Goal: Use online tool/utility: Utilize a website feature to perform a specific function

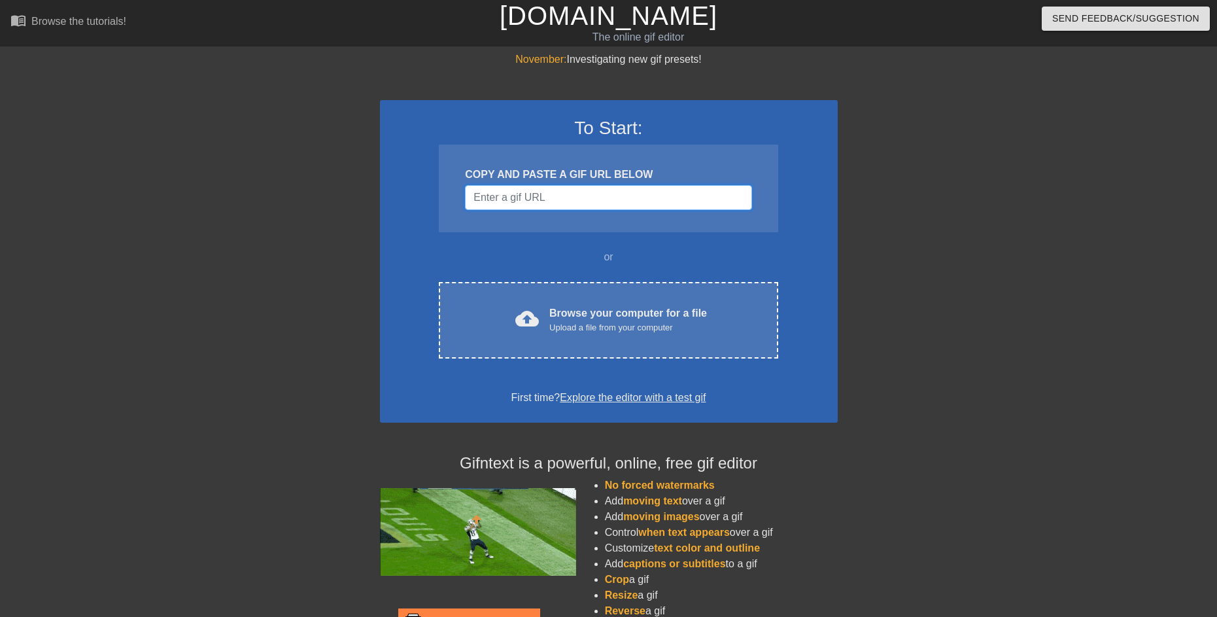
click at [564, 200] on input "Username" at bounding box center [608, 197] width 286 height 25
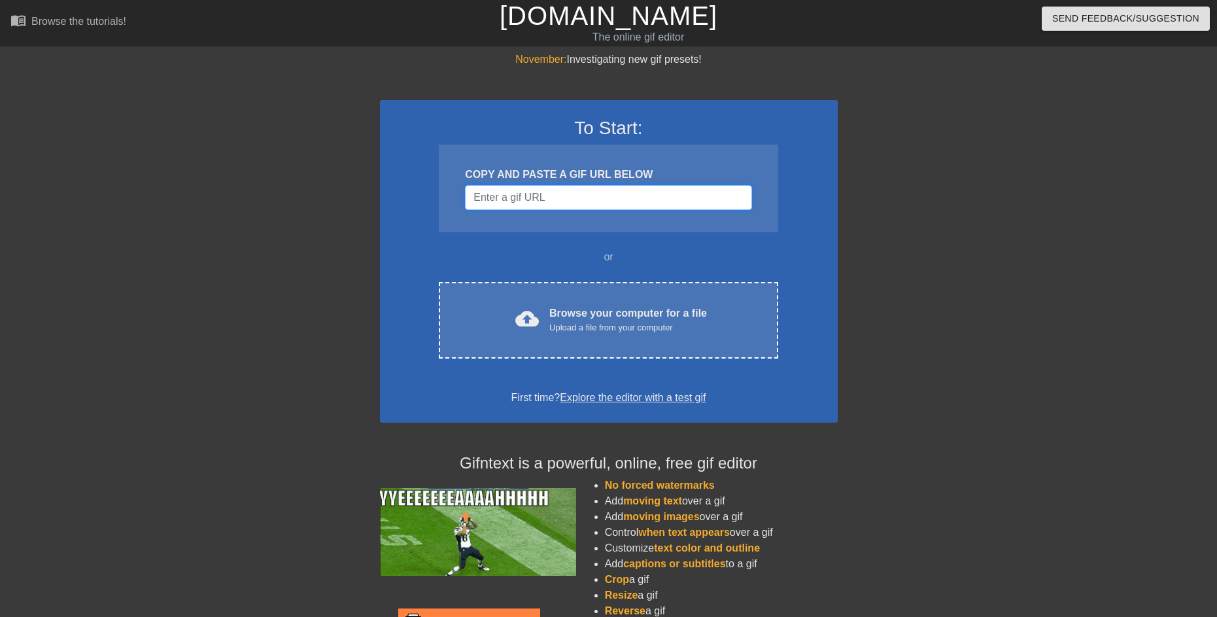
paste input "[URL][DOMAIN_NAME]"
type input "[URL][DOMAIN_NAME]"
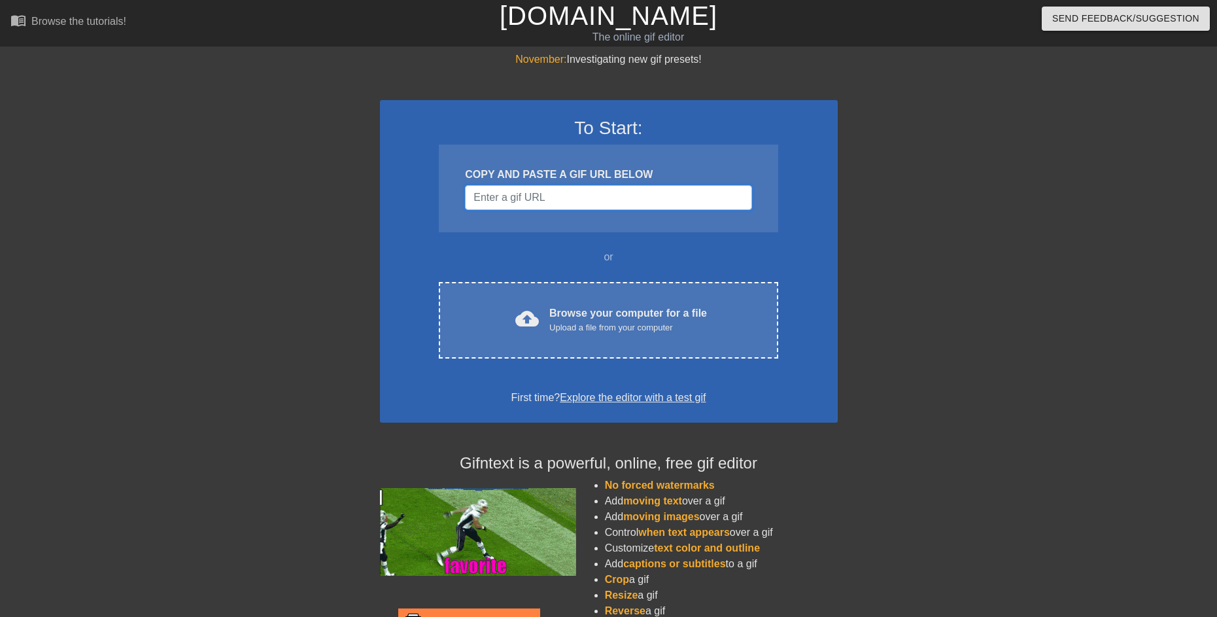
click at [551, 200] on input "Username" at bounding box center [608, 197] width 286 height 25
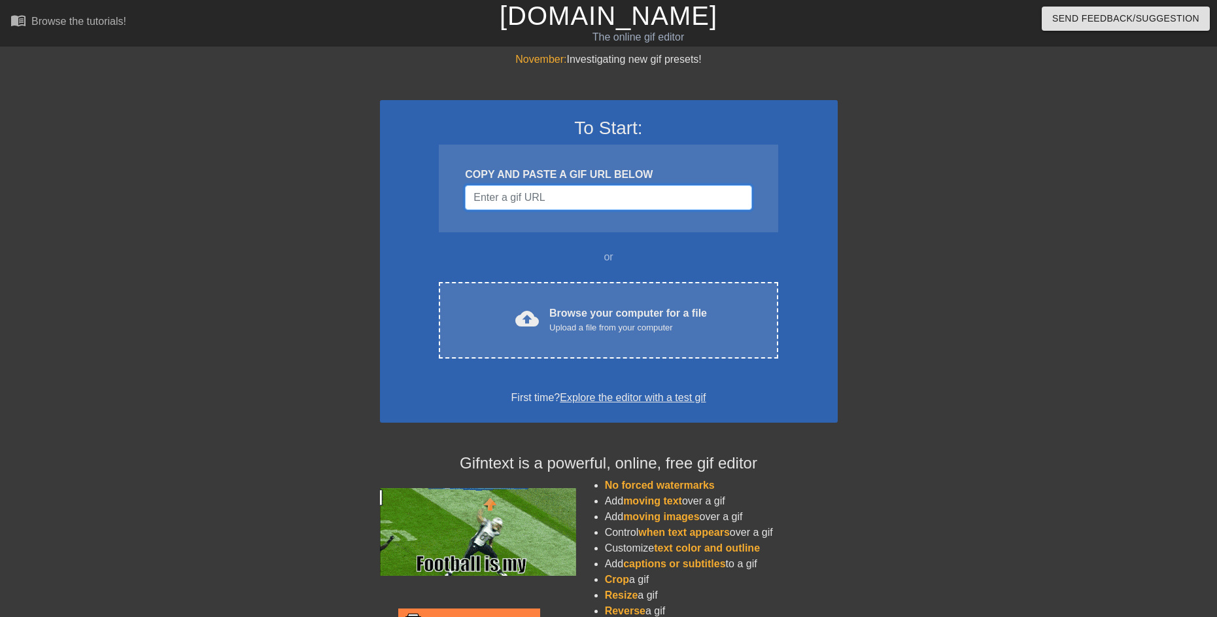
click at [513, 202] on input "Username" at bounding box center [608, 197] width 286 height 25
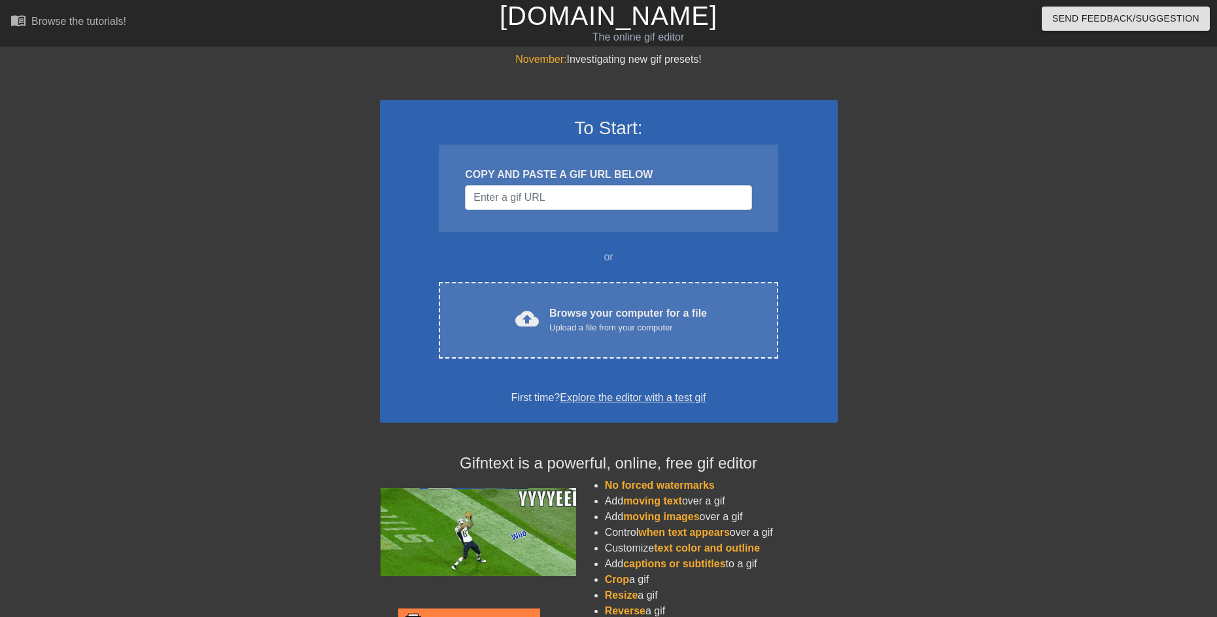
drag, startPoint x: 640, startPoint y: 326, endPoint x: 1111, endPoint y: 295, distance: 472.0
click at [1111, 295] on div "November: Investigating new gif presets! To Start: COPY AND PASTE A GIF URL BEL…" at bounding box center [608, 372] width 1217 height 640
click at [504, 188] on input "Username" at bounding box center [608, 197] width 286 height 25
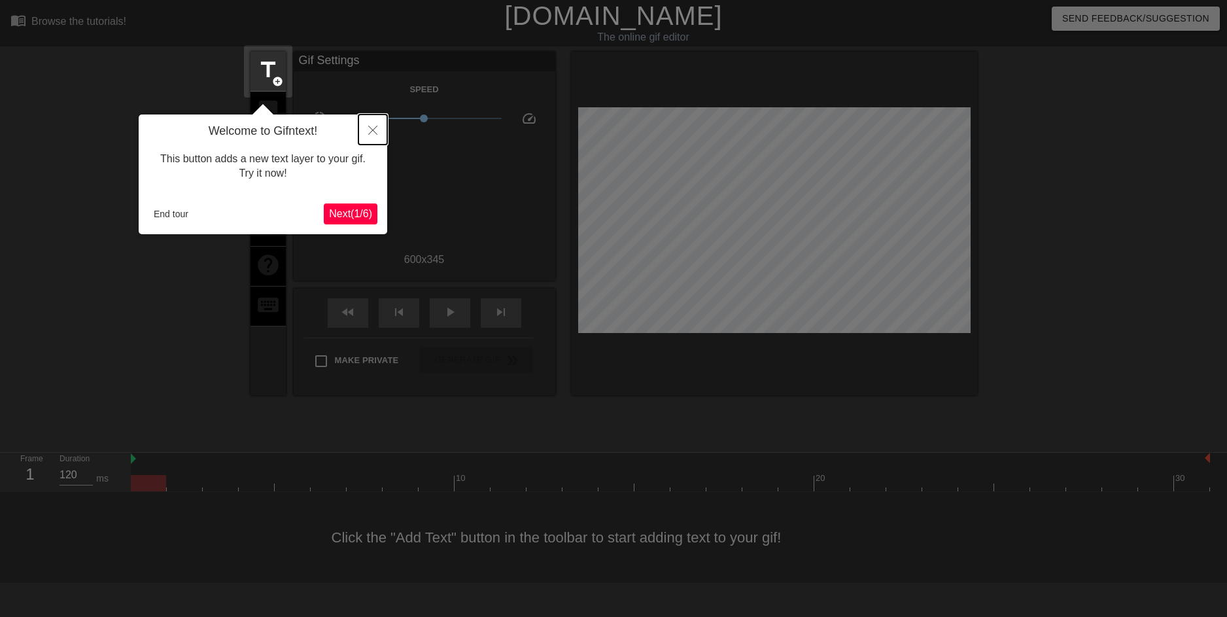
click at [373, 122] on button "Close" at bounding box center [372, 129] width 29 height 30
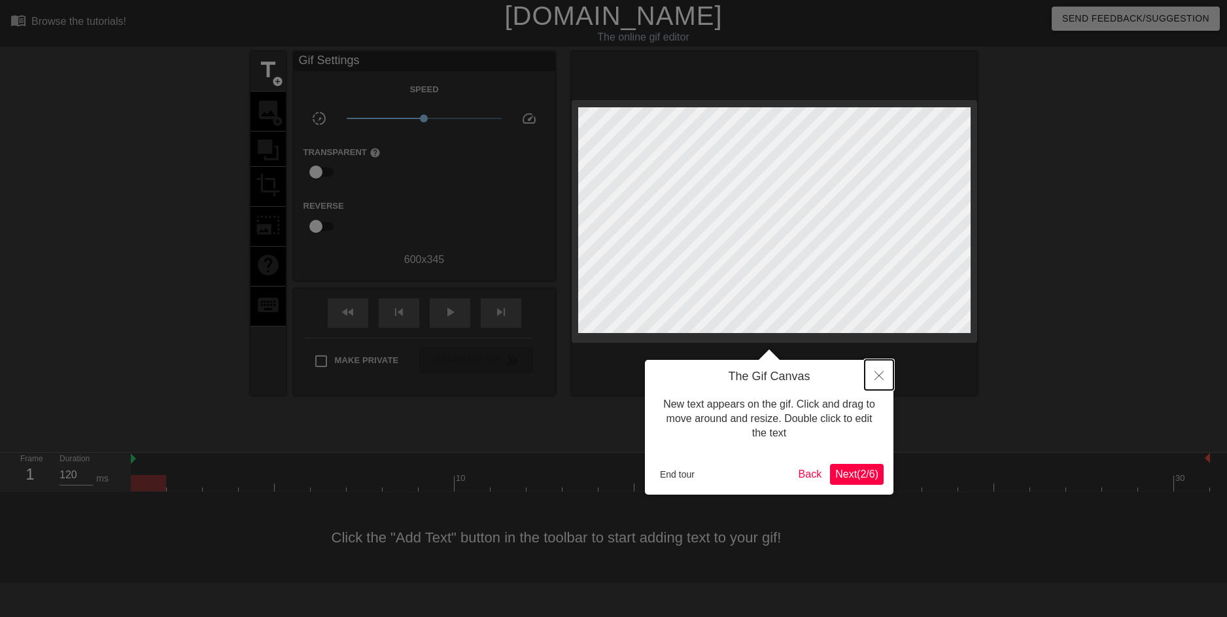
click at [873, 383] on button "Close" at bounding box center [879, 375] width 29 height 30
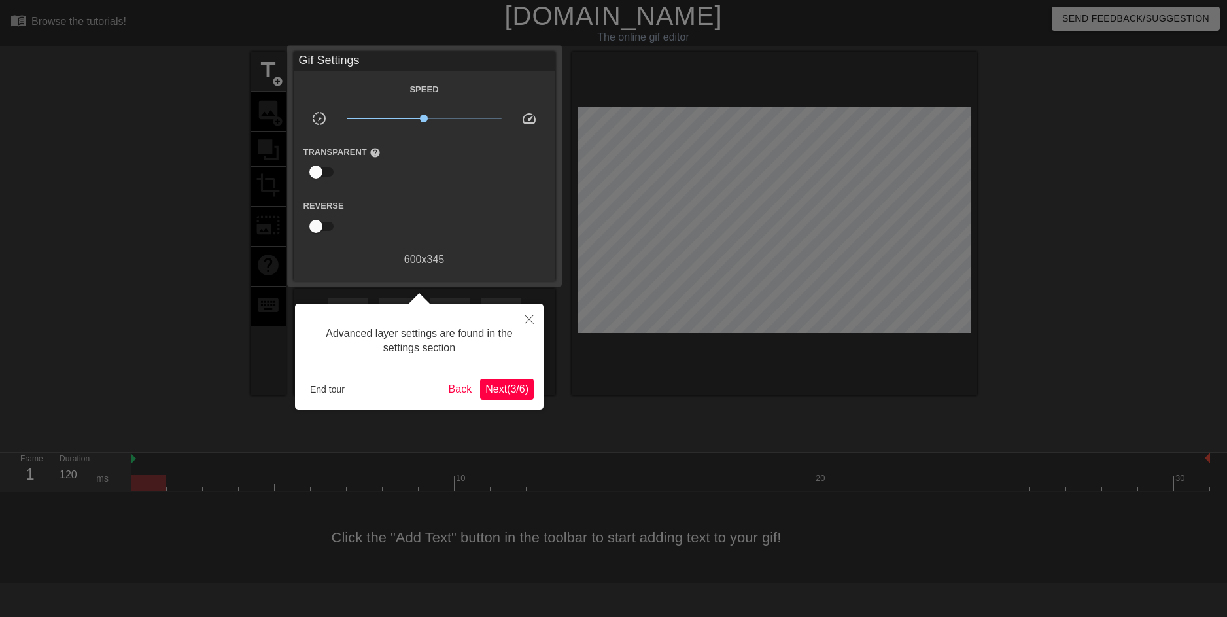
click at [526, 391] on span "Next ( 3 / 6 )" at bounding box center [506, 388] width 43 height 11
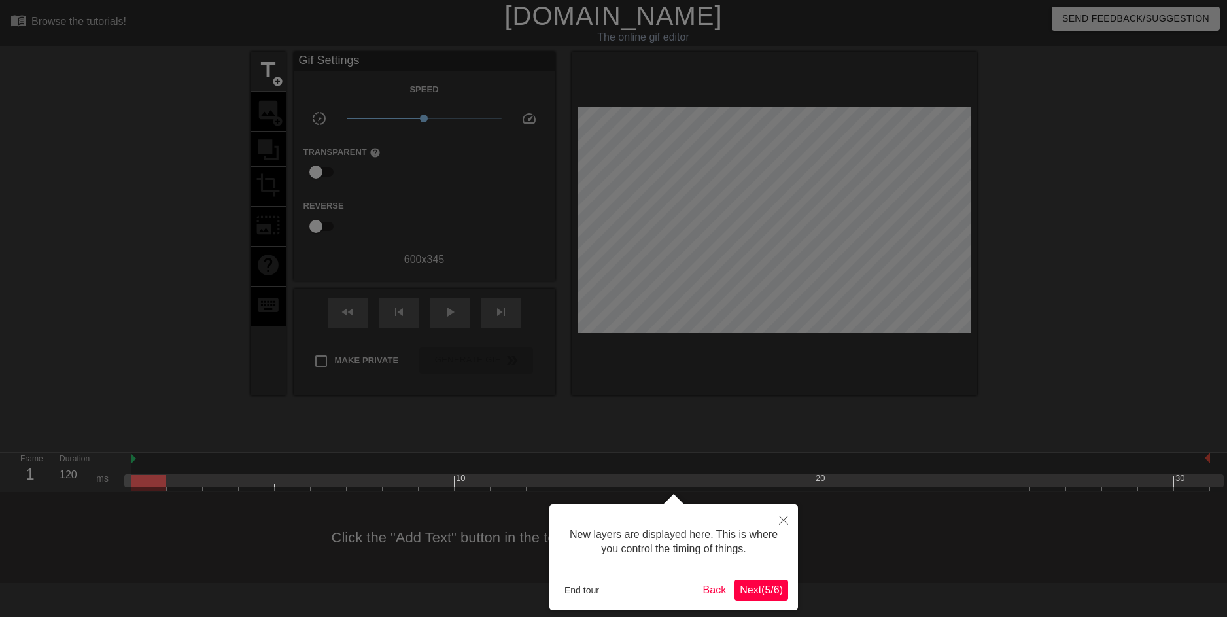
click at [766, 591] on span "Next ( 5 / 6 )" at bounding box center [761, 589] width 43 height 11
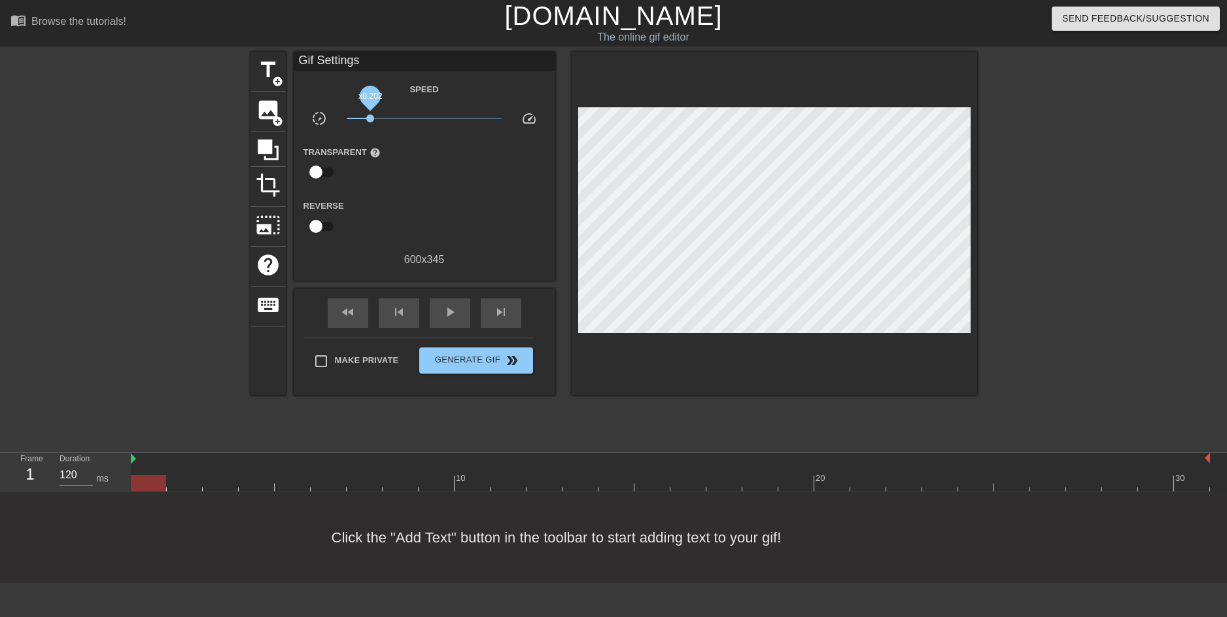
drag, startPoint x: 420, startPoint y: 113, endPoint x: 370, endPoint y: 119, distance: 50.1
click at [370, 119] on span "x0.202" at bounding box center [424, 119] width 155 height 16
click at [276, 75] on span "title" at bounding box center [268, 70] width 25 height 25
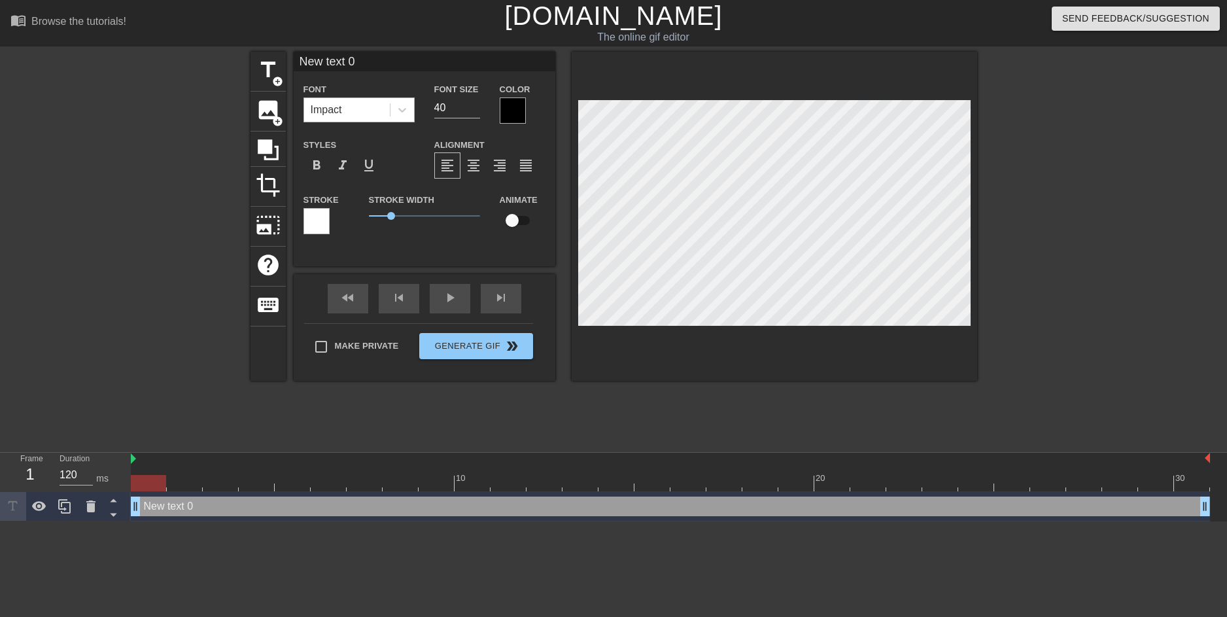
click at [360, 105] on div "Impact" at bounding box center [347, 110] width 86 height 24
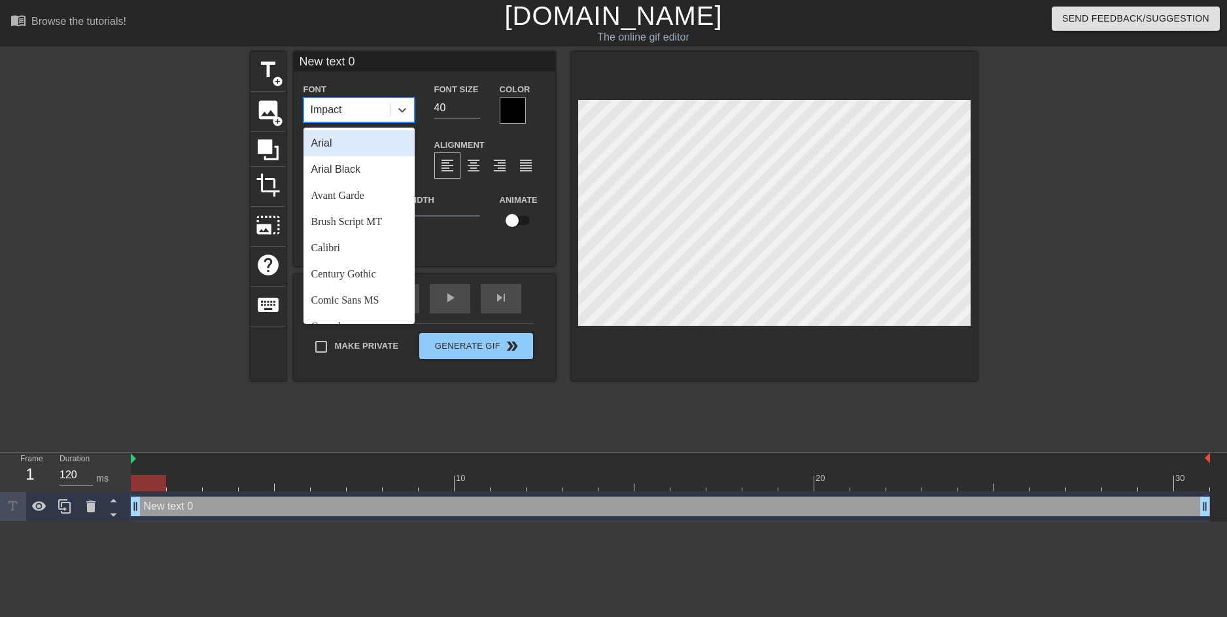
click at [533, 258] on div "New text 0 Font option Arial focused, 1 of 24. 24 results available. Use Up and…" at bounding box center [425, 159] width 262 height 215
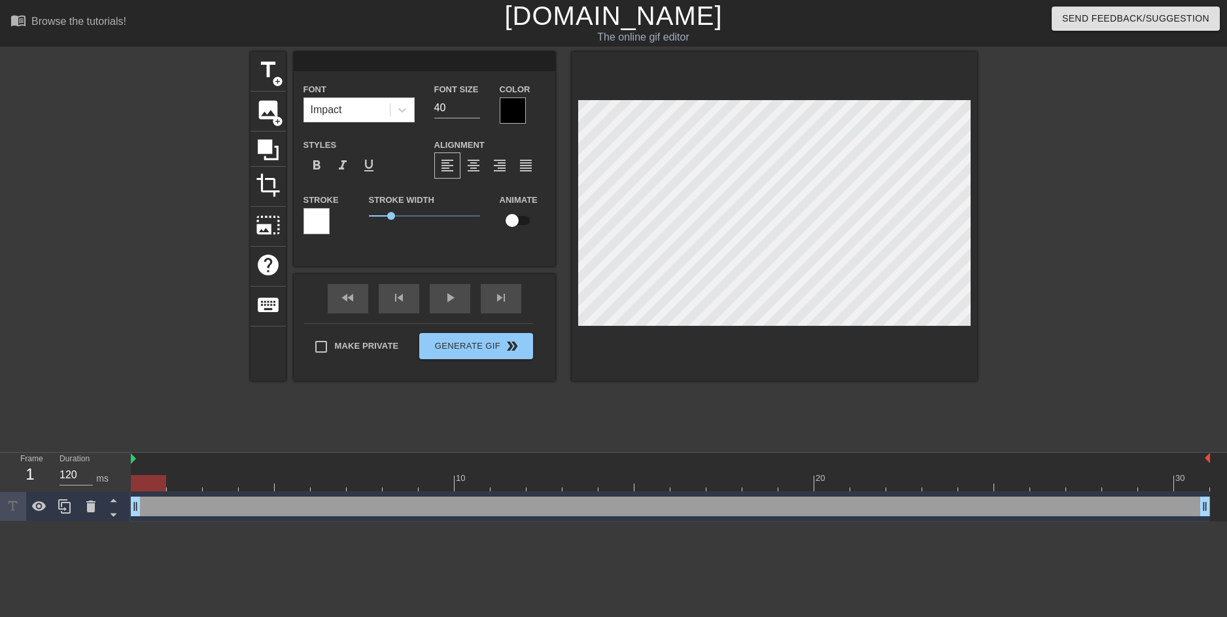
scroll to position [2, 2]
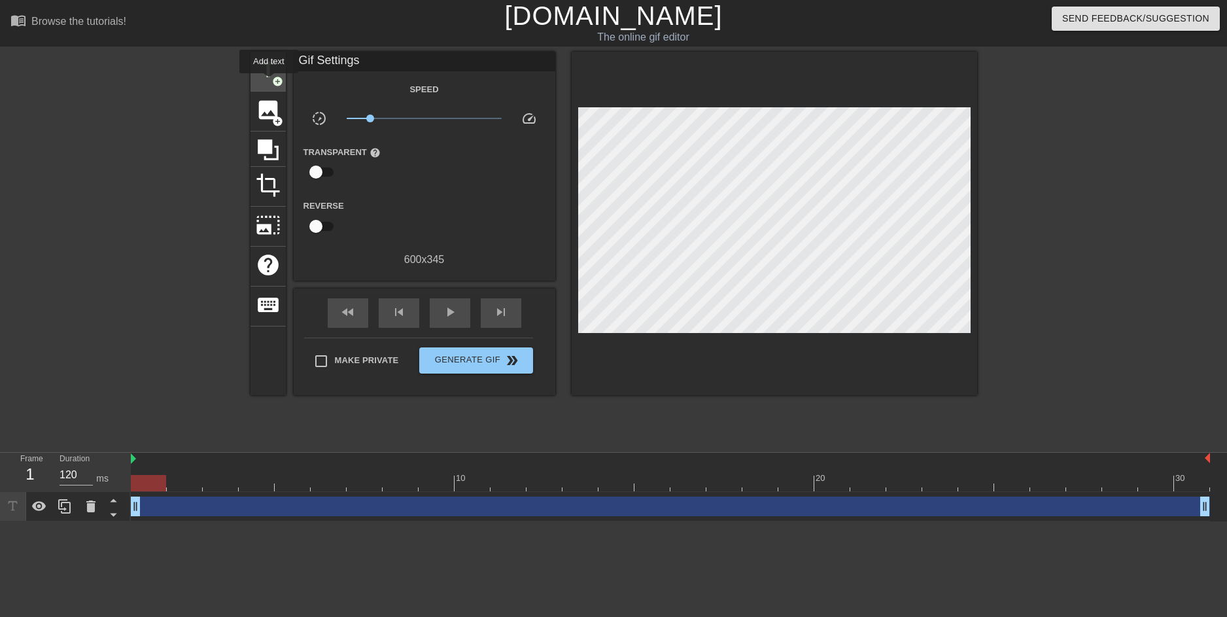
click at [269, 82] on span "title" at bounding box center [268, 70] width 25 height 25
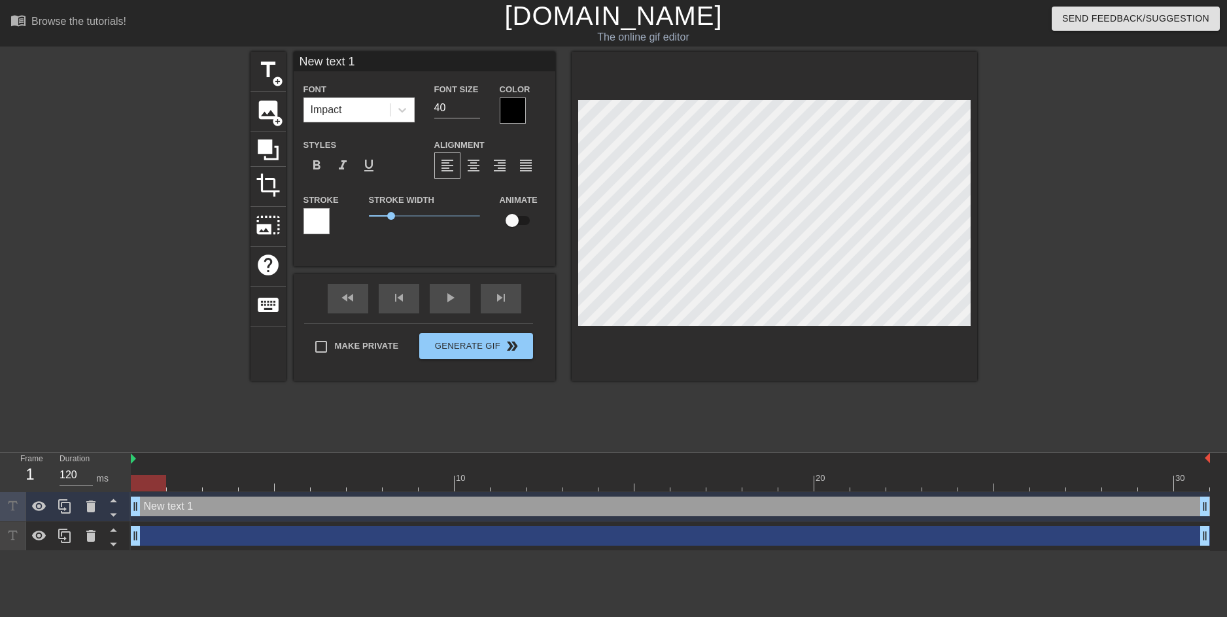
scroll to position [2, 1]
type textarea "text 1"
type input "text 1"
type textarea "text"
type input "text"
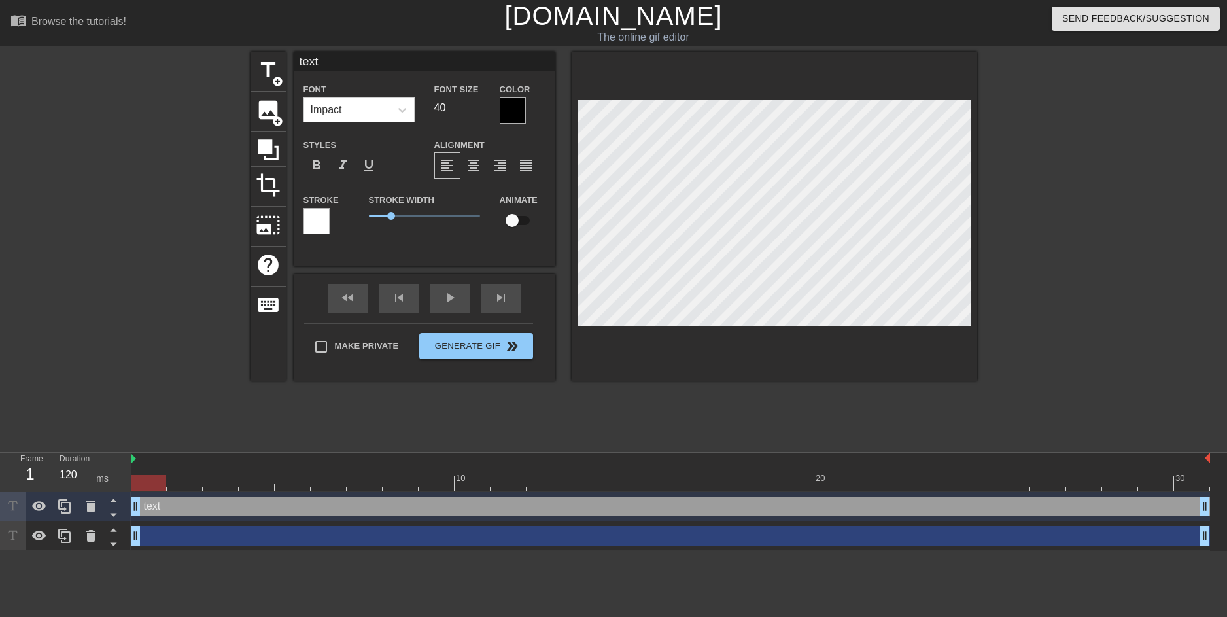
type textarea "text"
type input "text"
type textarea "tex"
type input "tex"
type textarea "te"
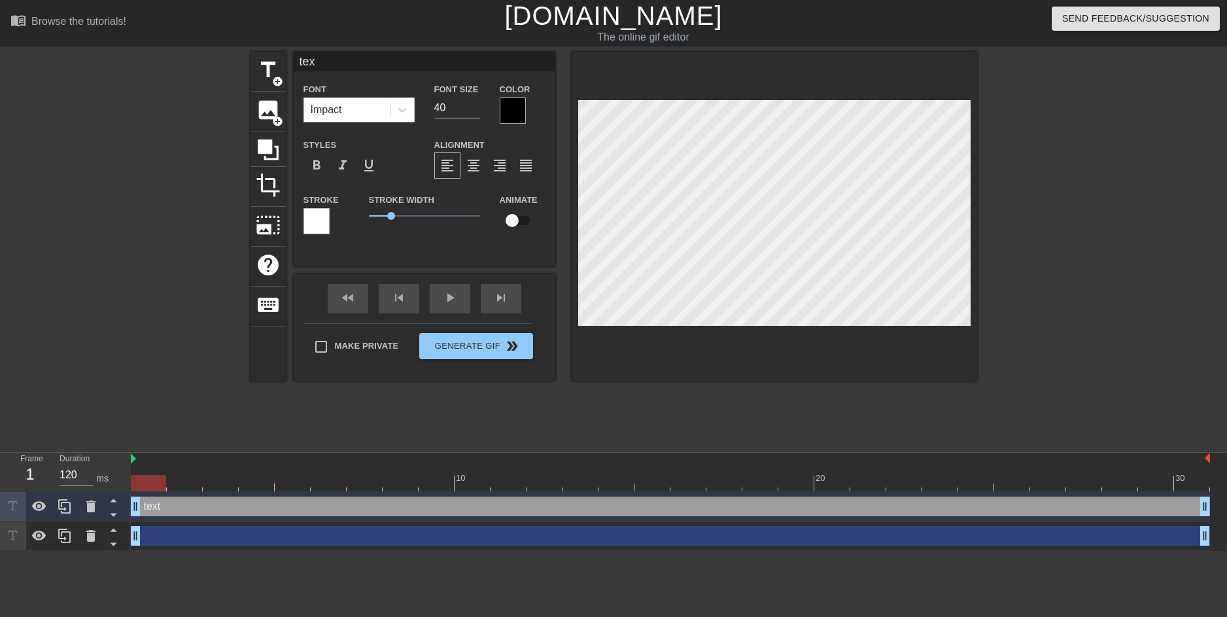
type input "te"
type textarea "t"
type input "t"
paste textarea "Apolinus"
type textarea "Apolinus"
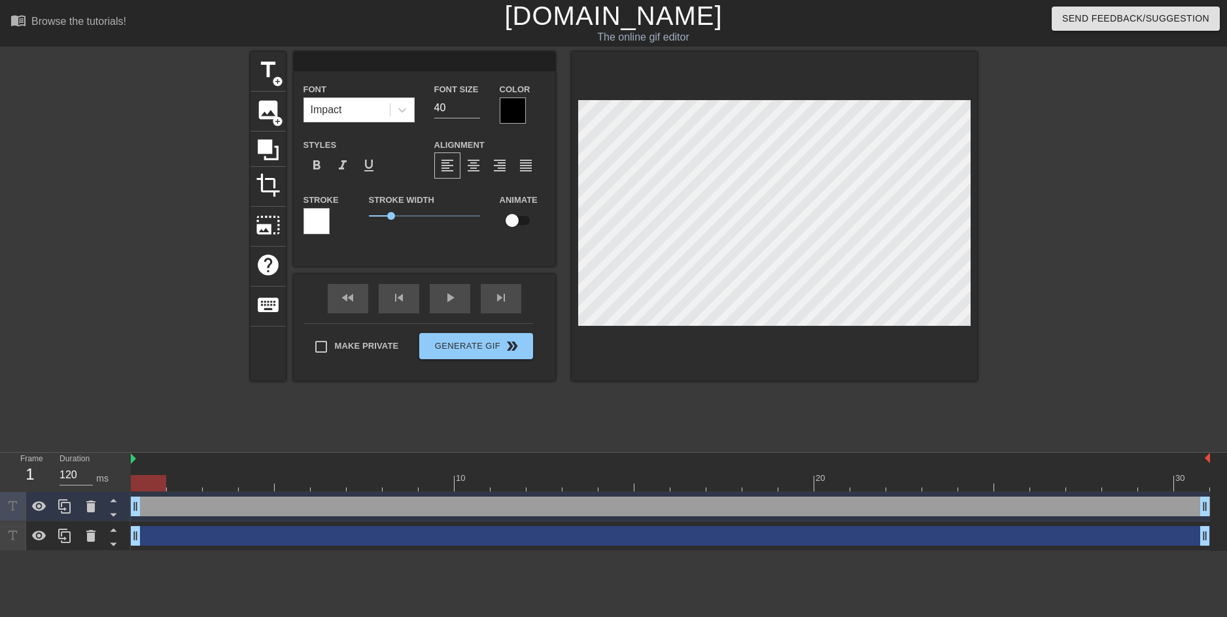
type input "Apolinus"
type textarea "Apolinus"
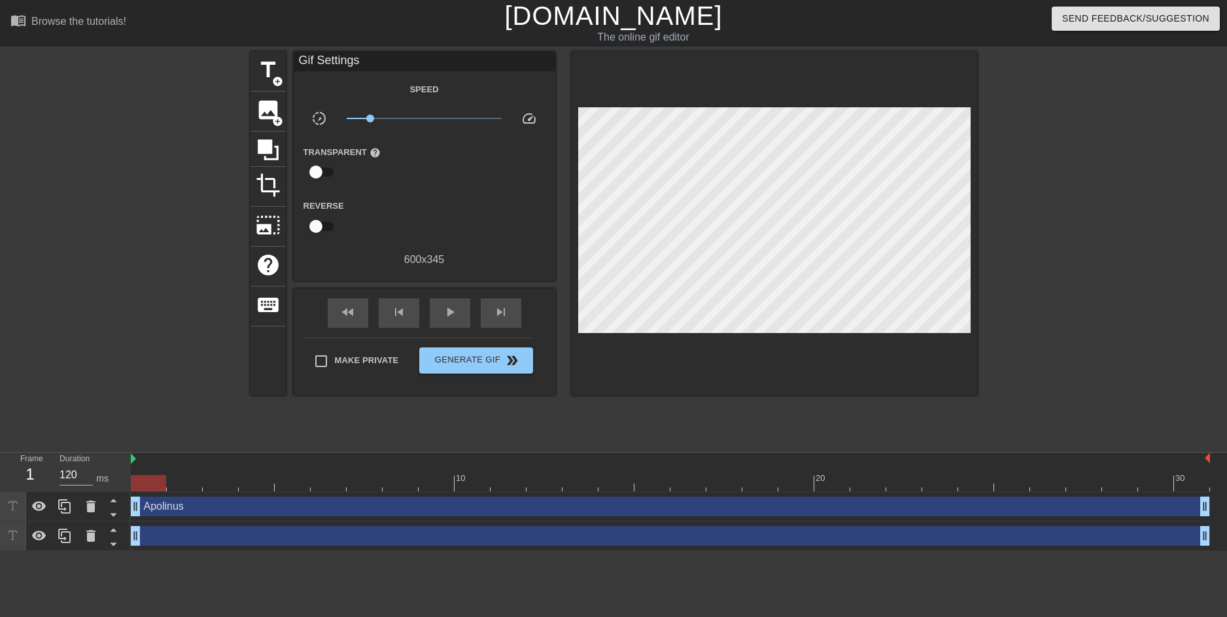
click at [180, 551] on html "menu_book Browse the tutorials! [DOMAIN_NAME] The online gif editor Send Feedba…" at bounding box center [613, 275] width 1227 height 551
click at [165, 534] on div "drag_handle drag_handle" at bounding box center [670, 536] width 1079 height 20
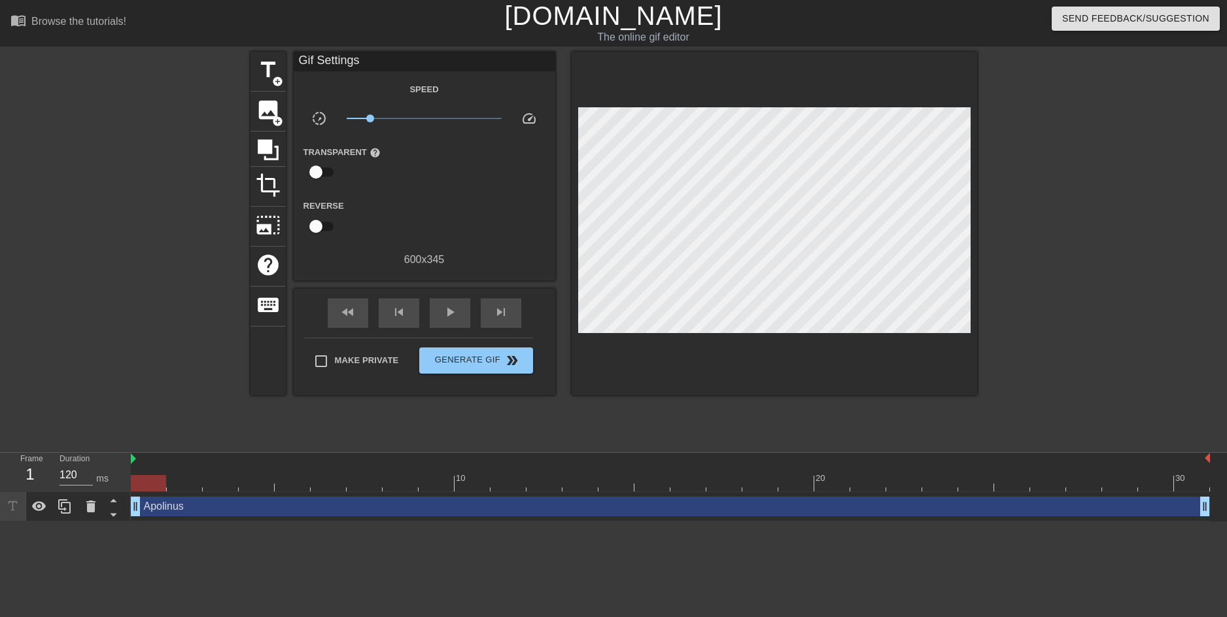
click at [233, 521] on html "menu_book Browse the tutorials! [DOMAIN_NAME] The online gif editor Send Feedba…" at bounding box center [613, 260] width 1227 height 521
drag, startPoint x: 135, startPoint y: 508, endPoint x: 83, endPoint y: 497, distance: 53.4
click at [83, 497] on div "Frame 1 Duration 120 ms 10 20 30 Apolinus drag_handle drag_handle" at bounding box center [613, 487] width 1227 height 69
click at [84, 310] on div at bounding box center [137, 248] width 196 height 392
click at [262, 72] on span "title" at bounding box center [268, 70] width 25 height 25
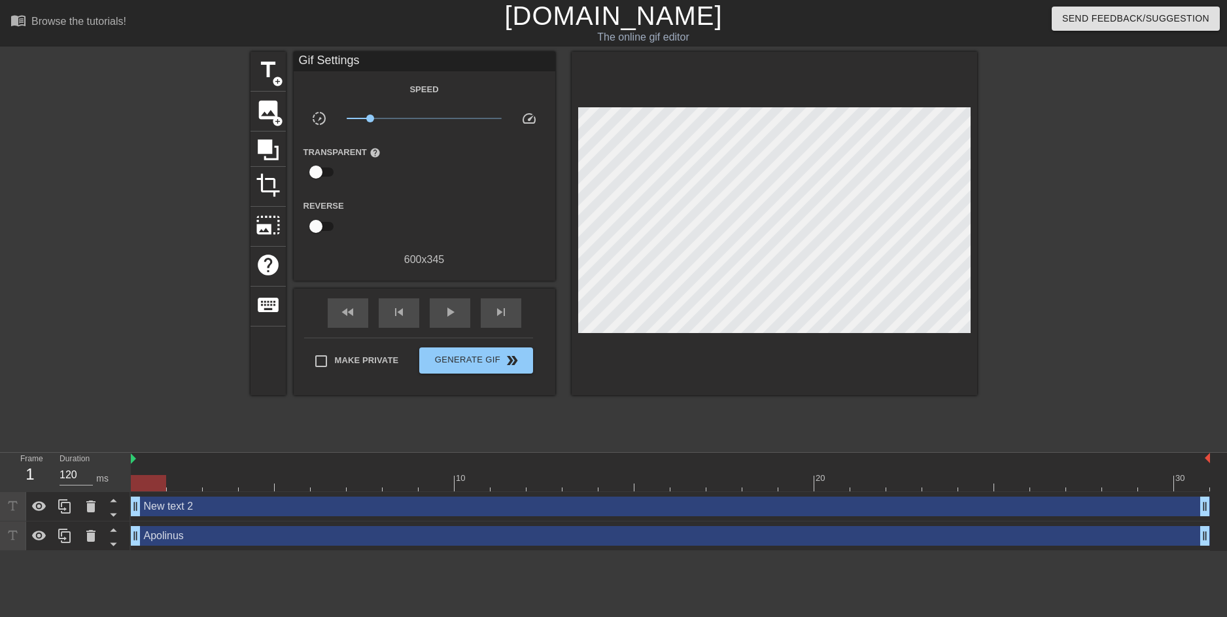
click at [183, 507] on div "New text 2 drag_handle drag_handle" at bounding box center [670, 506] width 1079 height 20
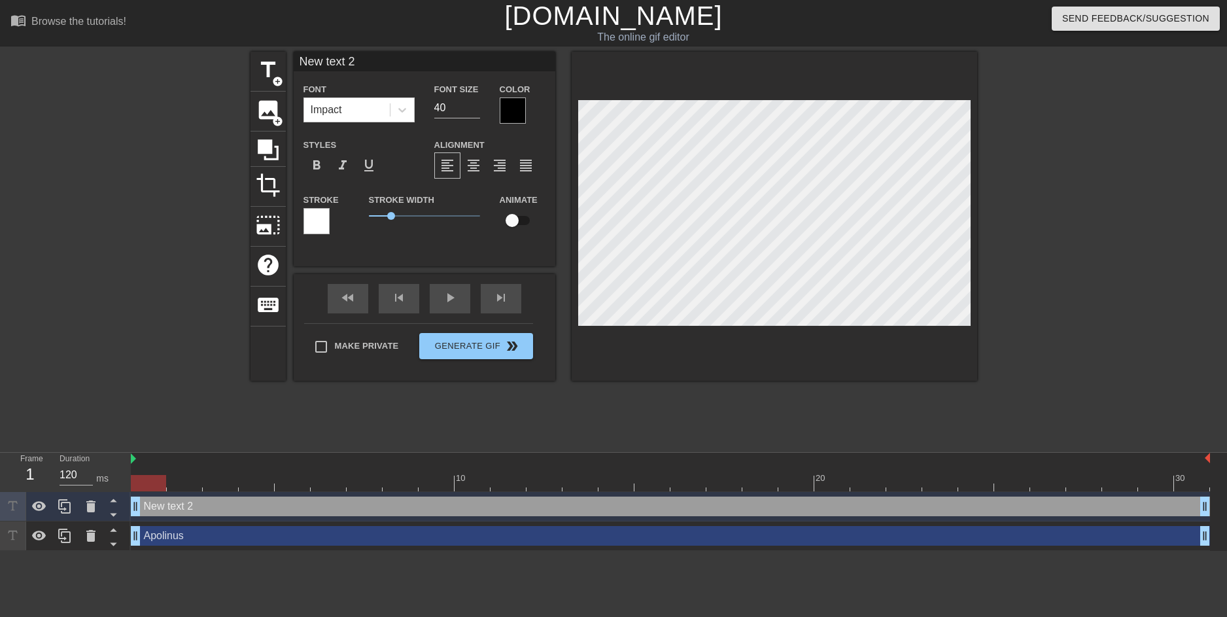
scroll to position [2, 4]
type input "New text"
type textarea "New text"
type input "New text"
type textarea "New text"
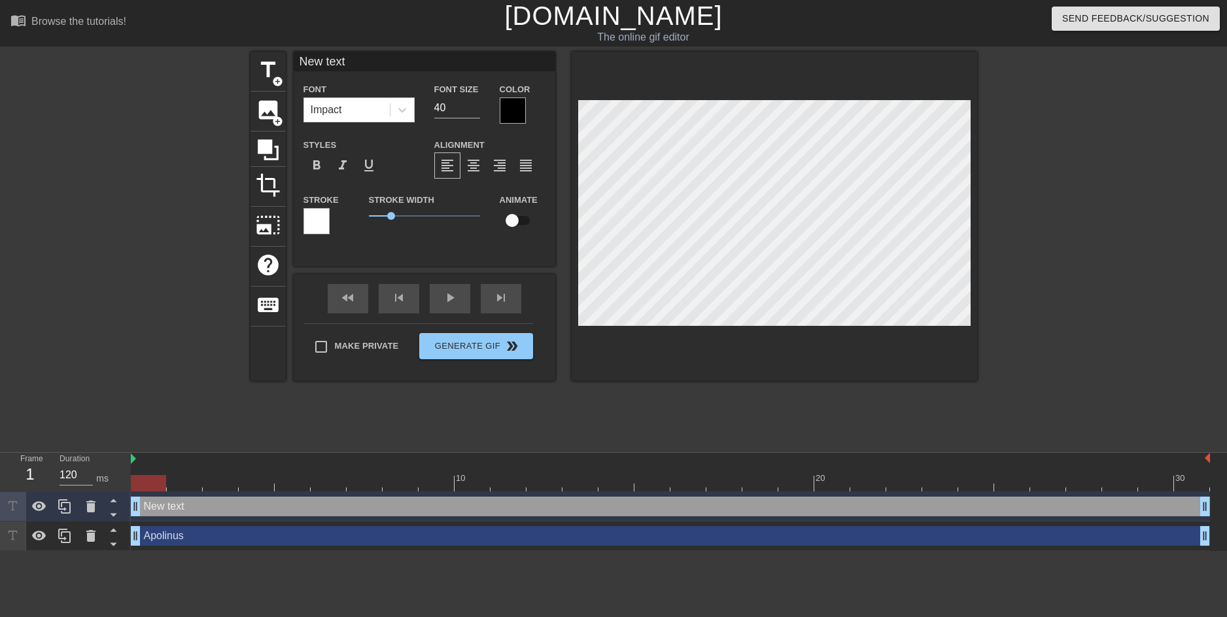
type input "New tex"
type textarea "New tex"
type input "New te"
type textarea "New te"
type input "New t"
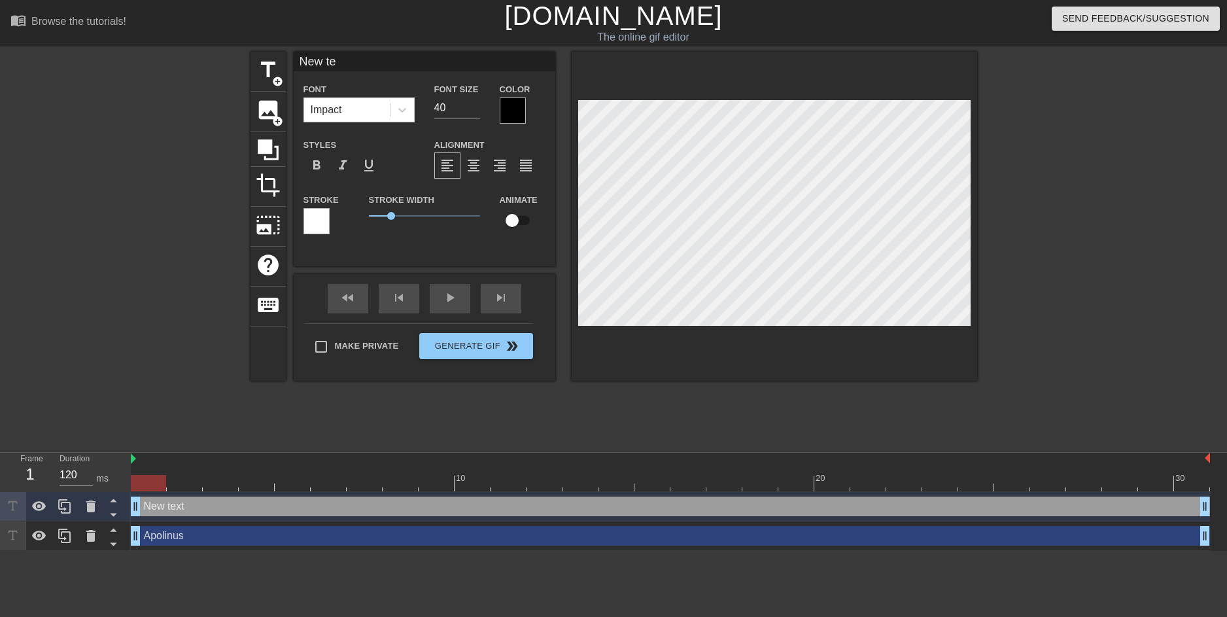
type textarea "New t"
type input "New"
type textarea "New"
type input "New"
type textarea "New"
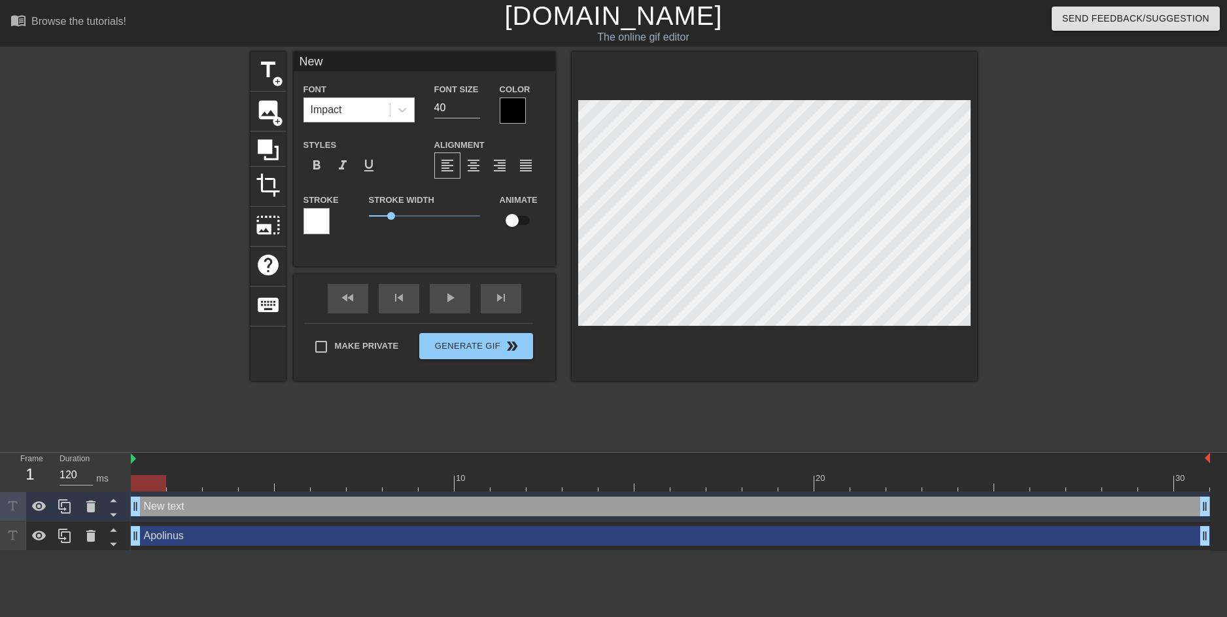
type input "Ne"
type textarea "Ne"
type input "N"
type textarea "N"
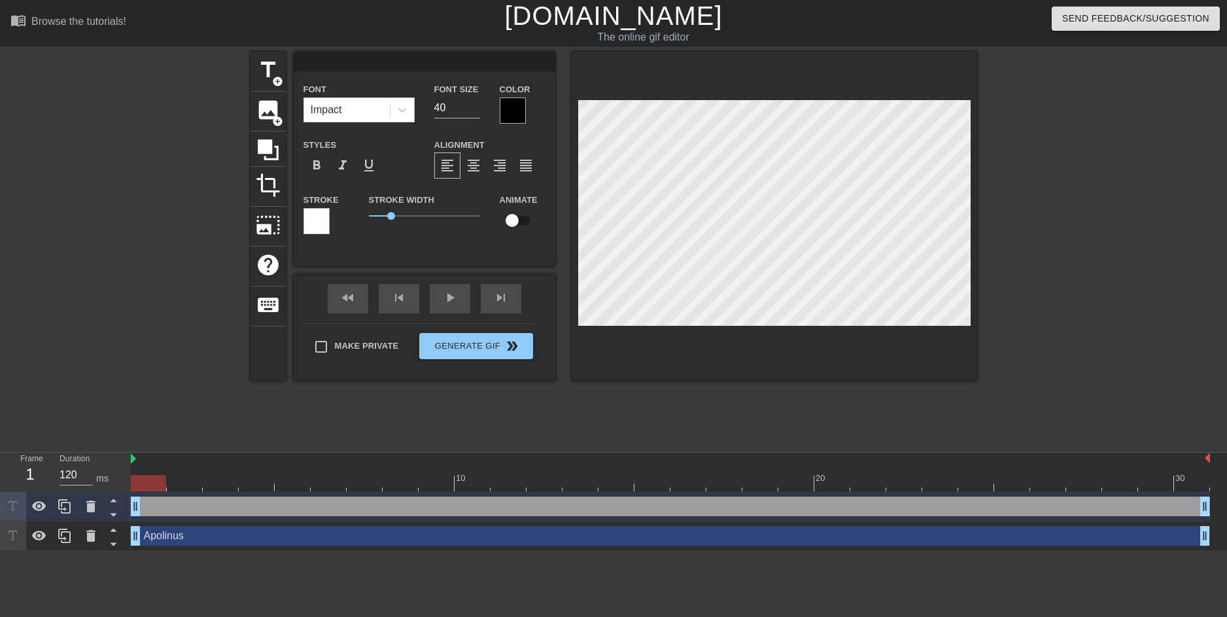
type input "J"
type textarea "J"
type input "Jo"
type textarea "Jo"
type input "Jor"
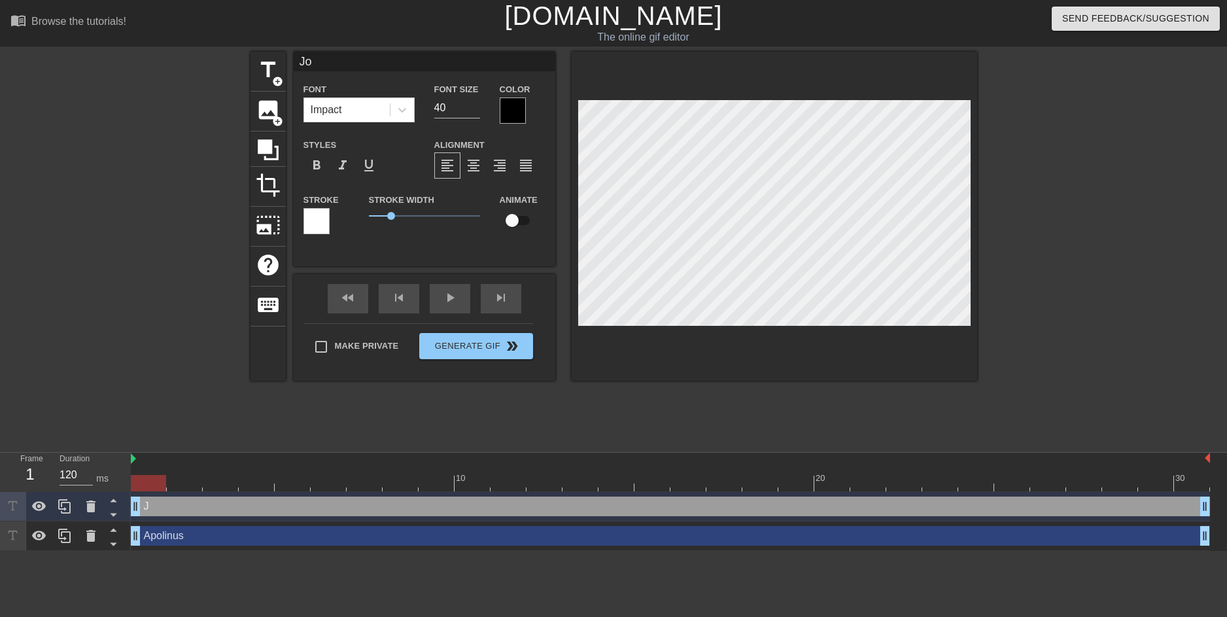
type textarea "Jor"
type input "Jord"
type textarea "Jord"
type input "Jorda"
type textarea "Jorda"
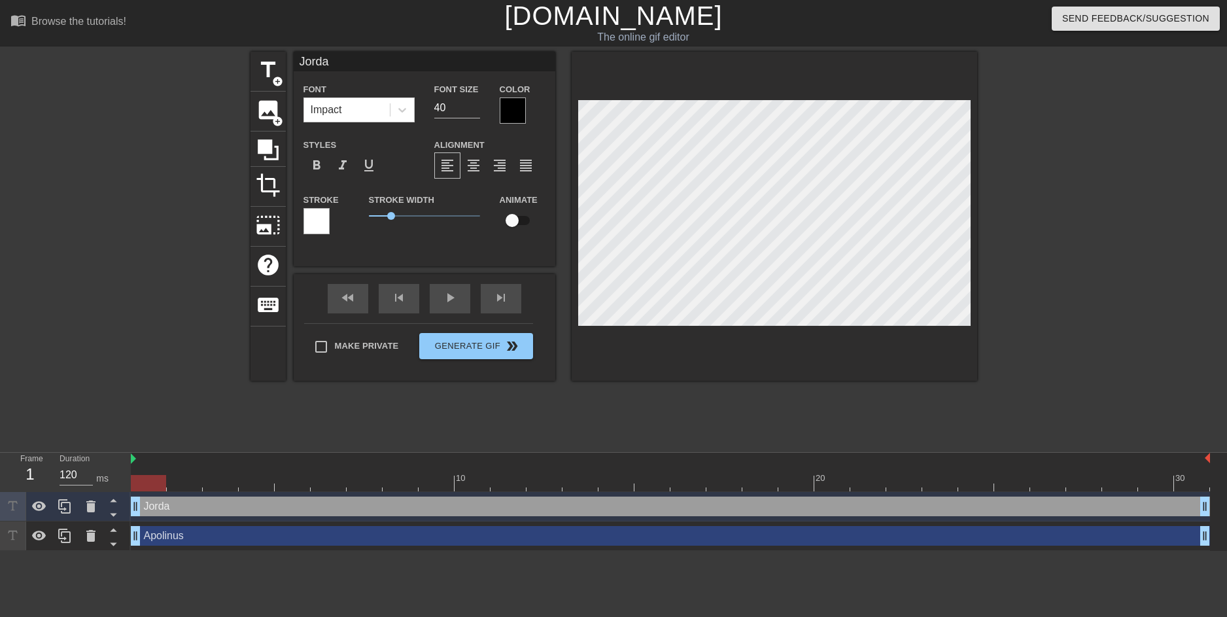
type input "Jordaz"
type textarea "Jordaz"
type input "Jordazl"
type textarea "Jordazl"
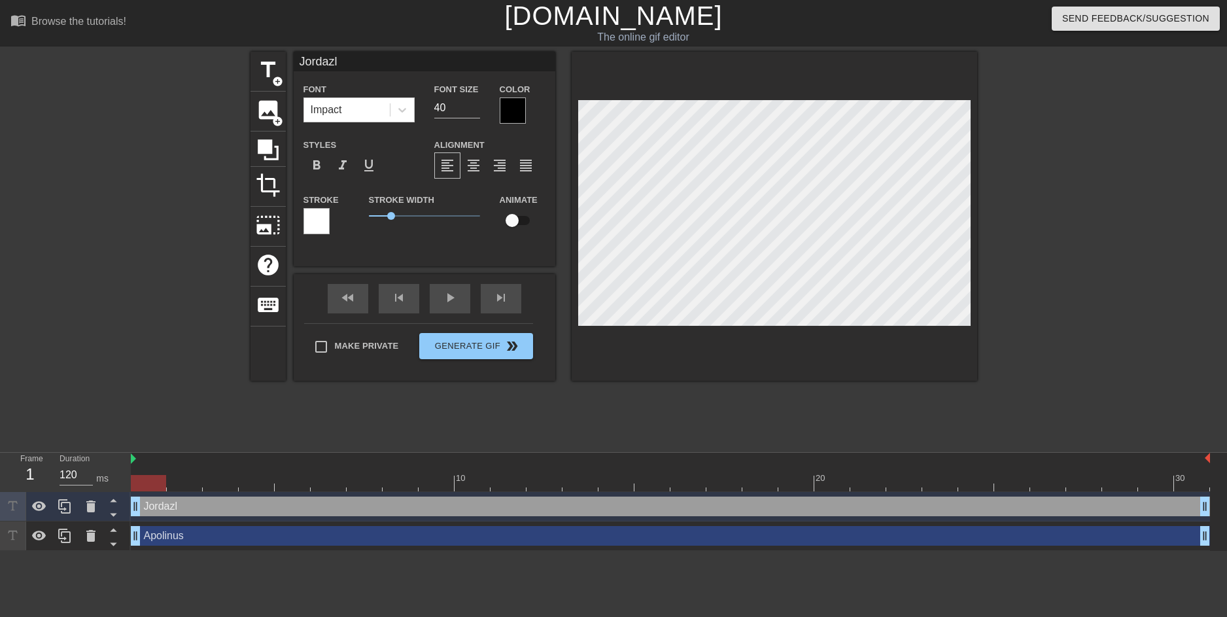
type input "Jordazle"
type textarea "Jordazle"
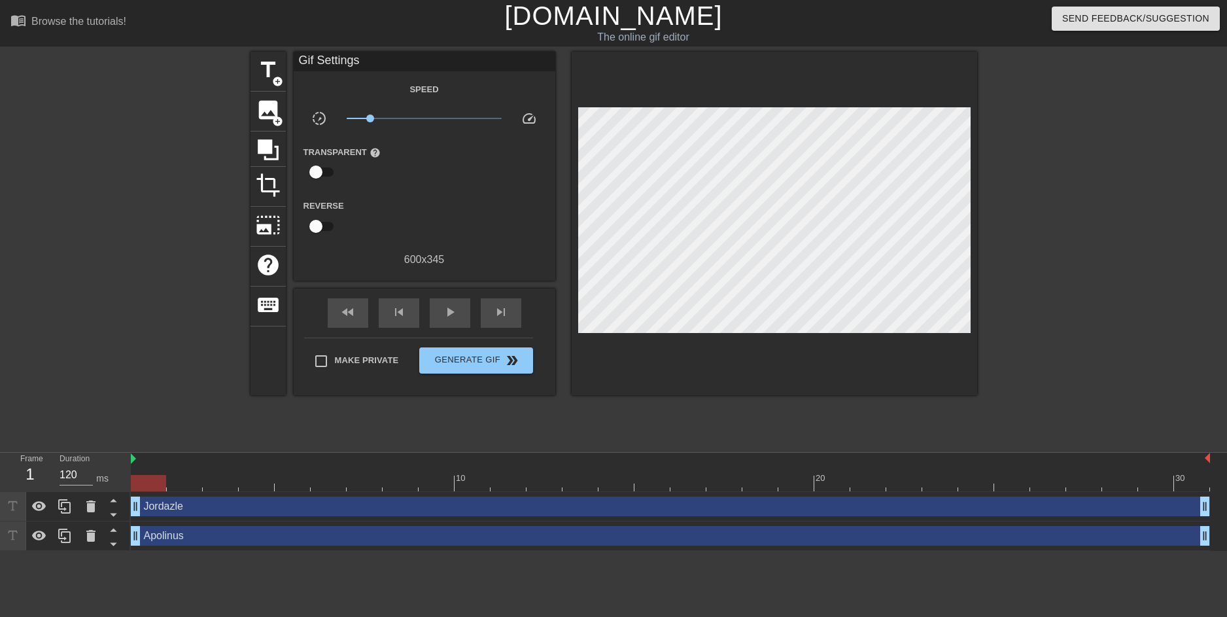
click at [347, 515] on div "Jordazle drag_handle drag_handle" at bounding box center [670, 506] width 1079 height 20
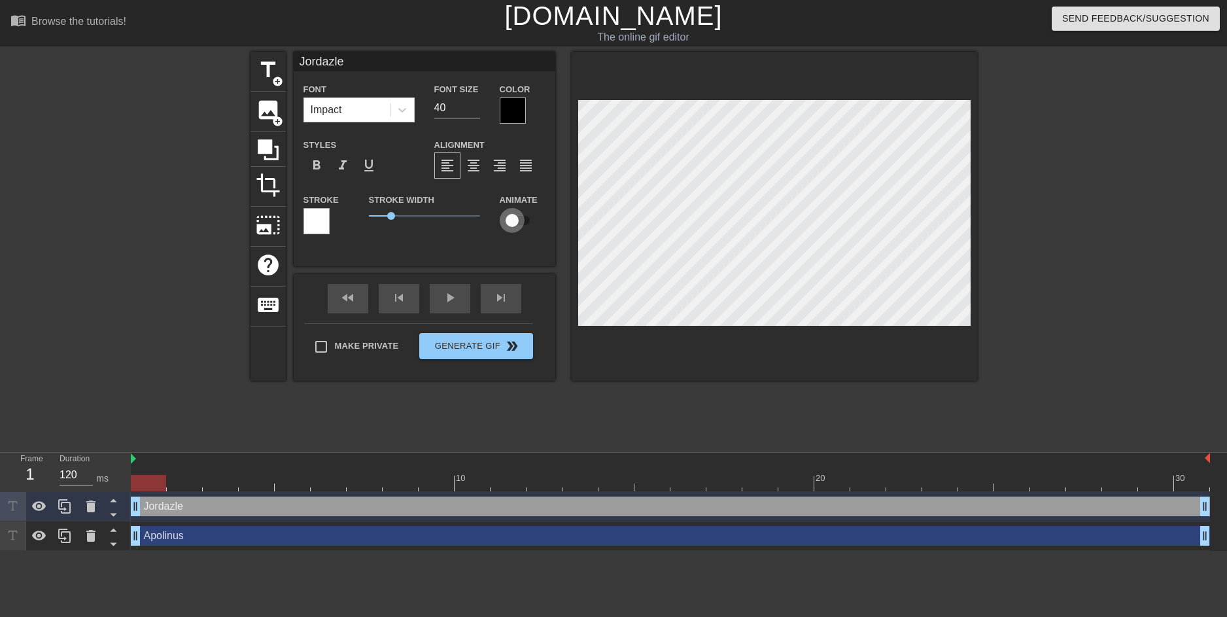
click at [517, 218] on input "checkbox" at bounding box center [512, 220] width 75 height 25
checkbox input "true"
drag, startPoint x: 179, startPoint y: 484, endPoint x: 204, endPoint y: 484, distance: 24.9
click at [204, 484] on div at bounding box center [670, 483] width 1079 height 16
drag, startPoint x: 204, startPoint y: 484, endPoint x: 430, endPoint y: 485, distance: 225.7
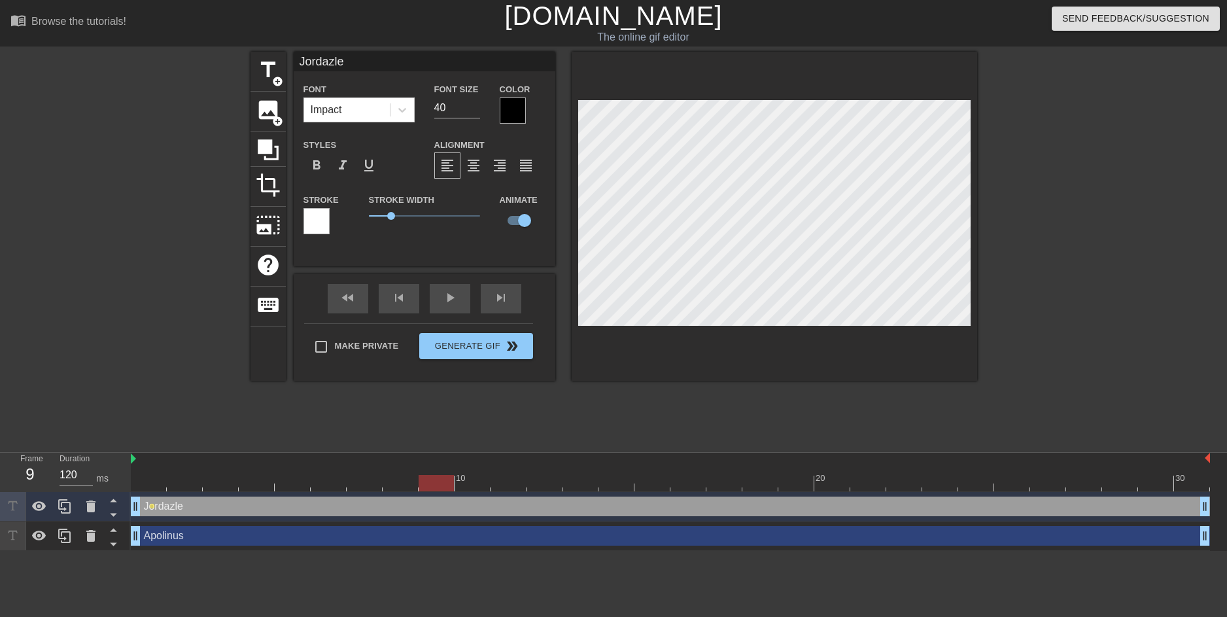
click at [430, 485] on div at bounding box center [436, 483] width 35 height 16
drag, startPoint x: 485, startPoint y: 485, endPoint x: 493, endPoint y: 485, distance: 7.2
click at [486, 485] on div at bounding box center [670, 483] width 1079 height 16
click at [504, 485] on div at bounding box center [670, 483] width 1079 height 16
click at [472, 481] on div at bounding box center [670, 483] width 1079 height 16
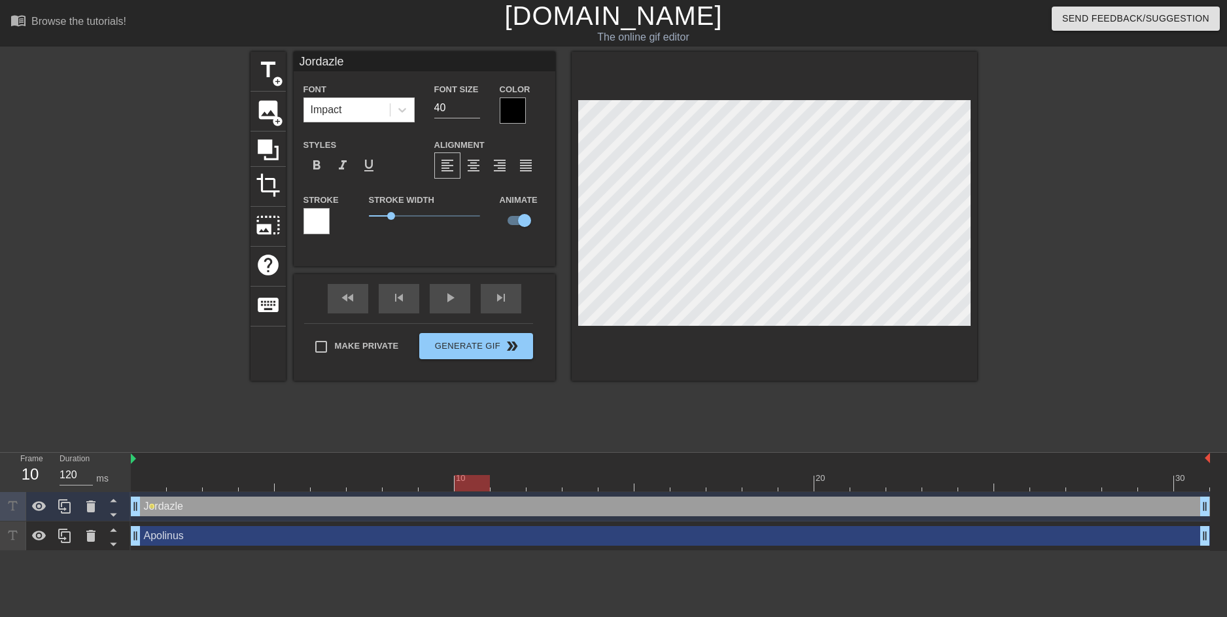
click at [429, 481] on div at bounding box center [670, 483] width 1079 height 16
click at [383, 481] on div at bounding box center [670, 483] width 1079 height 16
click at [499, 483] on div at bounding box center [670, 483] width 1079 height 16
click at [199, 483] on div at bounding box center [670, 483] width 1079 height 16
click at [228, 484] on div at bounding box center [670, 483] width 1079 height 16
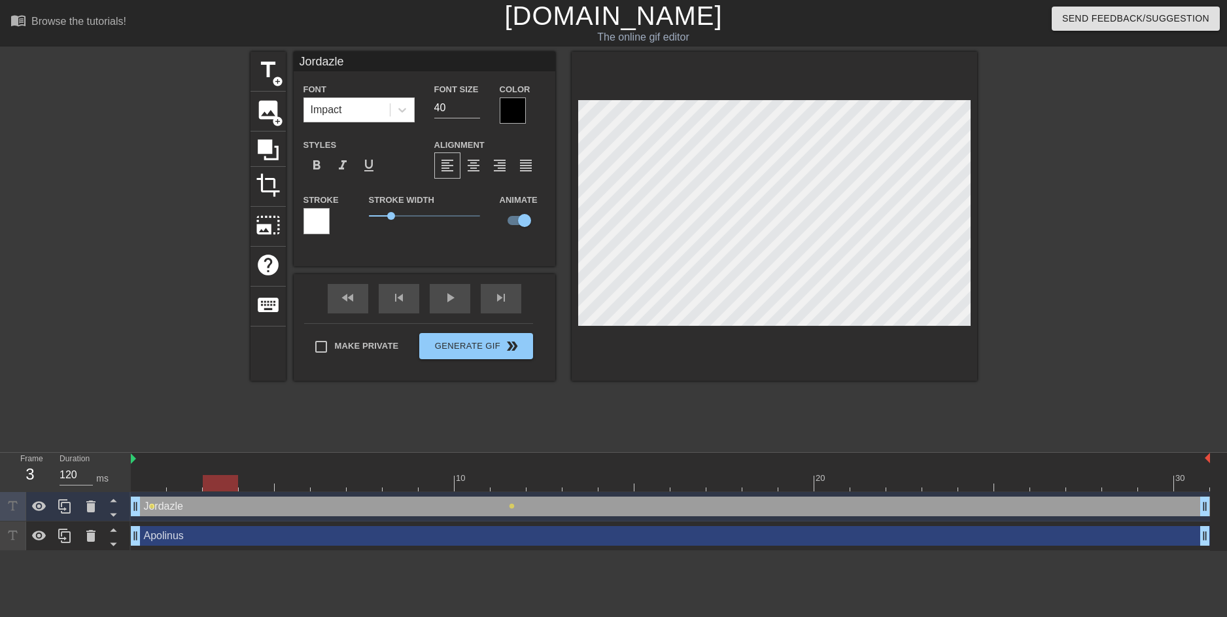
click at [254, 484] on div at bounding box center [670, 483] width 1079 height 16
drag, startPoint x: 281, startPoint y: 484, endPoint x: 300, endPoint y: 485, distance: 19.0
click at [288, 485] on div at bounding box center [670, 483] width 1079 height 16
drag, startPoint x: 313, startPoint y: 485, endPoint x: 324, endPoint y: 485, distance: 11.1
click at [316, 485] on div at bounding box center [670, 483] width 1079 height 16
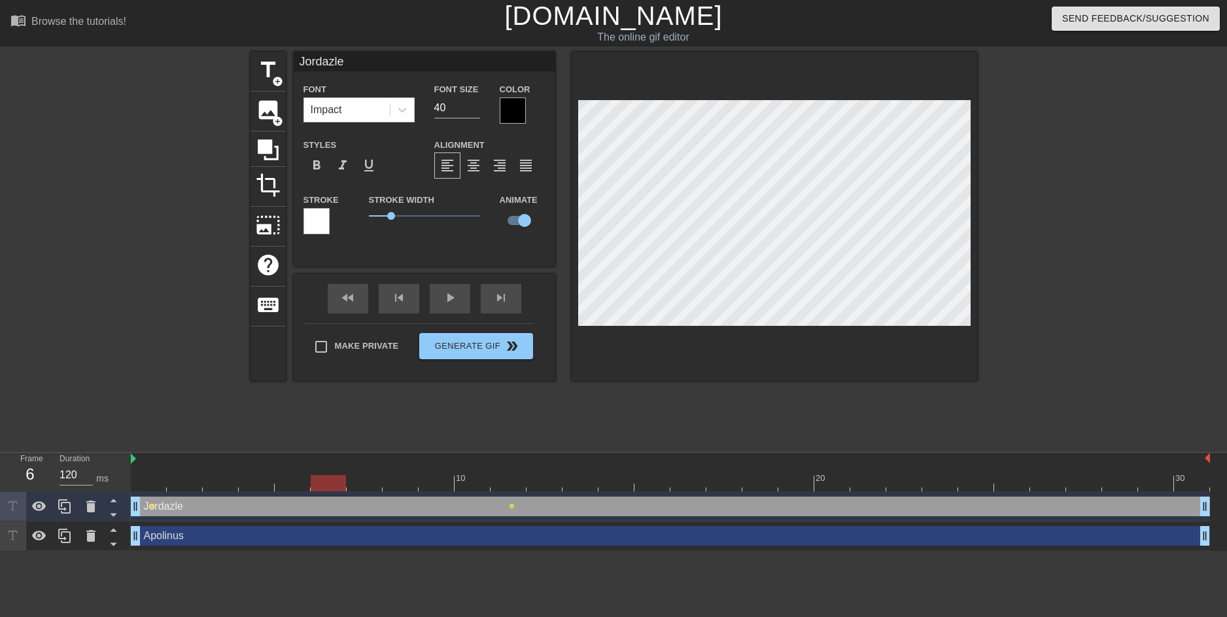
click at [330, 485] on div at bounding box center [328, 483] width 35 height 16
drag, startPoint x: 356, startPoint y: 485, endPoint x: 375, endPoint y: 484, distance: 19.0
click at [360, 485] on div at bounding box center [670, 483] width 1079 height 16
drag, startPoint x: 381, startPoint y: 484, endPoint x: 401, endPoint y: 484, distance: 19.6
click at [382, 484] on div at bounding box center [364, 483] width 35 height 16
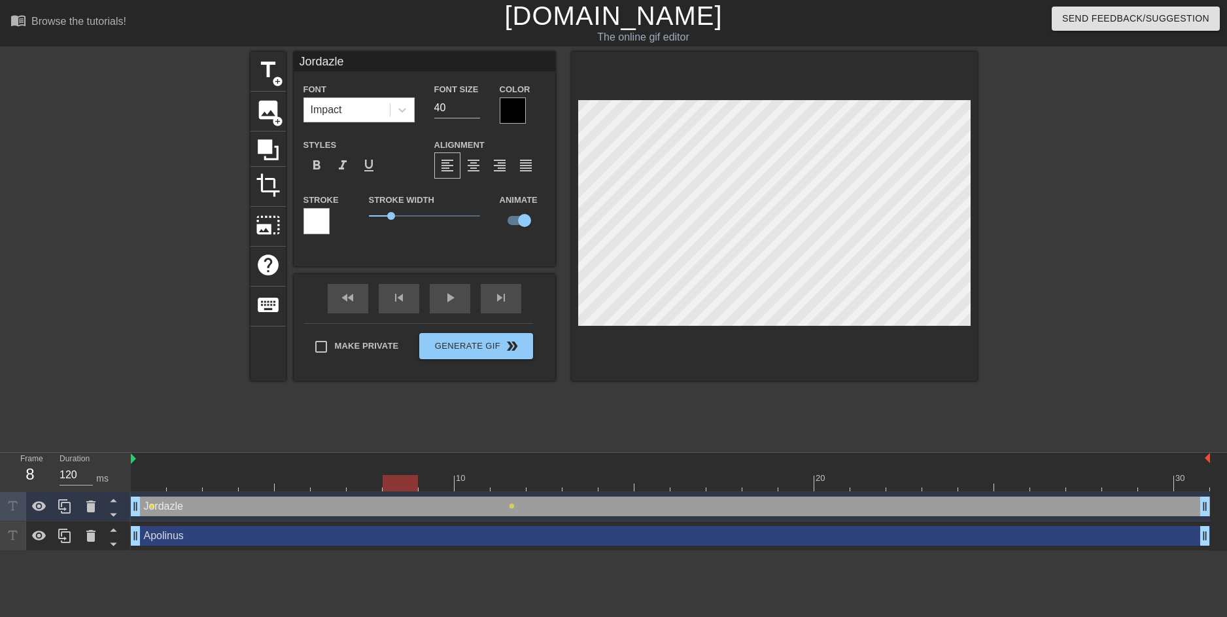
click at [406, 484] on div at bounding box center [400, 483] width 35 height 16
click at [421, 483] on div at bounding box center [670, 483] width 1079 height 16
drag, startPoint x: 451, startPoint y: 483, endPoint x: 472, endPoint y: 483, distance: 21.6
click at [453, 483] on div at bounding box center [436, 483] width 35 height 16
click at [485, 483] on div at bounding box center [670, 483] width 1079 height 16
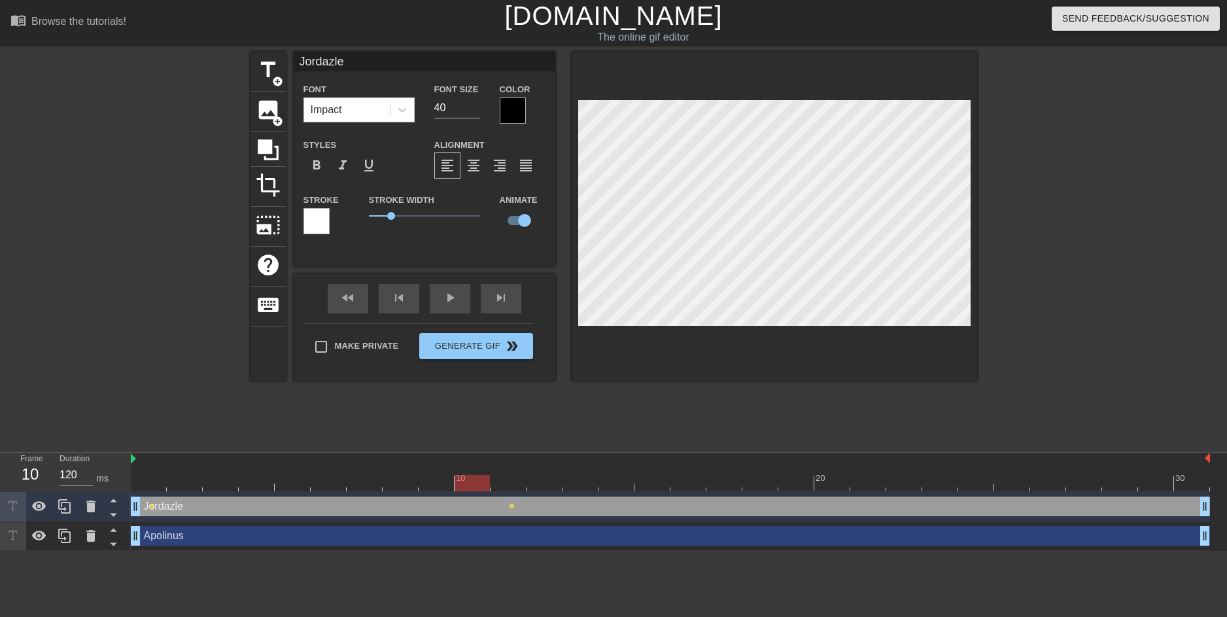
click at [519, 481] on div at bounding box center [670, 483] width 1079 height 16
click at [555, 485] on div at bounding box center [670, 483] width 1079 height 16
click at [591, 484] on div at bounding box center [670, 483] width 1079 height 16
click at [629, 484] on div at bounding box center [670, 483] width 1079 height 16
click at [662, 484] on div at bounding box center [670, 483] width 1079 height 16
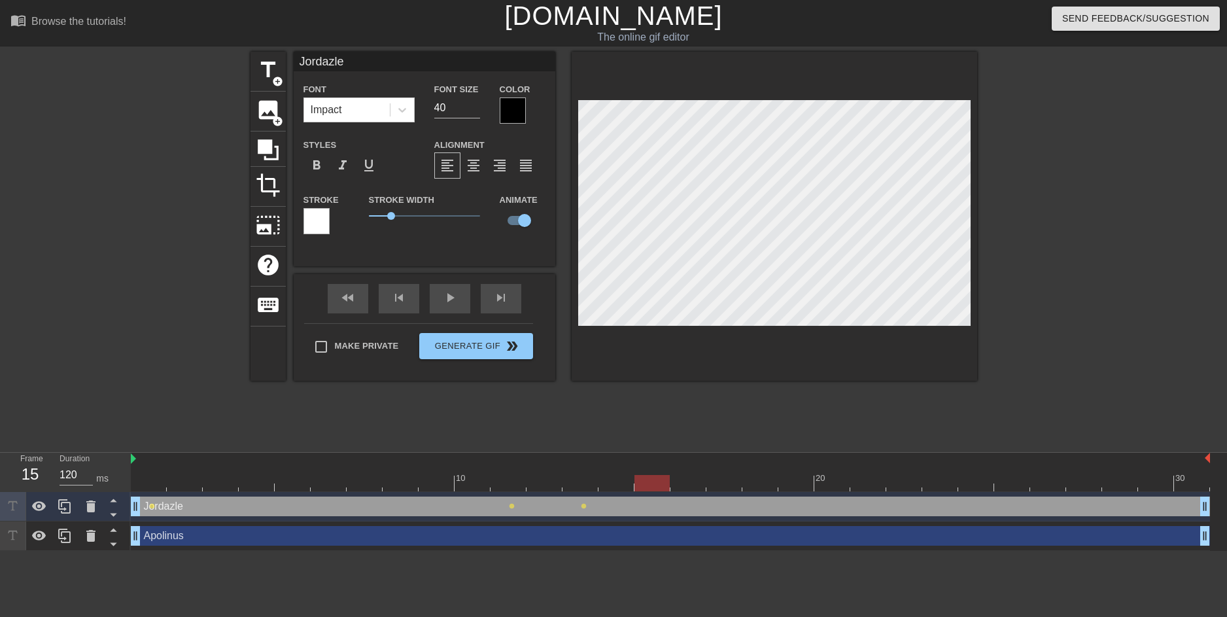
click at [693, 482] on div at bounding box center [670, 483] width 1079 height 16
drag, startPoint x: 721, startPoint y: 484, endPoint x: 735, endPoint y: 485, distance: 13.1
click at [721, 485] on div at bounding box center [670, 483] width 1079 height 16
click at [750, 485] on div at bounding box center [670, 483] width 1079 height 16
click at [777, 485] on div at bounding box center [759, 483] width 35 height 16
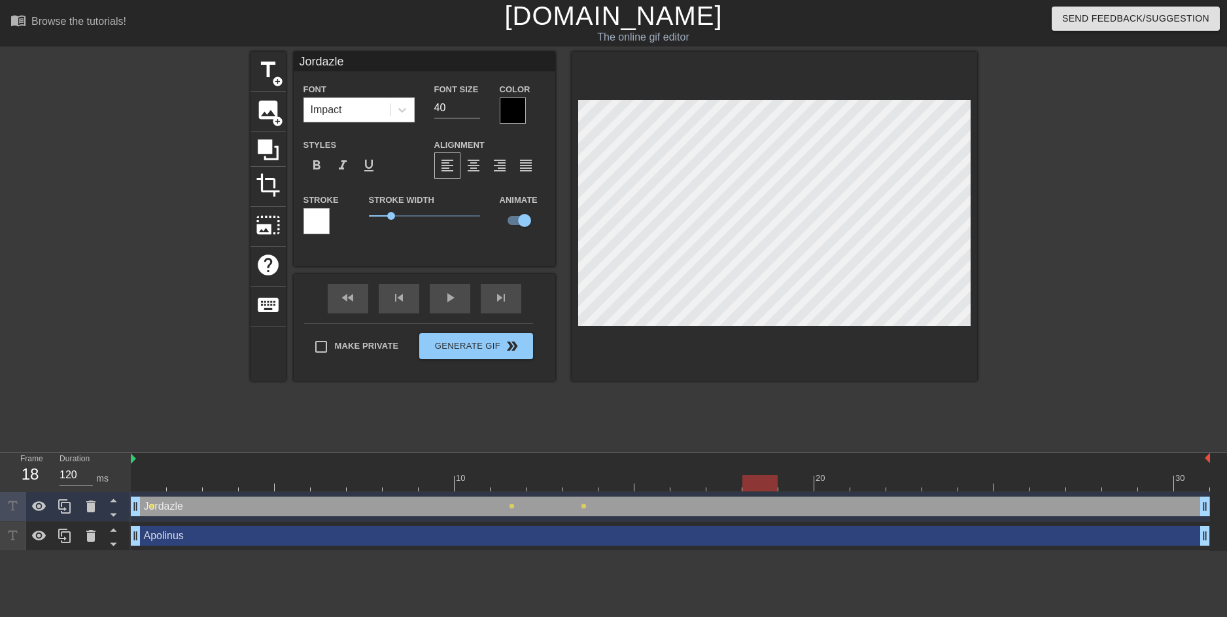
click at [804, 485] on div at bounding box center [670, 483] width 1079 height 16
click at [845, 484] on div at bounding box center [670, 483] width 1079 height 16
click at [864, 483] on div at bounding box center [670, 483] width 1079 height 16
click at [895, 488] on div at bounding box center [670, 483] width 1079 height 16
click at [949, 483] on div at bounding box center [670, 483] width 1079 height 16
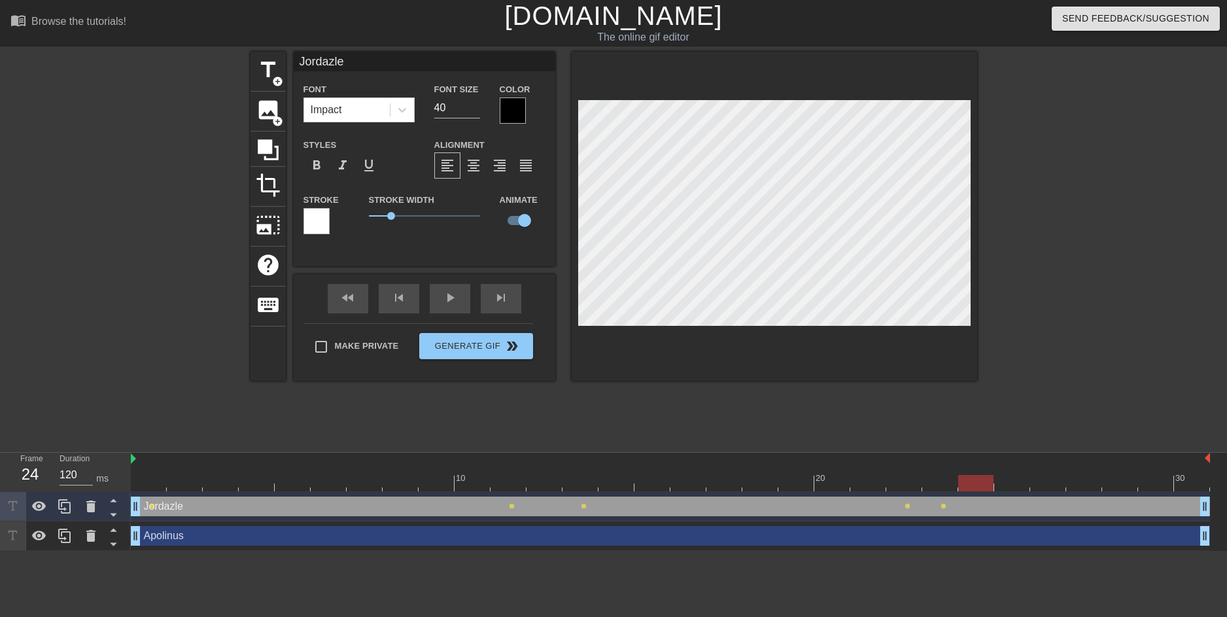
click at [983, 477] on div at bounding box center [670, 483] width 1079 height 16
type input "Apolinus"
checkbox input "false"
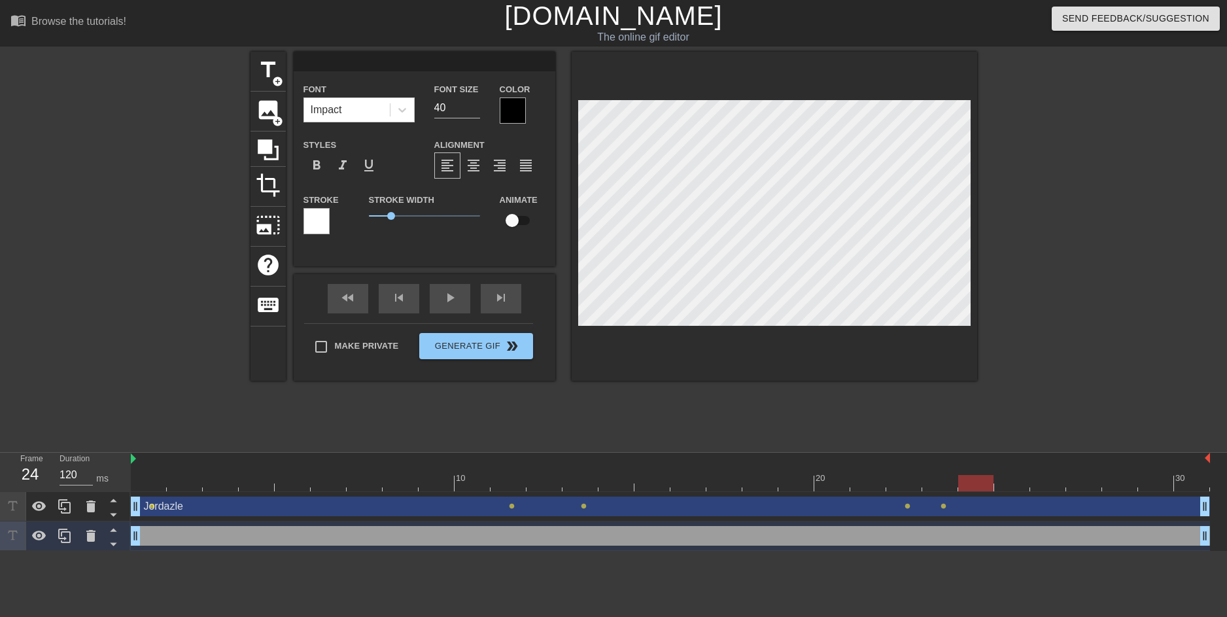
click at [214, 513] on div "Jordazle drag_handle drag_handle" at bounding box center [670, 506] width 1079 height 20
type input "Jordazle"
checkbox input "true"
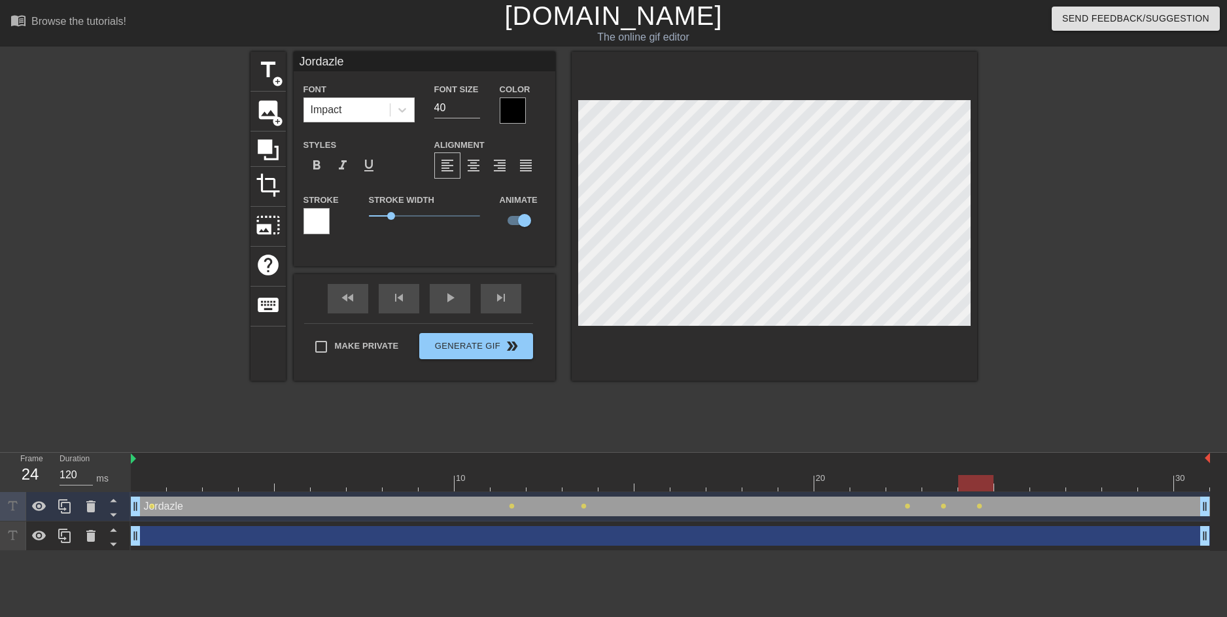
click at [976, 534] on div "drag_handle drag_handle" at bounding box center [670, 536] width 1079 height 20
checkbox input "false"
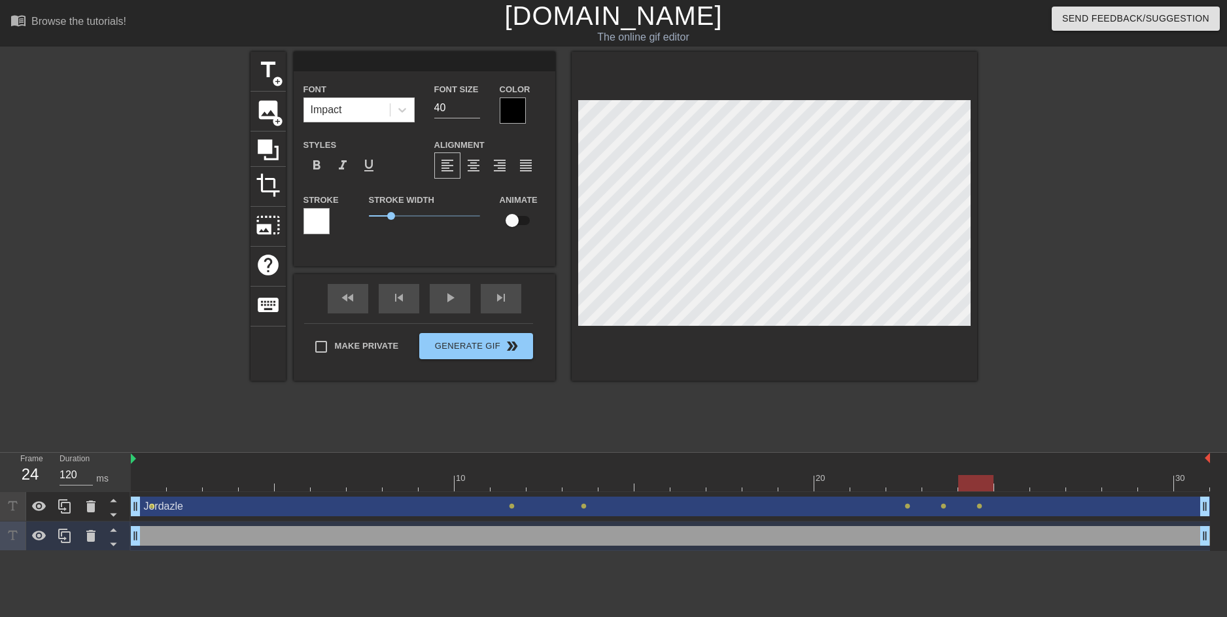
click at [563, 485] on div at bounding box center [670, 483] width 1079 height 16
drag, startPoint x: 530, startPoint y: 481, endPoint x: 524, endPoint y: 480, distance: 6.6
click at [530, 481] on div at bounding box center [670, 483] width 1079 height 16
drag, startPoint x: 371, startPoint y: 530, endPoint x: 380, endPoint y: 526, distance: 10.0
click at [372, 530] on div "drag_handle drag_handle" at bounding box center [670, 536] width 1079 height 20
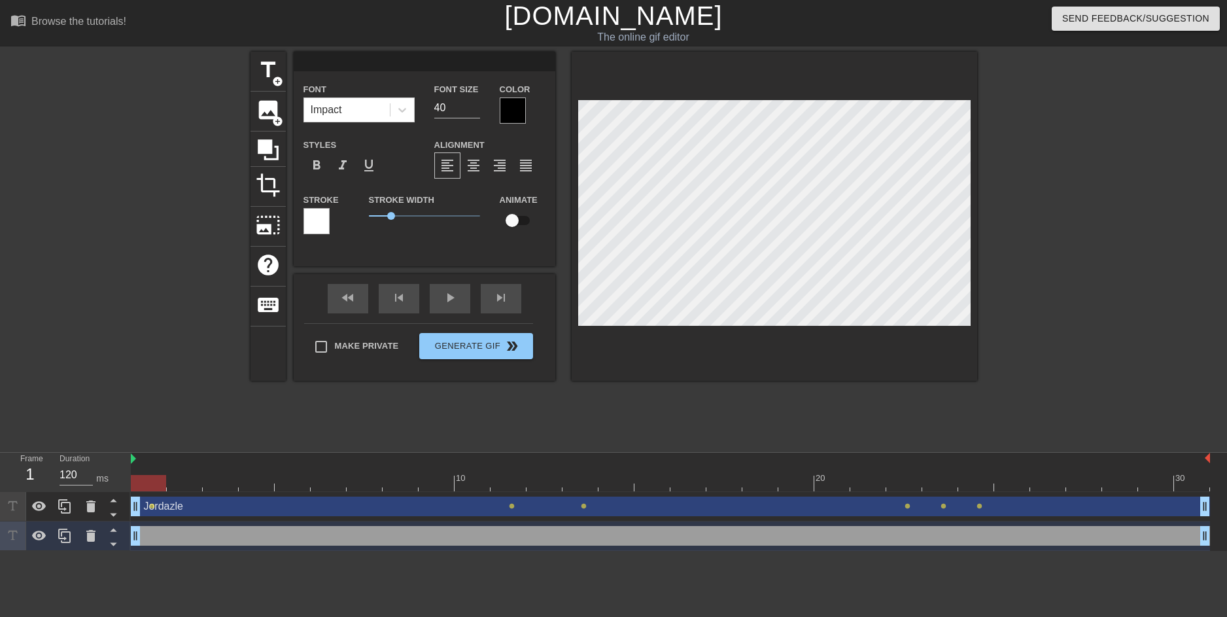
click at [182, 533] on div "drag_handle drag_handle" at bounding box center [670, 536] width 1079 height 20
click at [185, 540] on div "drag_handle drag_handle" at bounding box center [670, 536] width 1079 height 20
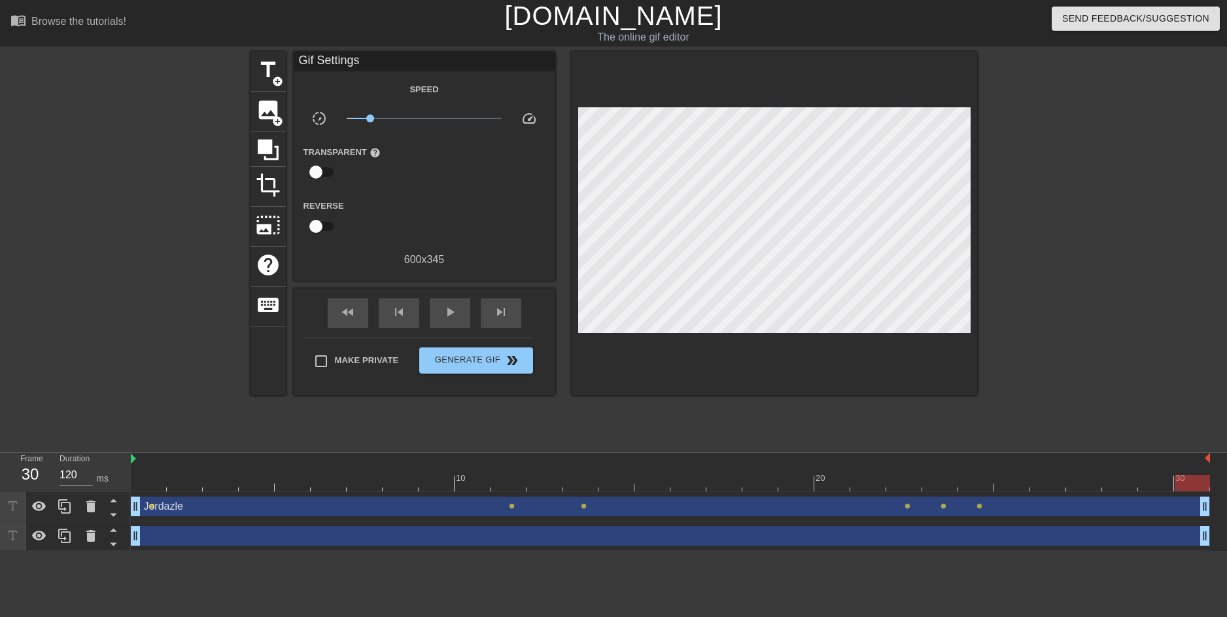
drag, startPoint x: 157, startPoint y: 485, endPoint x: 1223, endPoint y: 500, distance: 1066.3
click at [1217, 500] on div "10 20 30 Jordazle drag_handle drag_handle lens lens lens lens lens lens drag_ha…" at bounding box center [679, 502] width 1096 height 98
drag, startPoint x: 1187, startPoint y: 489, endPoint x: 182, endPoint y: 479, distance: 1004.8
click at [185, 478] on div at bounding box center [184, 483] width 35 height 16
click at [211, 533] on div "drag_handle drag_handle" at bounding box center [670, 536] width 1079 height 20
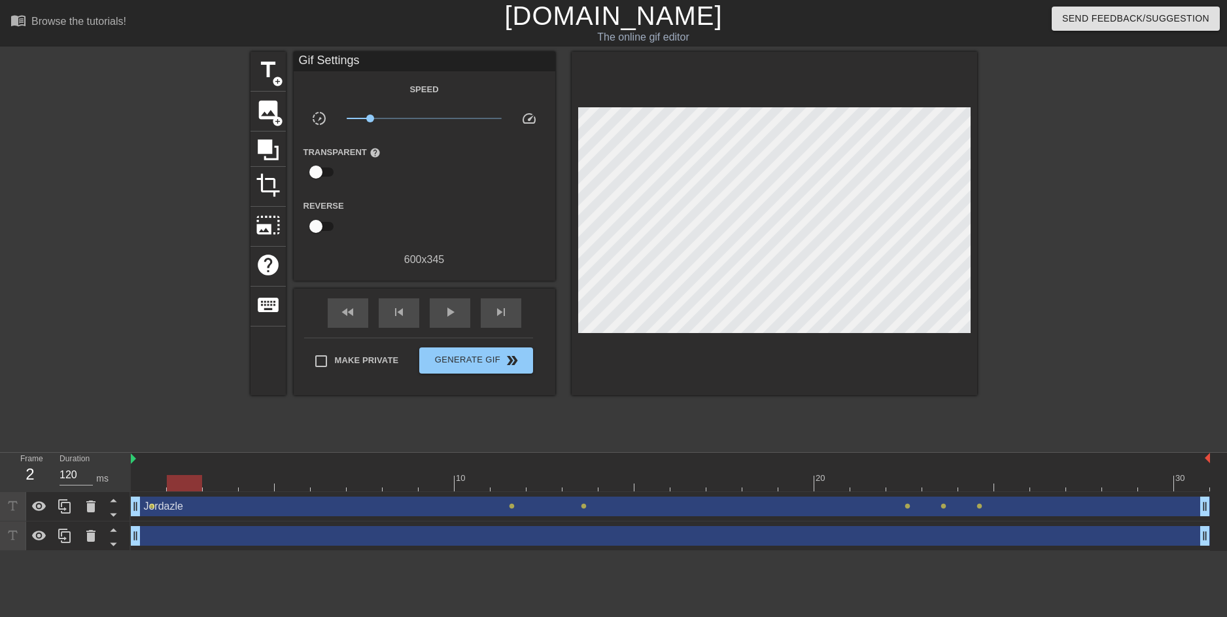
click at [326, 536] on div "drag_handle drag_handle" at bounding box center [670, 536] width 1079 height 20
click at [351, 538] on div "drag_handle drag_handle" at bounding box center [670, 536] width 1079 height 20
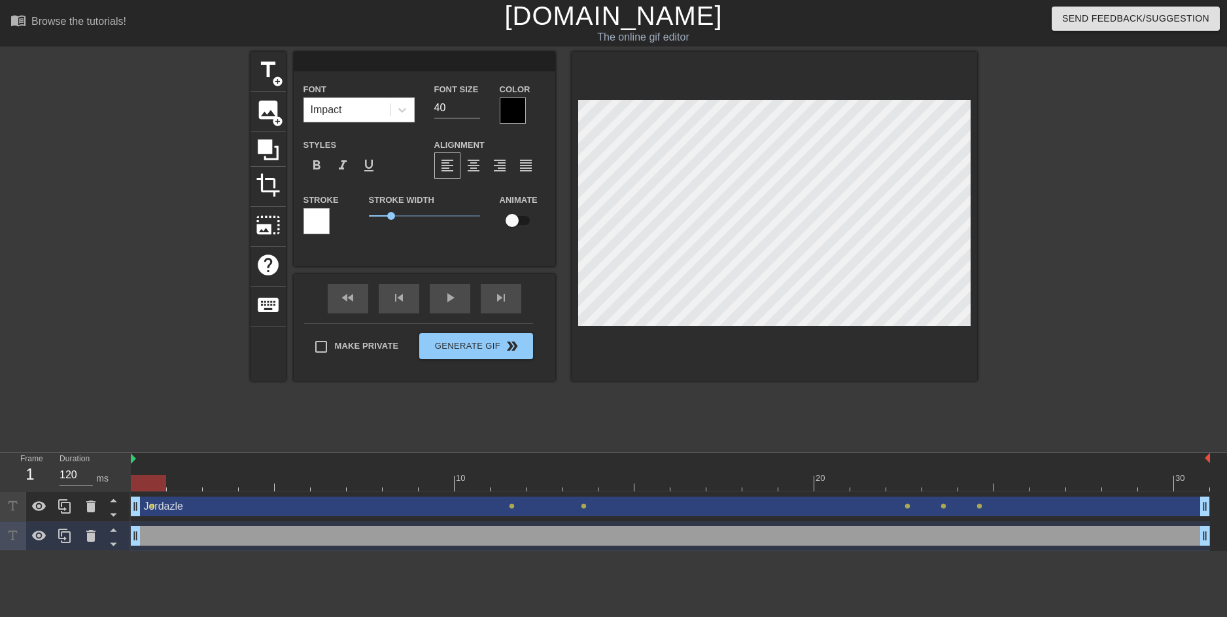
click at [148, 542] on div "drag_handle drag_handle" at bounding box center [670, 536] width 1079 height 20
click at [151, 539] on div "drag_handle drag_handle" at bounding box center [670, 536] width 1079 height 20
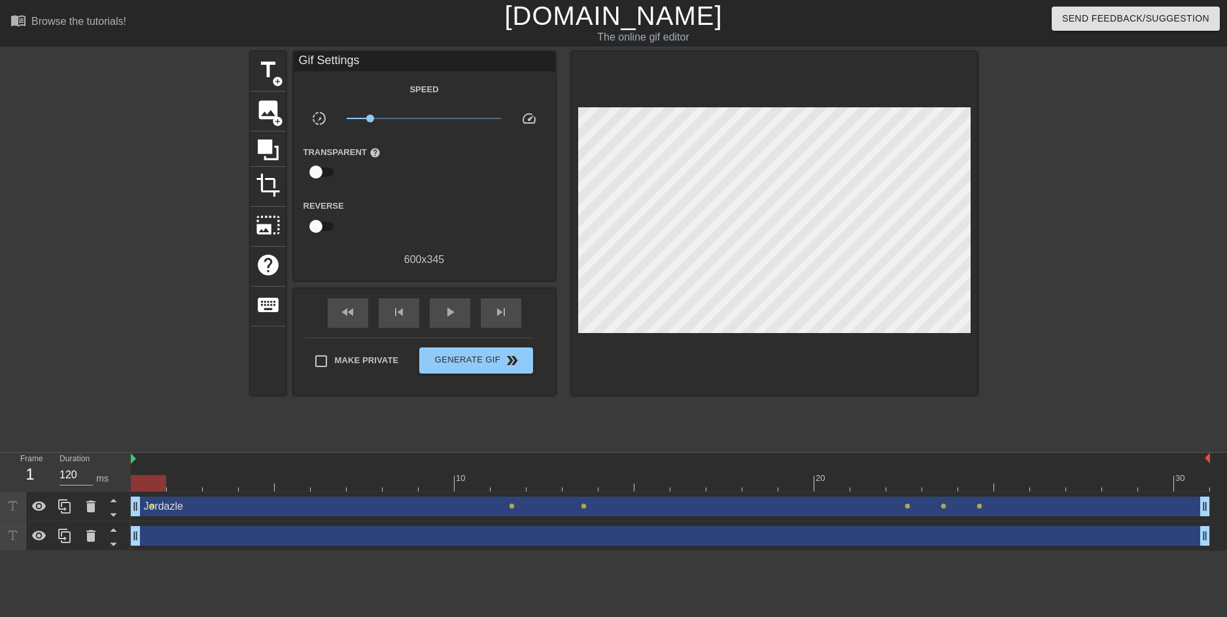
drag, startPoint x: 151, startPoint y: 539, endPoint x: 164, endPoint y: 564, distance: 28.4
click at [164, 551] on html "menu_book Browse the tutorials! [DOMAIN_NAME] The online gif editor Send Feedba…" at bounding box center [613, 275] width 1227 height 551
drag, startPoint x: 186, startPoint y: 540, endPoint x: 131, endPoint y: 536, distance: 55.7
click at [184, 540] on div "drag_handle drag_handle" at bounding box center [670, 536] width 1079 height 20
click at [440, 539] on div "drag_handle drag_handle" at bounding box center [670, 536] width 1079 height 20
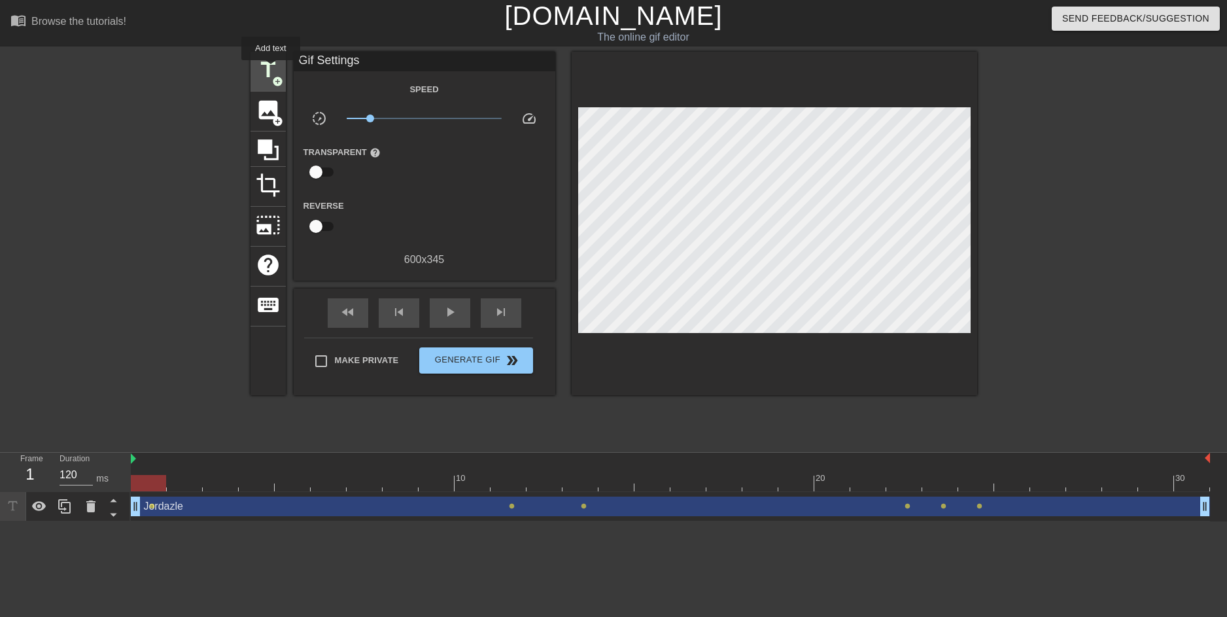
click at [271, 69] on span "title" at bounding box center [268, 70] width 25 height 25
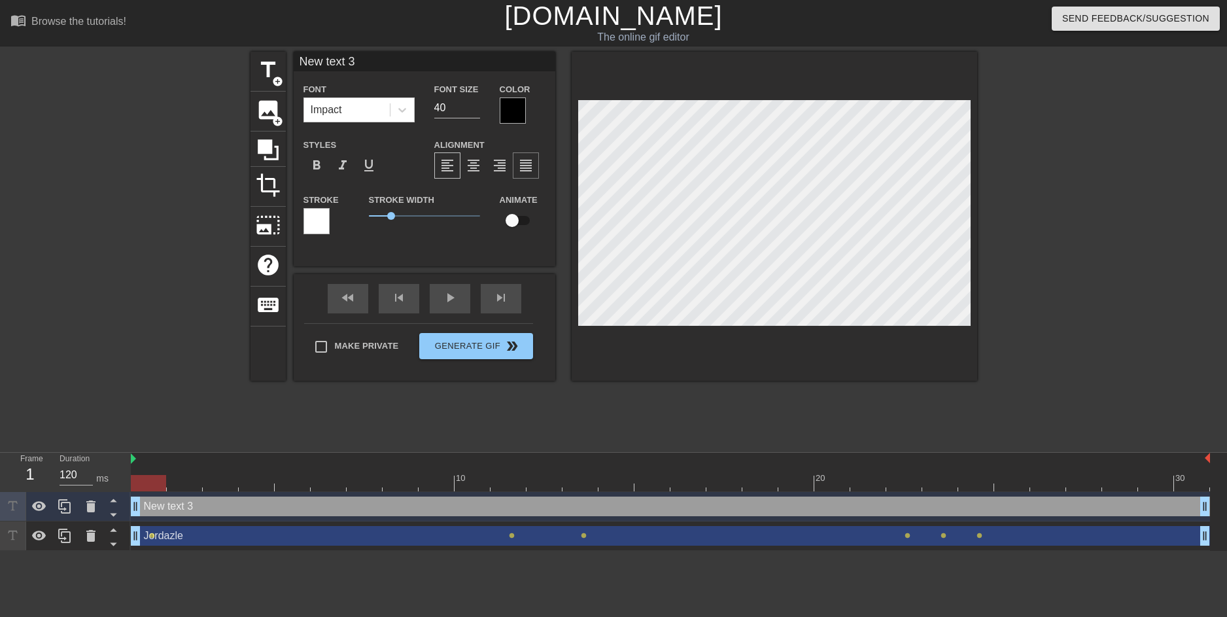
scroll to position [2, 3]
paste textarea "Apolinus"
type input "Apolinus"
type textarea "Apolinus"
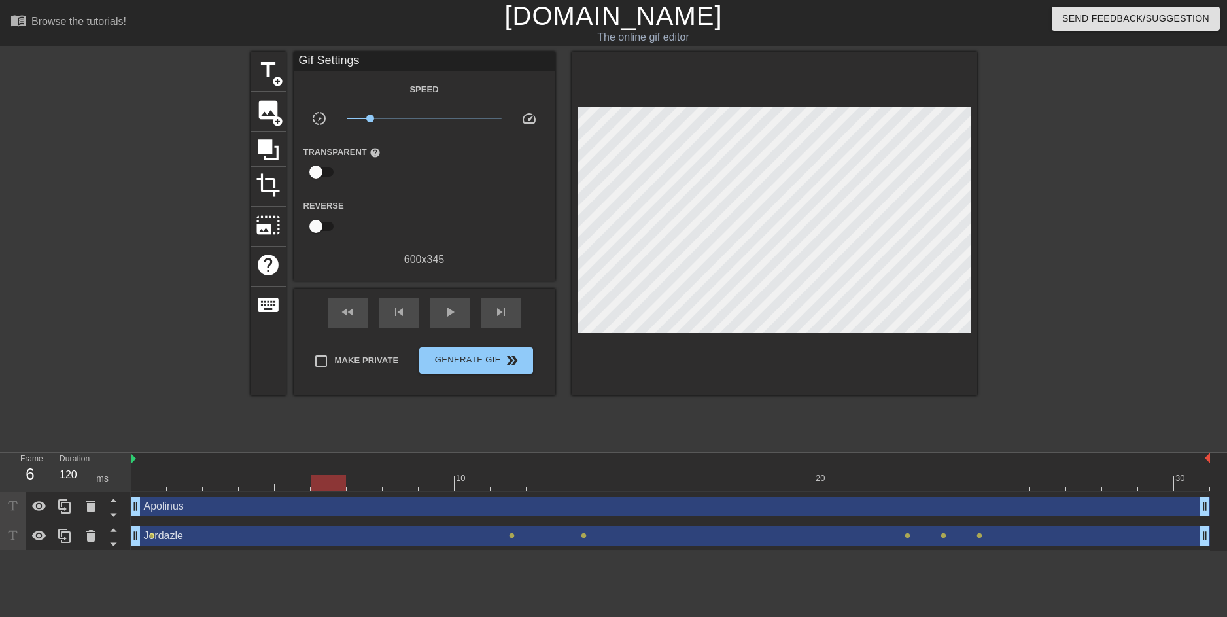
drag, startPoint x: 146, startPoint y: 485, endPoint x: 345, endPoint y: 493, distance: 199.7
click at [345, 493] on div "10 20 30 Apolinus drag_handle drag_handle Jordazle drag_handle drag_handle lens…" at bounding box center [679, 502] width 1096 height 98
drag, startPoint x: 377, startPoint y: 487, endPoint x: 400, endPoint y: 486, distance: 23.6
click at [390, 487] on div at bounding box center [670, 483] width 1079 height 16
click at [417, 486] on div at bounding box center [400, 483] width 35 height 16
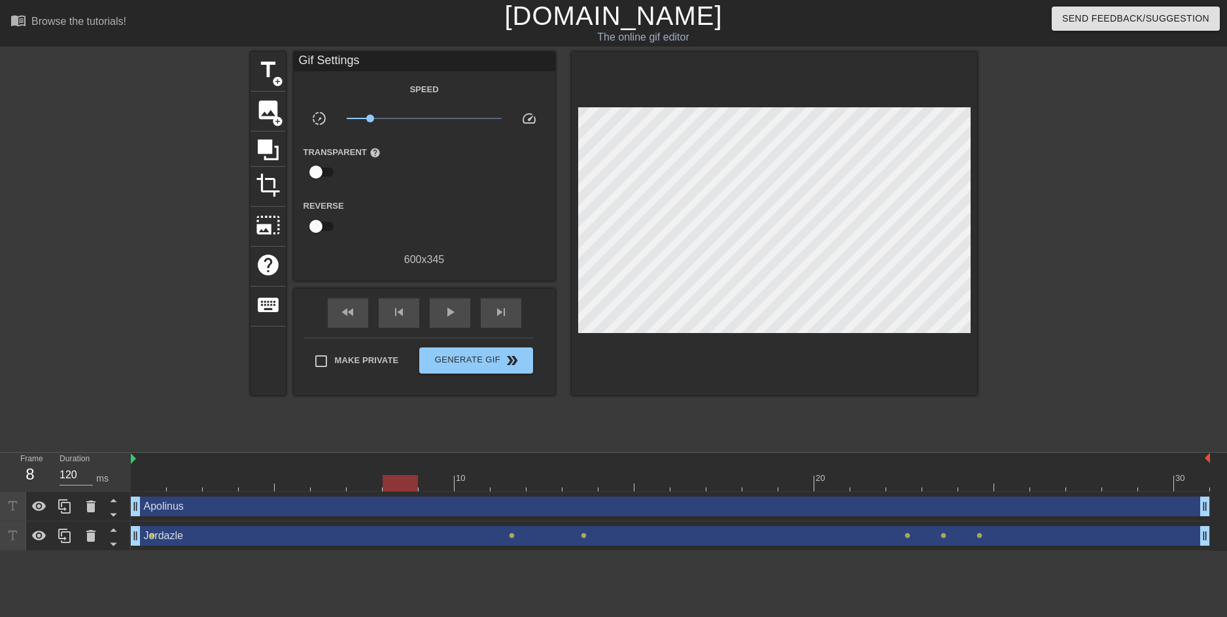
click at [480, 485] on div at bounding box center [670, 483] width 1079 height 16
drag, startPoint x: 514, startPoint y: 482, endPoint x: 543, endPoint y: 483, distance: 28.8
click at [533, 482] on div at bounding box center [670, 483] width 1079 height 16
drag, startPoint x: 595, startPoint y: 483, endPoint x: 604, endPoint y: 481, distance: 8.7
click at [598, 483] on div at bounding box center [670, 483] width 1079 height 16
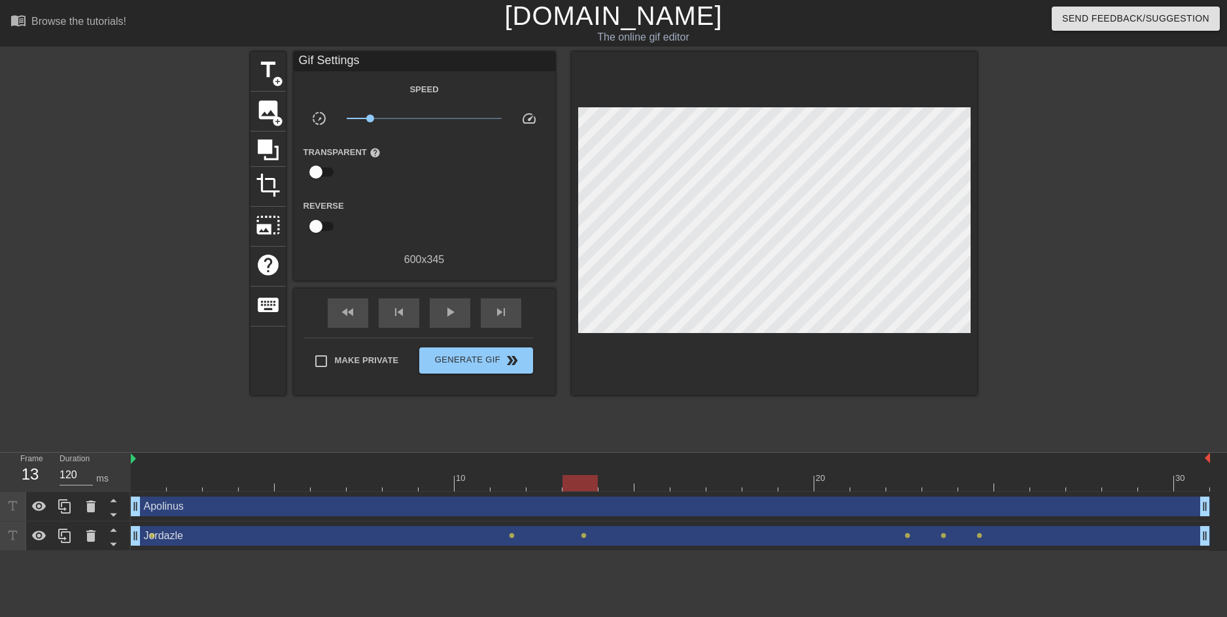
click at [679, 476] on div at bounding box center [670, 483] width 1079 height 16
drag, startPoint x: 763, startPoint y: 487, endPoint x: 772, endPoint y: 487, distance: 9.8
click at [763, 488] on div at bounding box center [670, 483] width 1079 height 16
drag, startPoint x: 796, startPoint y: 486, endPoint x: 818, endPoint y: 485, distance: 21.6
click at [804, 486] on div at bounding box center [670, 483] width 1079 height 16
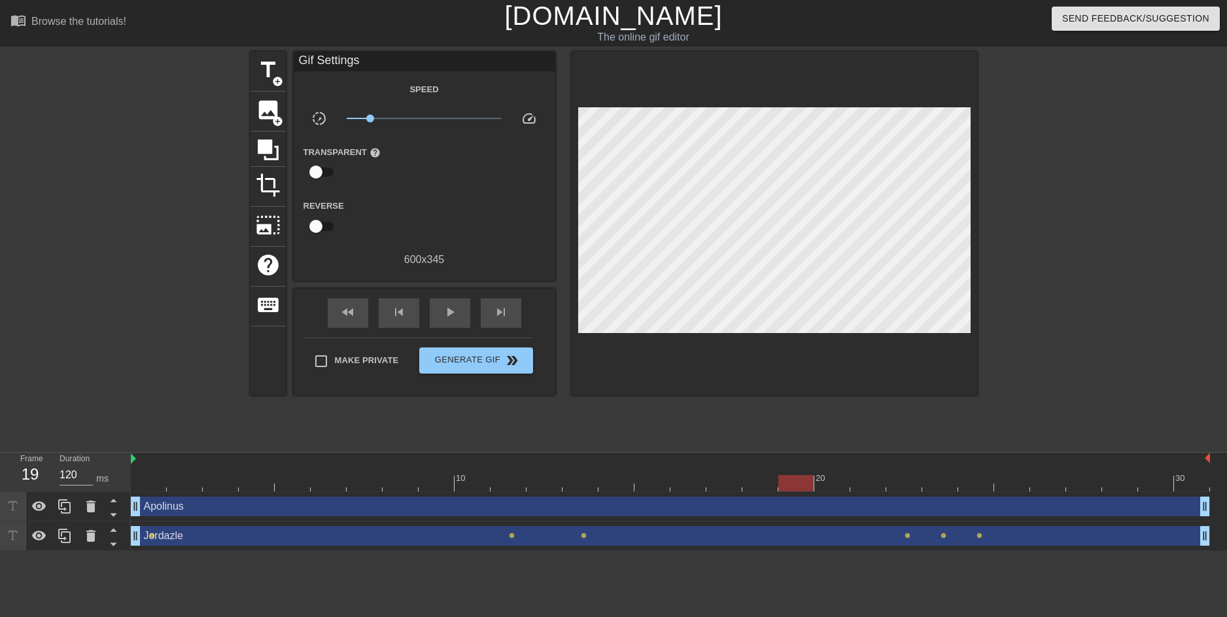
click at [844, 484] on div at bounding box center [670, 483] width 1079 height 16
drag, startPoint x: 877, startPoint y: 481, endPoint x: 895, endPoint y: 479, distance: 18.5
click at [886, 480] on div at bounding box center [670, 483] width 1079 height 16
drag, startPoint x: 901, startPoint y: 479, endPoint x: 909, endPoint y: 479, distance: 7.8
click at [908, 479] on div at bounding box center [903, 483] width 35 height 16
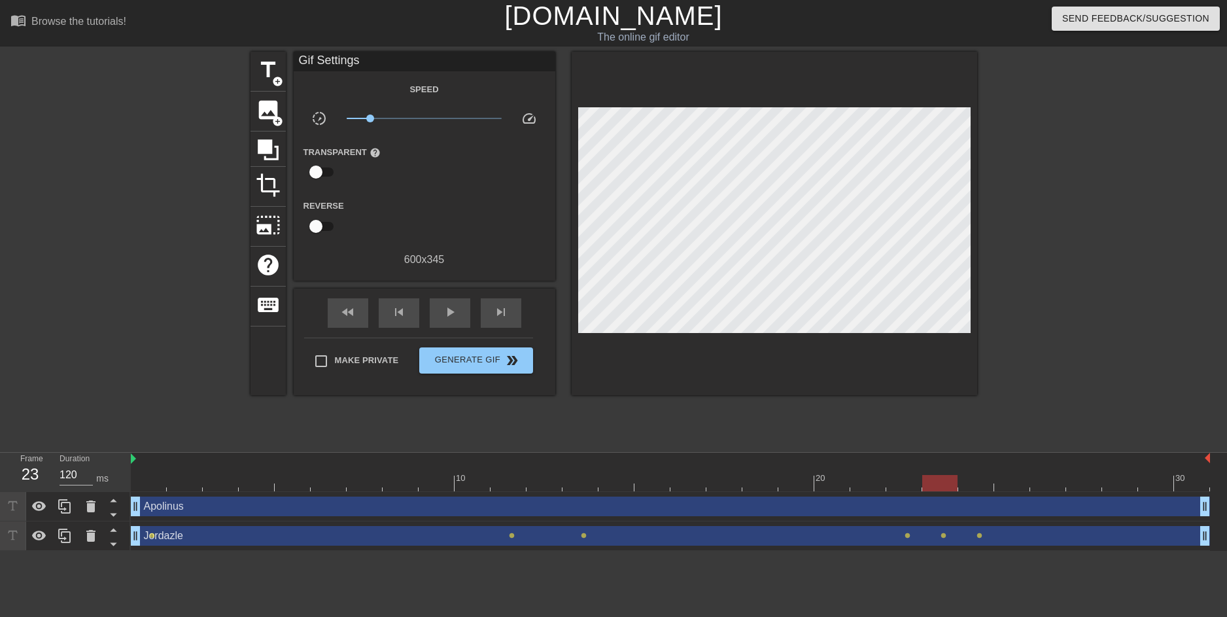
drag, startPoint x: 951, startPoint y: 484, endPoint x: 983, endPoint y: 491, distance: 32.7
click at [956, 486] on div at bounding box center [670, 483] width 1079 height 16
drag, startPoint x: 1013, startPoint y: 489, endPoint x: 1028, endPoint y: 487, distance: 14.4
click at [1018, 488] on div at bounding box center [670, 483] width 1079 height 16
click at [285, 509] on div "Apolinus drag_handle drag_handle" at bounding box center [670, 506] width 1079 height 20
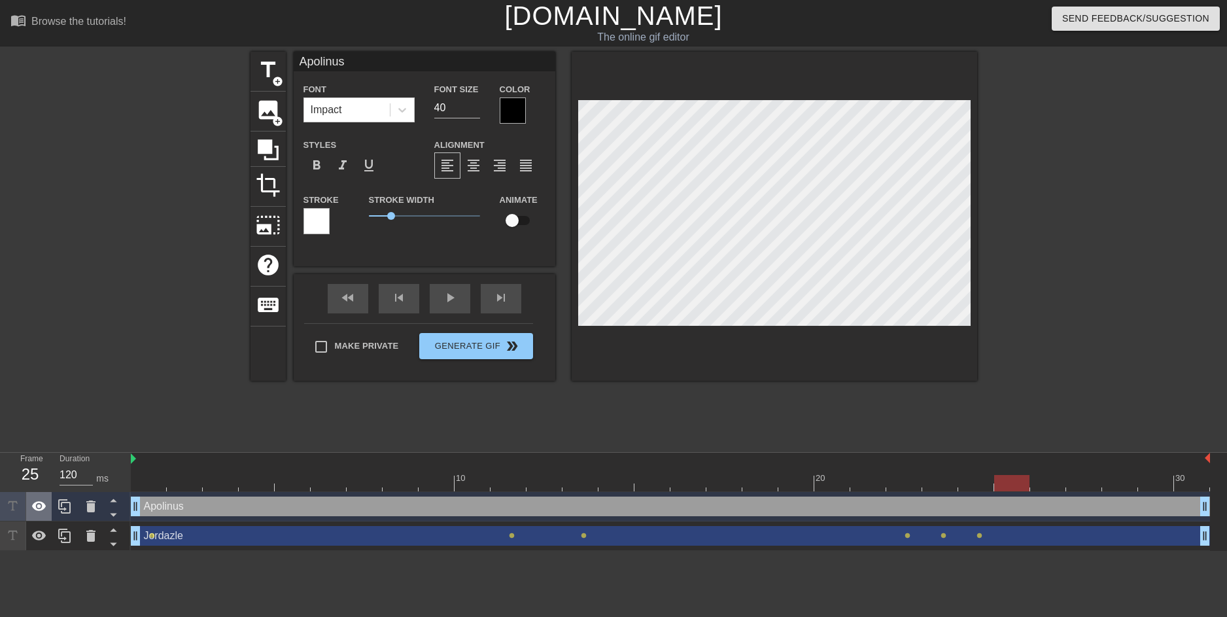
click at [35, 506] on icon at bounding box center [39, 506] width 14 height 10
click at [975, 485] on div at bounding box center [670, 483] width 1079 height 16
click at [919, 483] on div at bounding box center [670, 483] width 1079 height 16
click at [760, 489] on div at bounding box center [670, 483] width 1079 height 16
drag, startPoint x: 695, startPoint y: 488, endPoint x: 684, endPoint y: 488, distance: 11.1
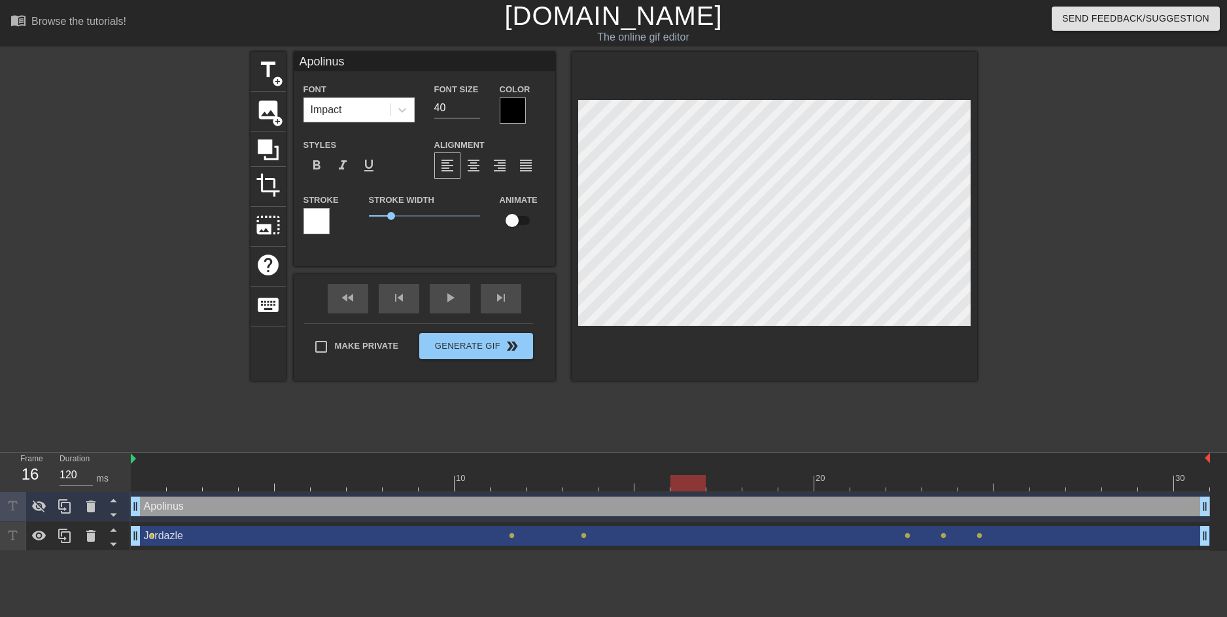
click at [690, 488] on div at bounding box center [670, 483] width 1079 height 16
click at [1042, 488] on div at bounding box center [670, 483] width 1079 height 16
click at [1011, 486] on div at bounding box center [670, 483] width 1079 height 16
click at [972, 485] on div at bounding box center [670, 483] width 1079 height 16
click at [888, 486] on div at bounding box center [670, 483] width 1079 height 16
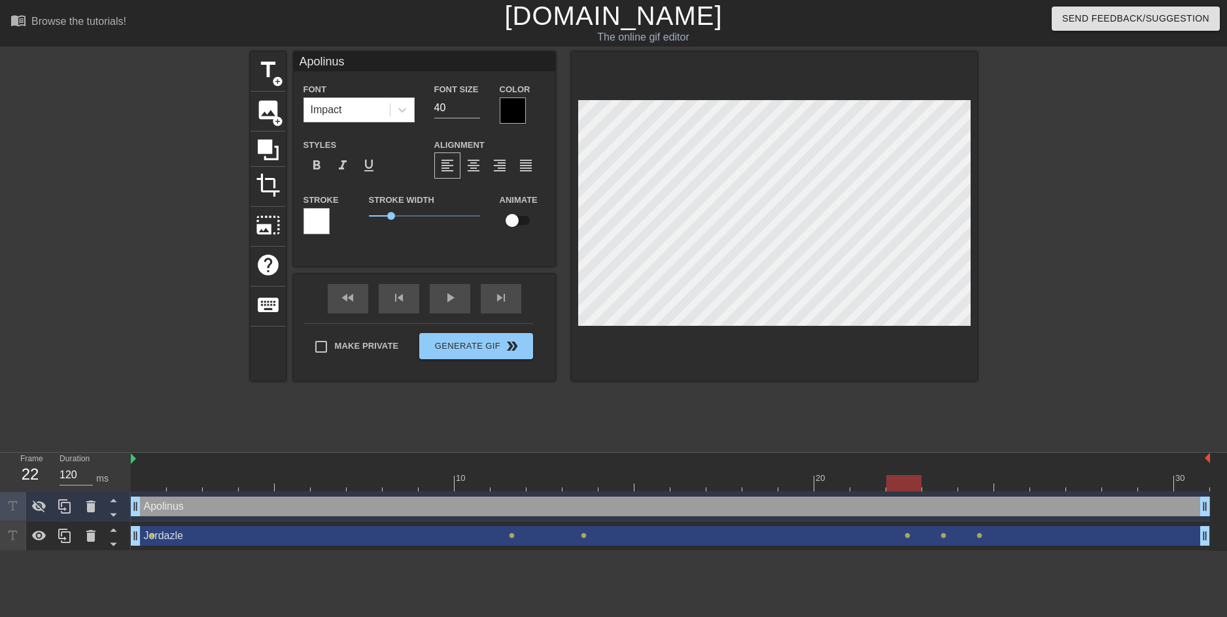
click at [924, 487] on div at bounding box center [670, 483] width 1079 height 16
click at [971, 488] on div at bounding box center [670, 483] width 1079 height 16
click at [40, 506] on icon at bounding box center [39, 506] width 14 height 12
click at [188, 511] on div "Apolinus drag_handle drag_handle" at bounding box center [670, 506] width 1079 height 20
click at [975, 479] on div at bounding box center [975, 483] width 35 height 16
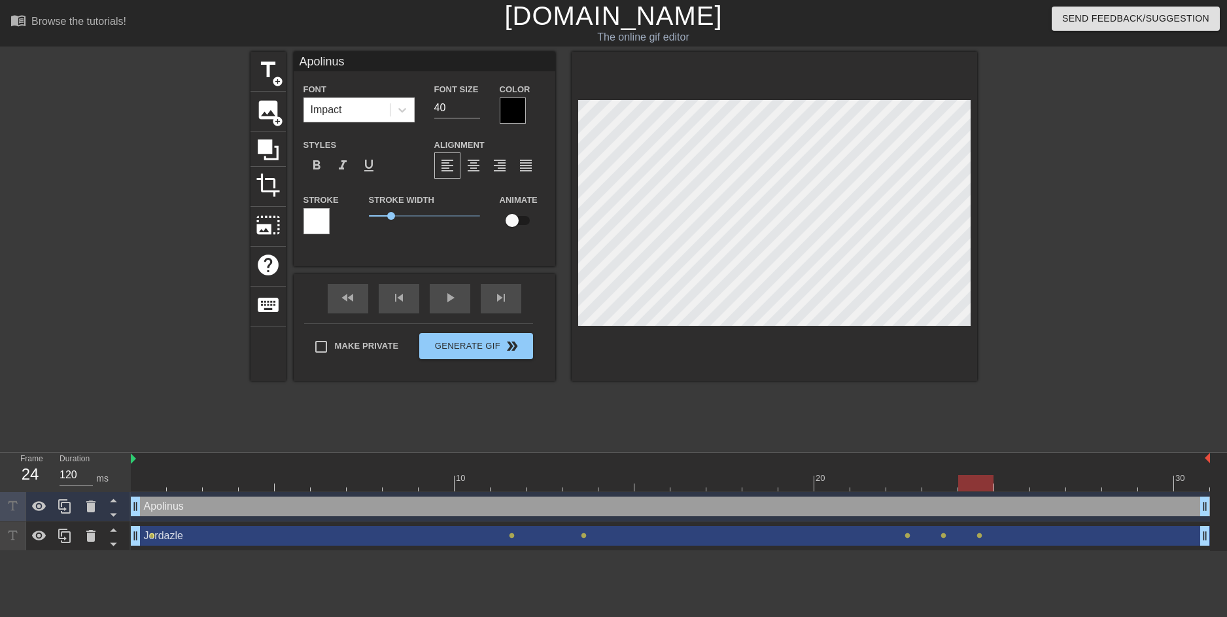
click at [977, 506] on div "Apolinus drag_handle drag_handle" at bounding box center [670, 506] width 1079 height 20
drag, startPoint x: 977, startPoint y: 506, endPoint x: 200, endPoint y: 352, distance: 792.8
click at [200, 352] on div at bounding box center [137, 248] width 196 height 392
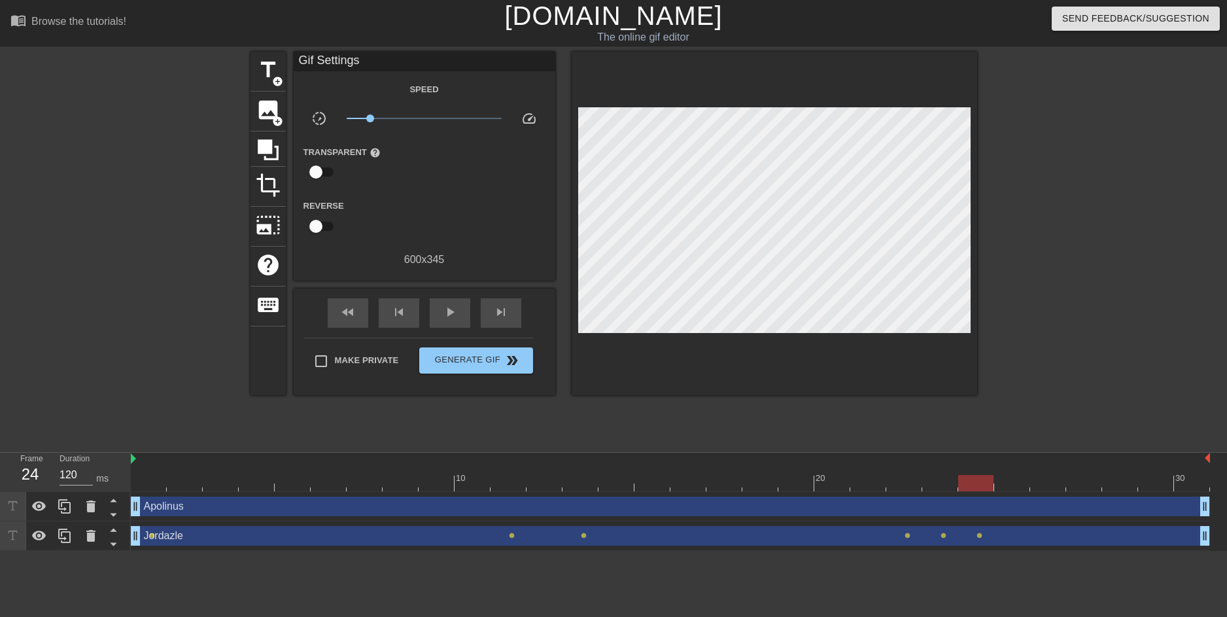
click at [978, 485] on div at bounding box center [975, 483] width 35 height 16
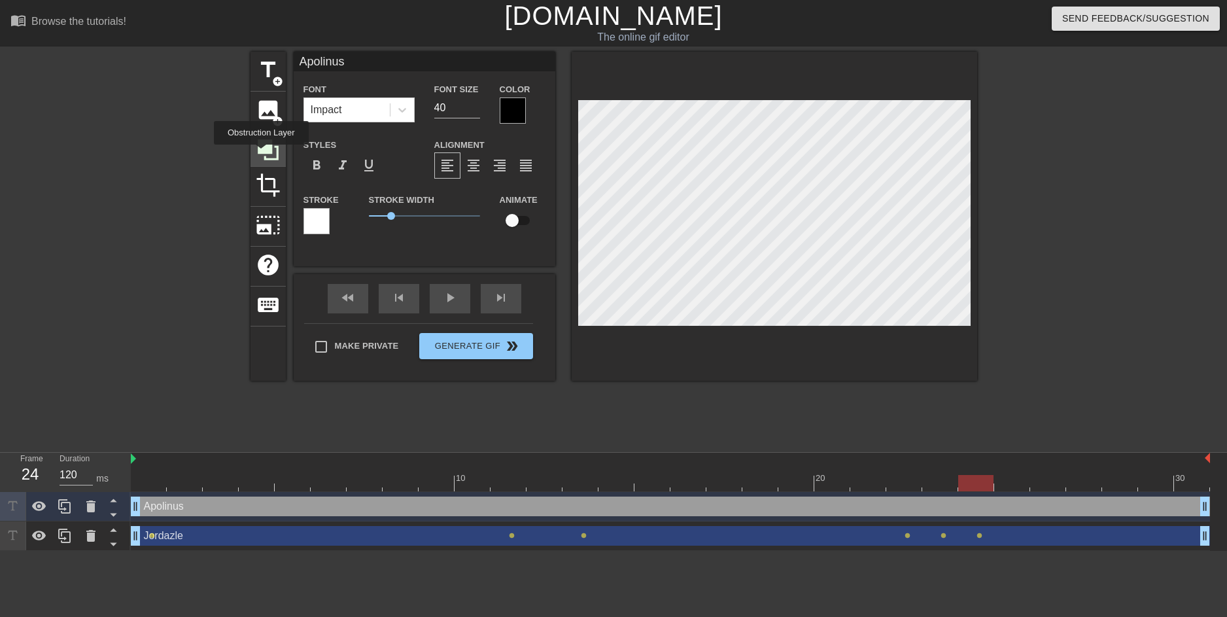
click at [261, 154] on icon at bounding box center [268, 149] width 25 height 25
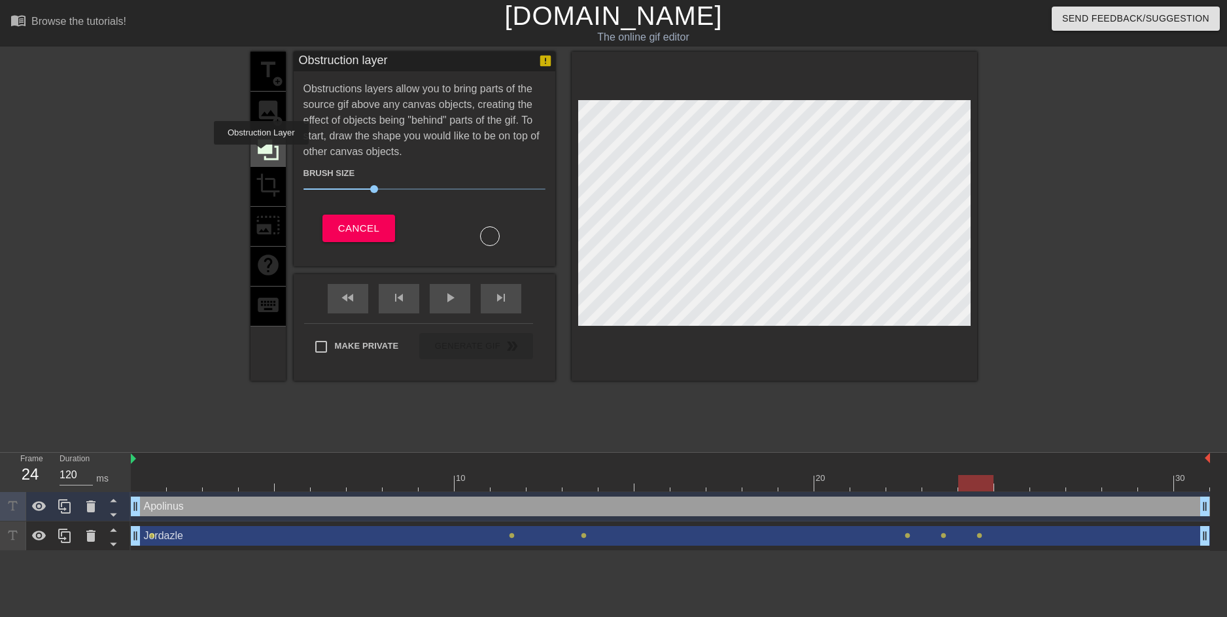
click at [261, 154] on icon at bounding box center [268, 149] width 25 height 25
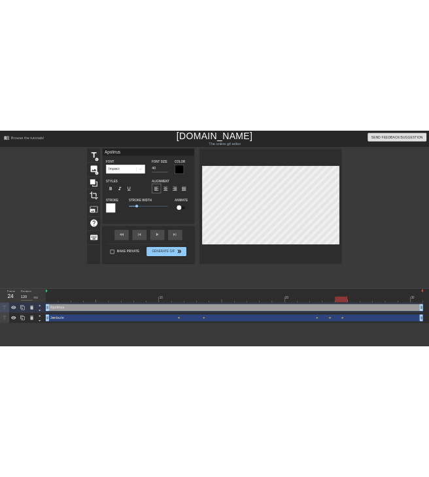
scroll to position [1, 1]
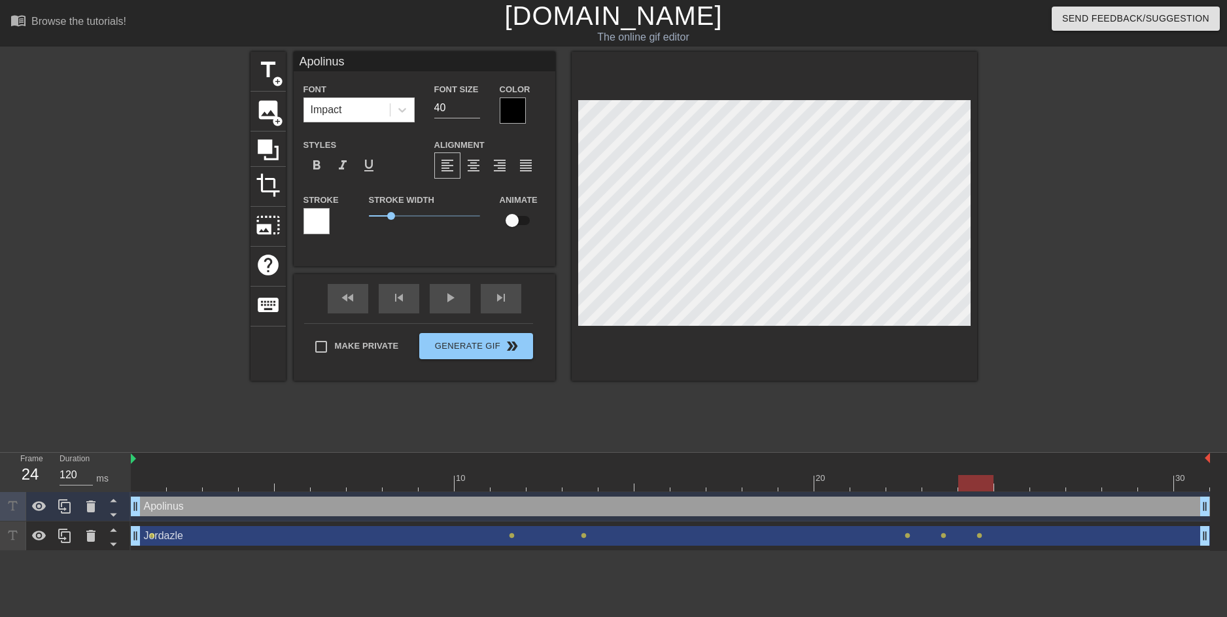
click at [9, 506] on icon at bounding box center [12, 505] width 15 height 15
click at [973, 481] on div at bounding box center [975, 483] width 35 height 16
click at [156, 512] on div "Apolinus drag_handle drag_handle" at bounding box center [670, 506] width 1079 height 20
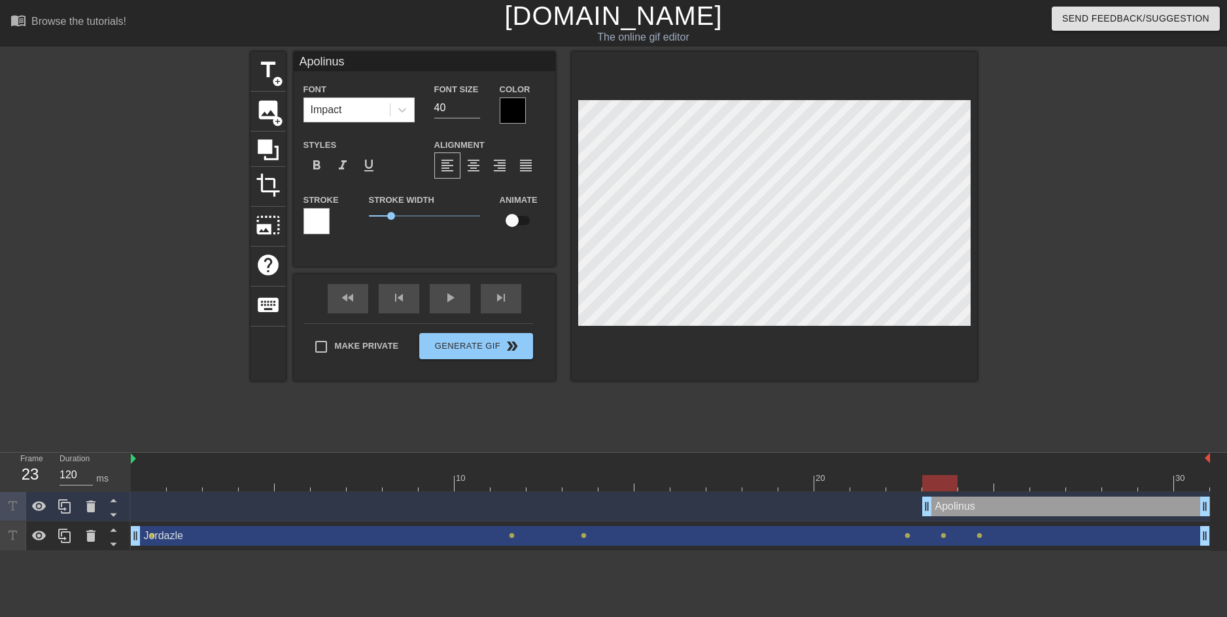
drag, startPoint x: 137, startPoint y: 506, endPoint x: 926, endPoint y: 507, distance: 788.2
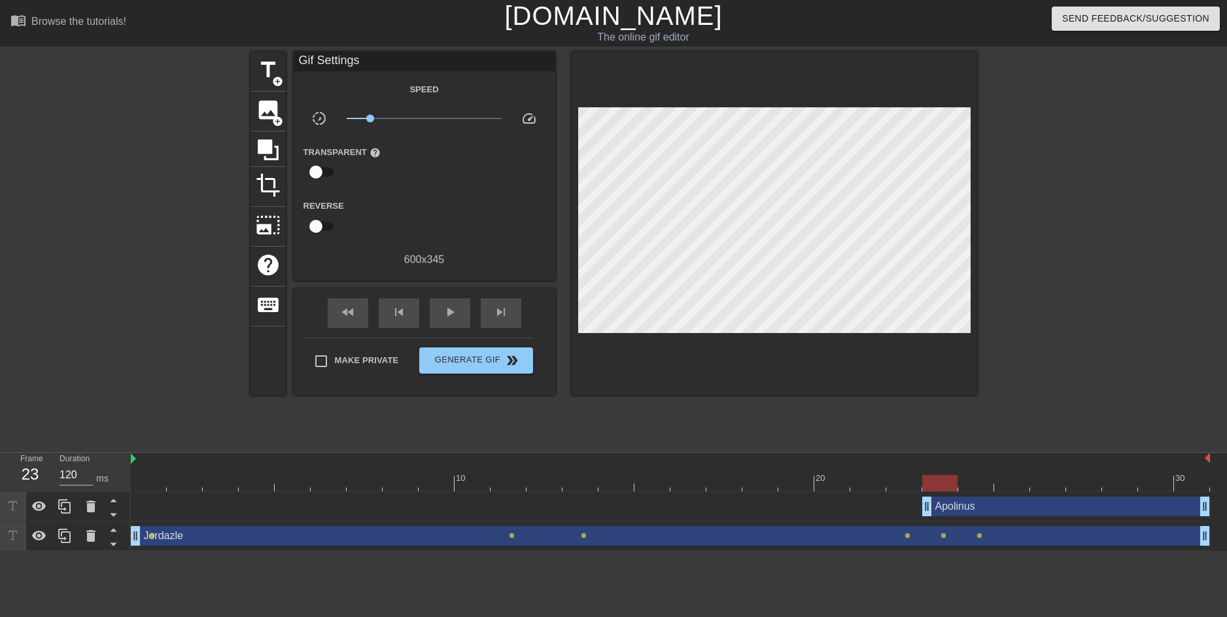
click at [544, 515] on div "Apolinus drag_handle drag_handle" at bounding box center [670, 506] width 1079 height 29
click at [501, 493] on div "Apolinus drag_handle drag_handle" at bounding box center [670, 506] width 1079 height 29
click at [500, 484] on div at bounding box center [670, 483] width 1079 height 16
click at [548, 484] on div at bounding box center [670, 483] width 1079 height 16
click at [617, 481] on div at bounding box center [670, 483] width 1079 height 16
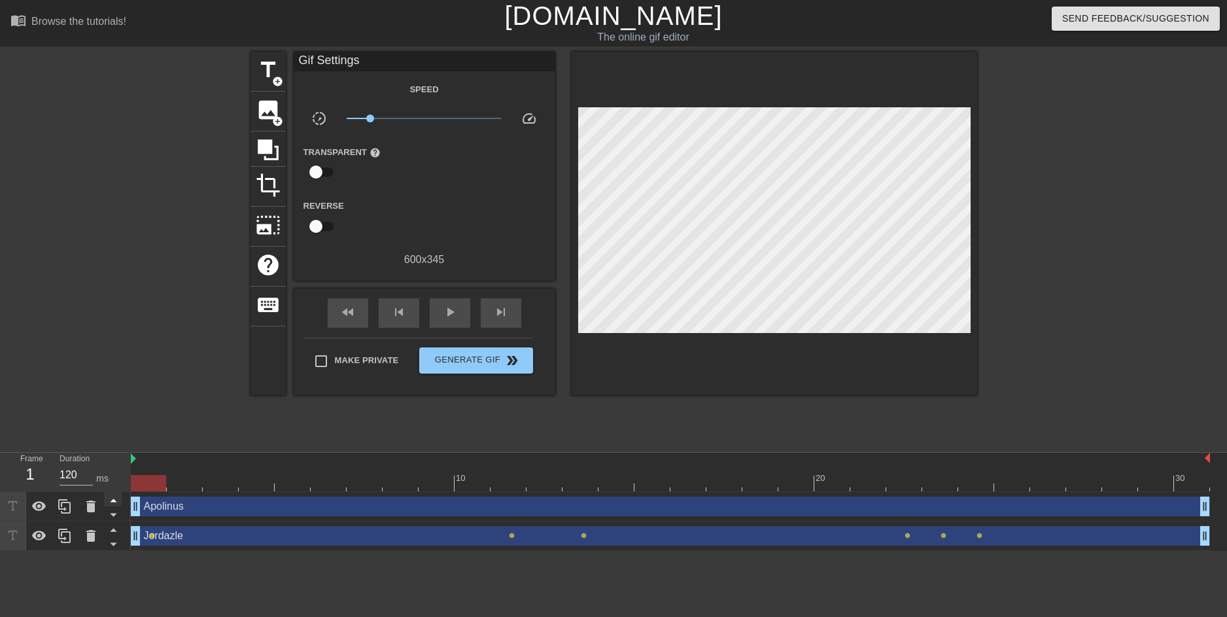
drag, startPoint x: 927, startPoint y: 502, endPoint x: 111, endPoint y: 500, distance: 815.7
click at [111, 500] on div "Frame 1 Duration 120 ms 10 20 30 Apolinus drag_handle drag_handle Jordazle drag…" at bounding box center [613, 502] width 1227 height 98
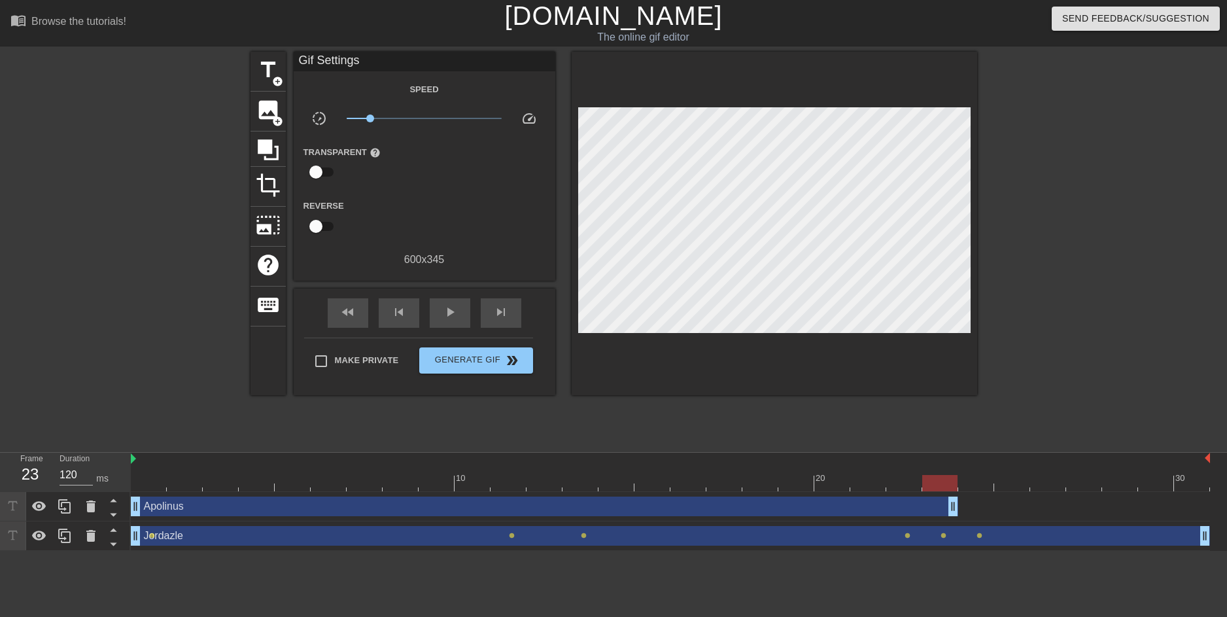
drag, startPoint x: 1205, startPoint y: 509, endPoint x: 946, endPoint y: 517, distance: 258.5
click at [946, 517] on div "Apolinus drag_handle drag_handle" at bounding box center [670, 506] width 1079 height 29
click at [998, 484] on div at bounding box center [670, 483] width 1079 height 16
drag, startPoint x: 1033, startPoint y: 483, endPoint x: 1051, endPoint y: 485, distance: 18.4
click at [1035, 484] on div at bounding box center [670, 483] width 1079 height 16
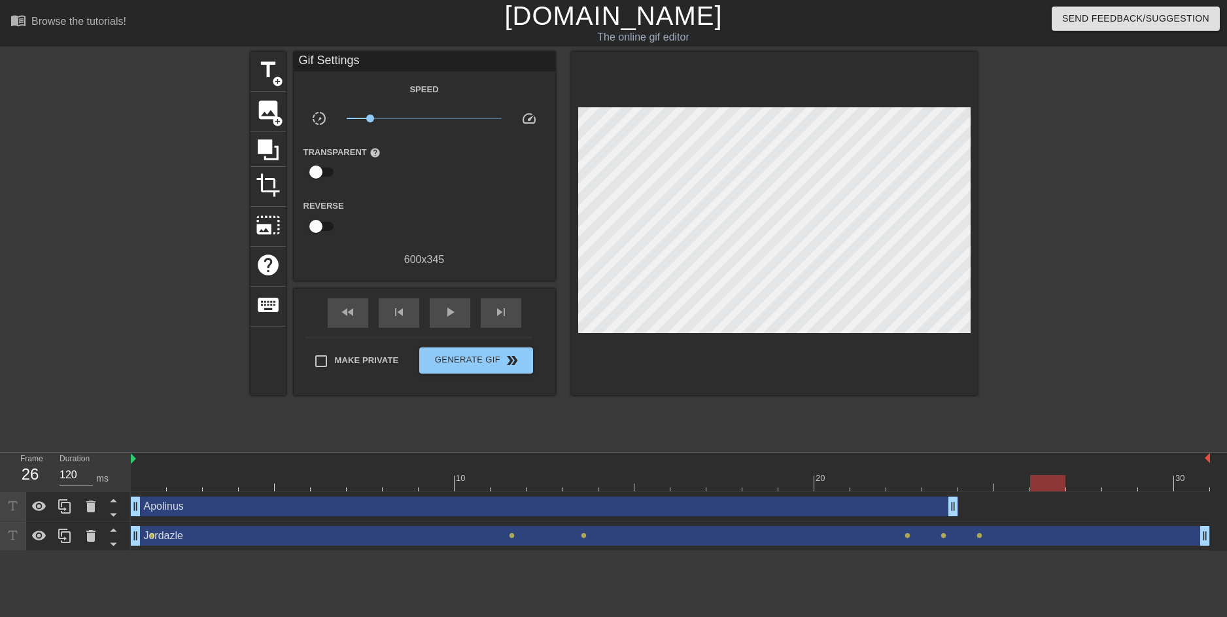
drag, startPoint x: 1074, startPoint y: 485, endPoint x: 1093, endPoint y: 486, distance: 19.0
click at [1077, 485] on div at bounding box center [670, 483] width 1079 height 16
click at [1115, 487] on div at bounding box center [670, 483] width 1079 height 16
click at [198, 544] on div "Jordazle drag_handle drag_handle" at bounding box center [670, 536] width 1079 height 20
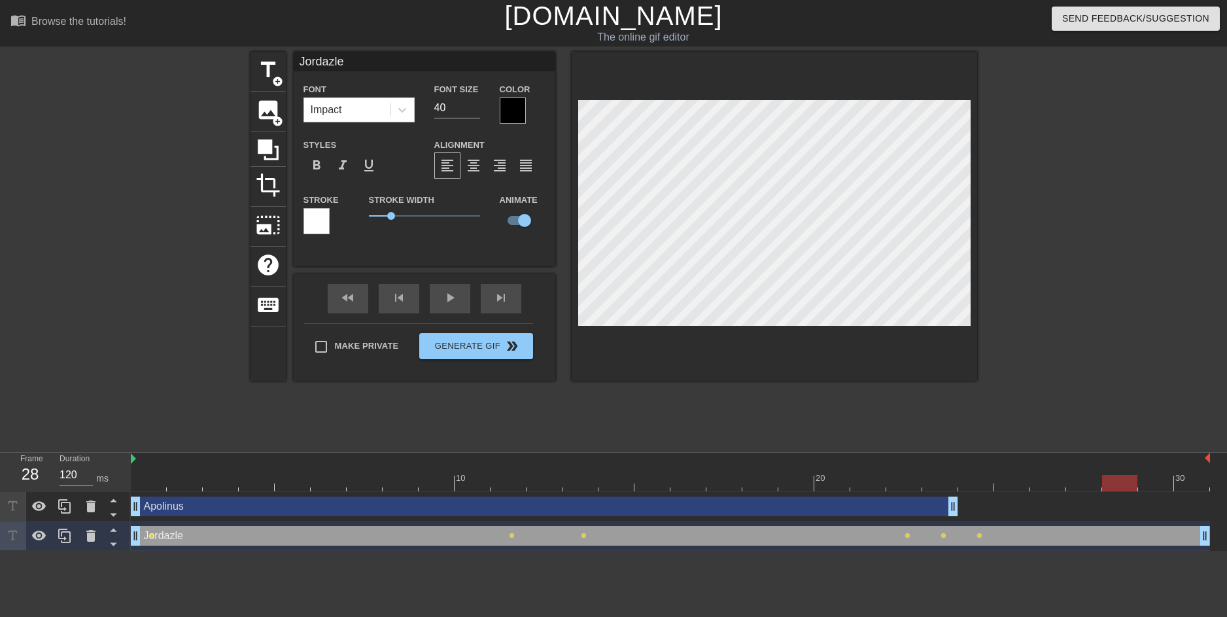
click at [156, 489] on div at bounding box center [670, 483] width 1079 height 16
click at [203, 485] on div at bounding box center [670, 483] width 1079 height 16
drag, startPoint x: 230, startPoint y: 479, endPoint x: 260, endPoint y: 481, distance: 29.5
click at [238, 481] on div at bounding box center [670, 483] width 1079 height 16
click at [290, 481] on div at bounding box center [670, 483] width 1079 height 16
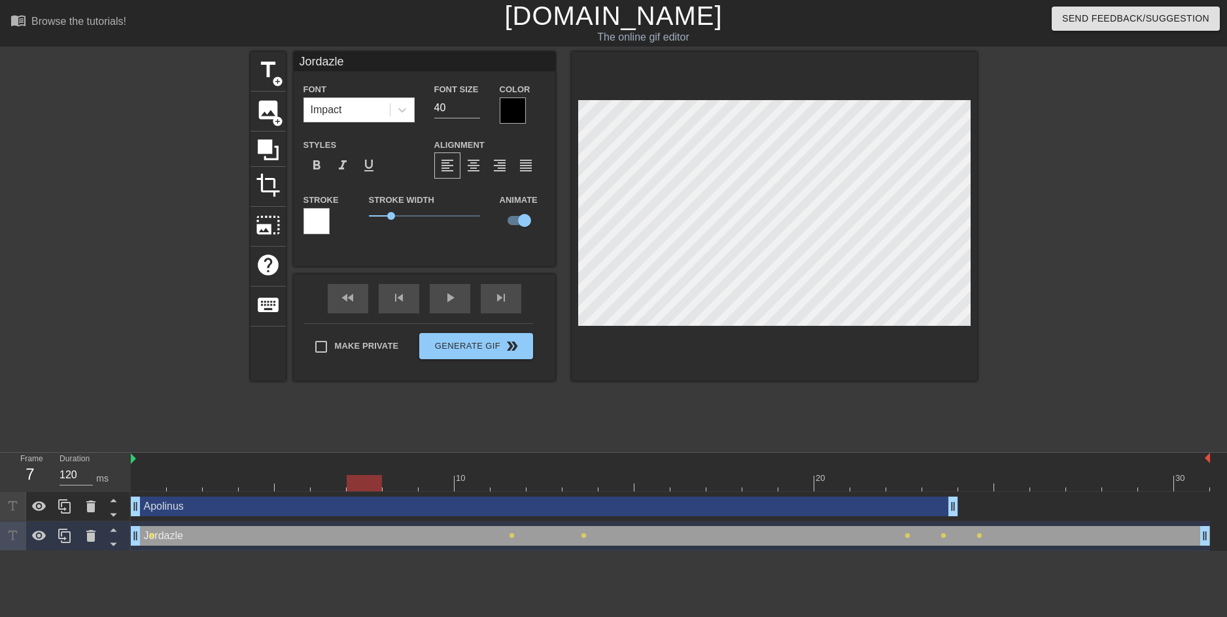
drag, startPoint x: 348, startPoint y: 481, endPoint x: 371, endPoint y: 483, distance: 22.9
click at [356, 483] on div at bounding box center [670, 483] width 1079 height 16
click at [391, 483] on div at bounding box center [670, 483] width 1079 height 16
drag, startPoint x: 410, startPoint y: 483, endPoint x: 427, endPoint y: 483, distance: 17.0
click at [418, 483] on div at bounding box center [670, 483] width 1079 height 16
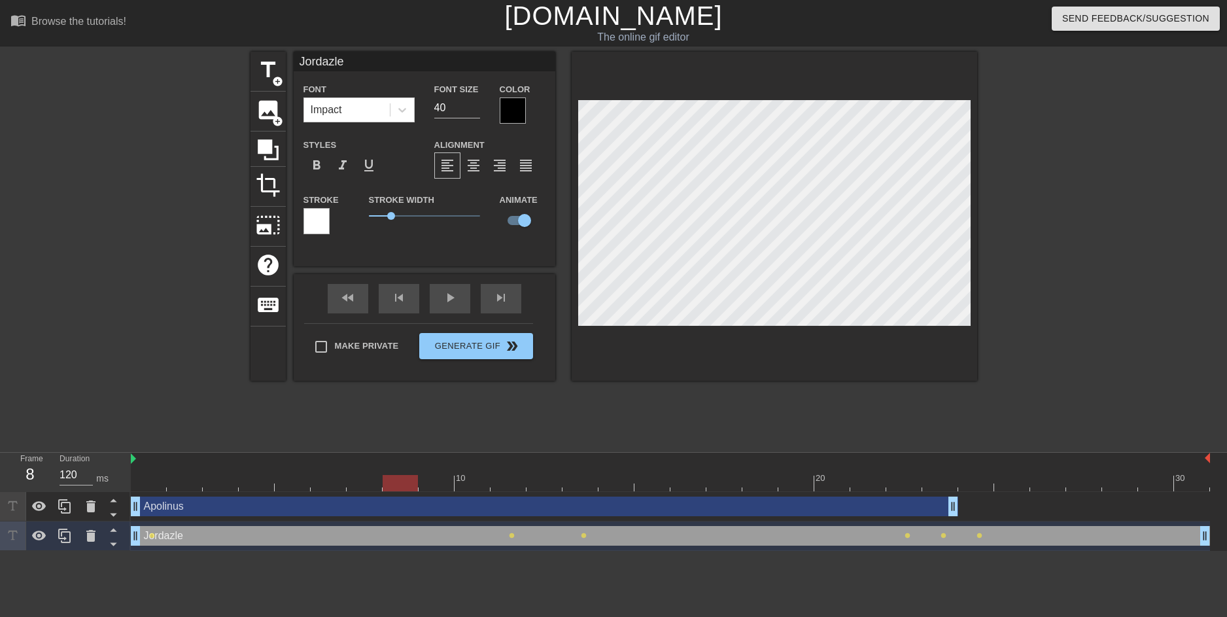
click at [451, 483] on div at bounding box center [670, 483] width 1079 height 16
drag, startPoint x: 479, startPoint y: 483, endPoint x: 488, endPoint y: 483, distance: 9.2
click at [488, 483] on div at bounding box center [670, 483] width 1079 height 16
drag, startPoint x: 528, startPoint y: 486, endPoint x: 553, endPoint y: 486, distance: 25.5
click at [537, 485] on div at bounding box center [670, 483] width 1079 height 16
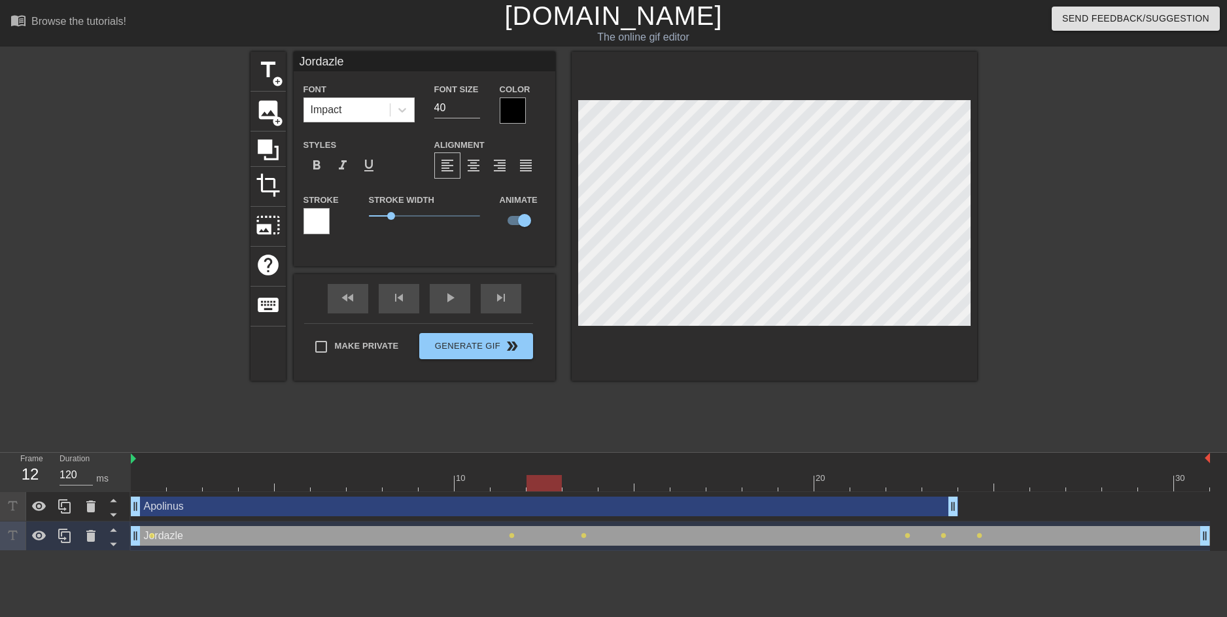
click at [595, 485] on div at bounding box center [670, 483] width 1079 height 16
click at [617, 482] on div at bounding box center [670, 483] width 1079 height 16
click at [658, 482] on div at bounding box center [670, 483] width 1079 height 16
click at [682, 481] on div at bounding box center [670, 483] width 1079 height 16
click at [712, 486] on div at bounding box center [670, 483] width 1079 height 16
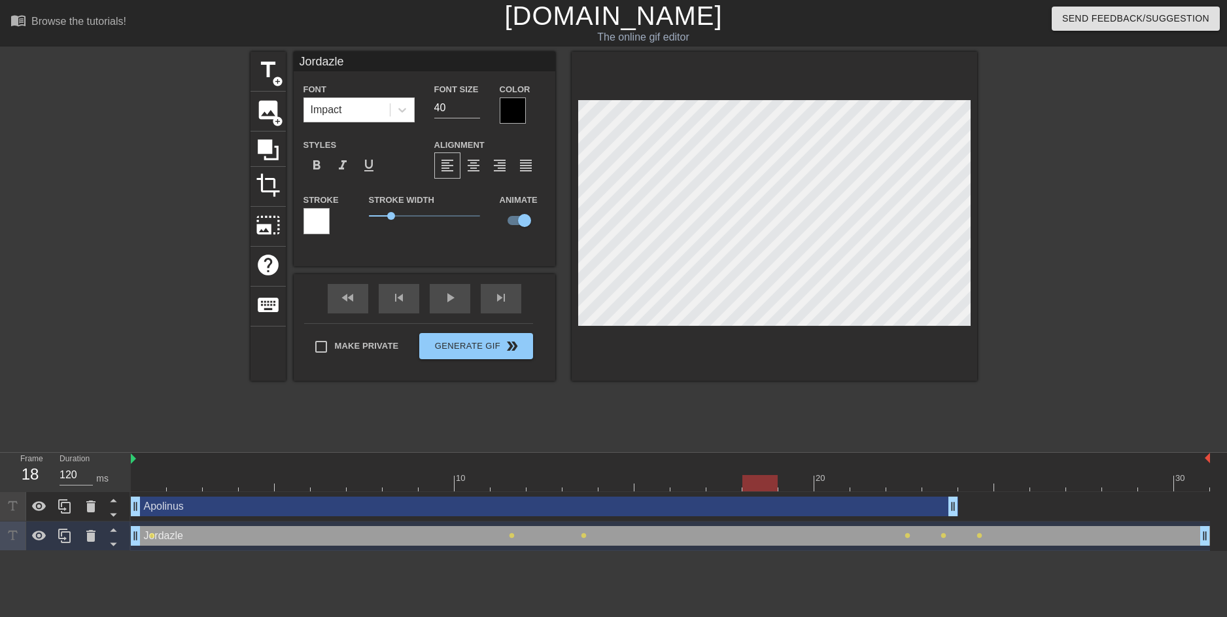
click at [767, 485] on div at bounding box center [670, 483] width 1079 height 16
click at [791, 487] on div at bounding box center [670, 483] width 1079 height 16
click at [834, 486] on div at bounding box center [670, 483] width 1079 height 16
click at [865, 480] on div at bounding box center [670, 483] width 1079 height 16
click at [904, 484] on div at bounding box center [670, 483] width 1079 height 16
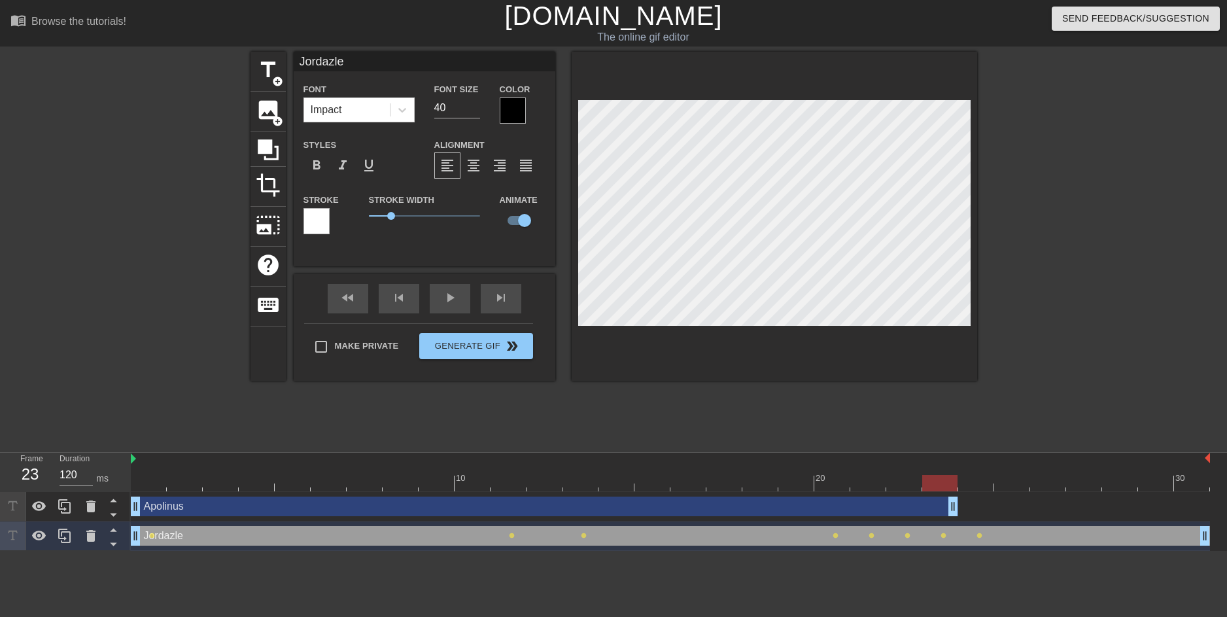
click at [939, 483] on div at bounding box center [670, 483] width 1079 height 16
click at [978, 477] on div at bounding box center [670, 483] width 1079 height 16
click at [1011, 476] on div at bounding box center [670, 483] width 1079 height 16
click at [1049, 484] on div at bounding box center [670, 483] width 1079 height 16
click at [1092, 483] on div at bounding box center [670, 483] width 1079 height 16
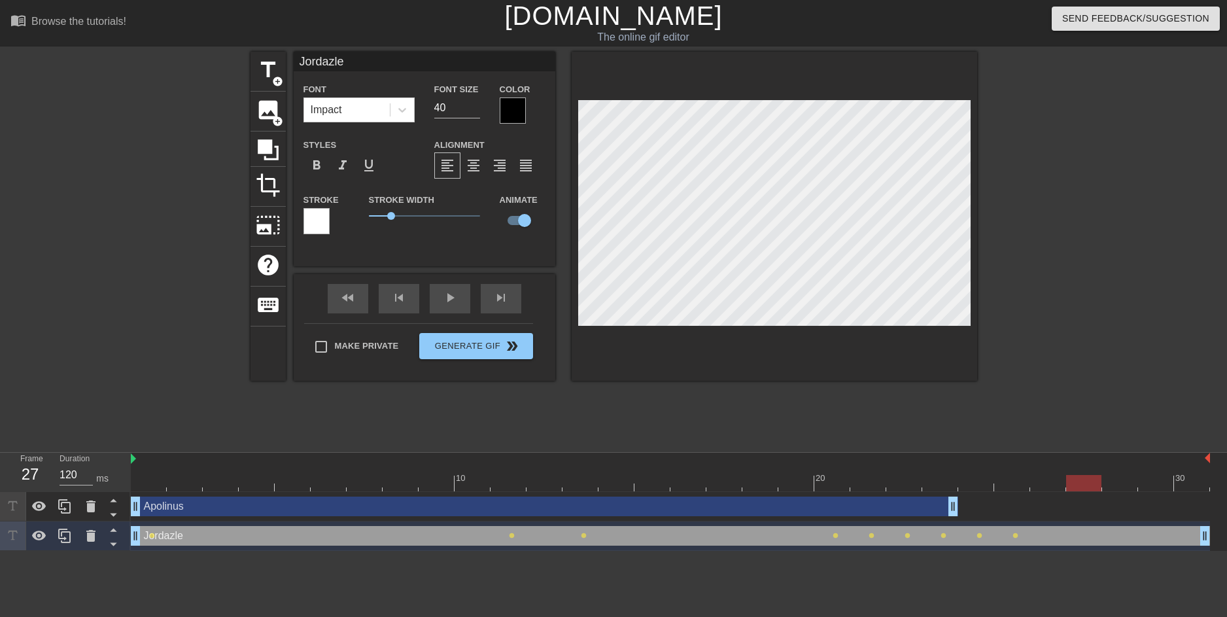
click at [1111, 483] on div at bounding box center [670, 483] width 1079 height 16
click at [1149, 483] on div at bounding box center [670, 483] width 1079 height 16
click at [1189, 489] on div at bounding box center [670, 483] width 1079 height 16
drag, startPoint x: 1190, startPoint y: 483, endPoint x: 191, endPoint y: 479, distance: 998.8
click at [191, 479] on div at bounding box center [184, 483] width 35 height 16
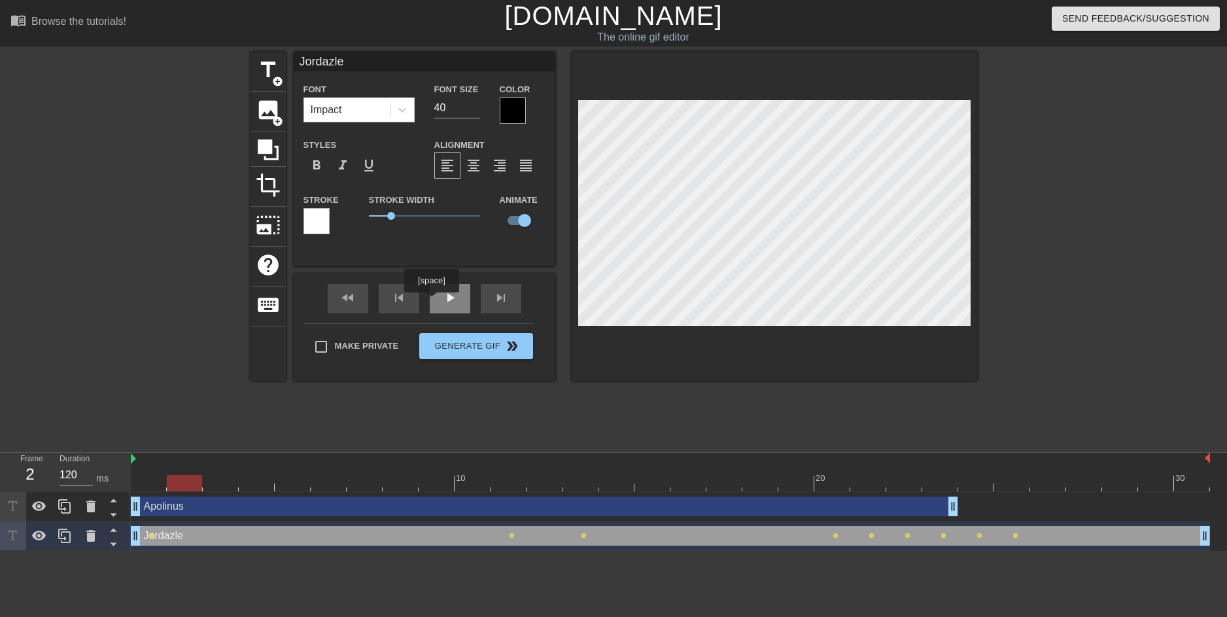
click at [438, 301] on div "play_arrow" at bounding box center [450, 298] width 41 height 29
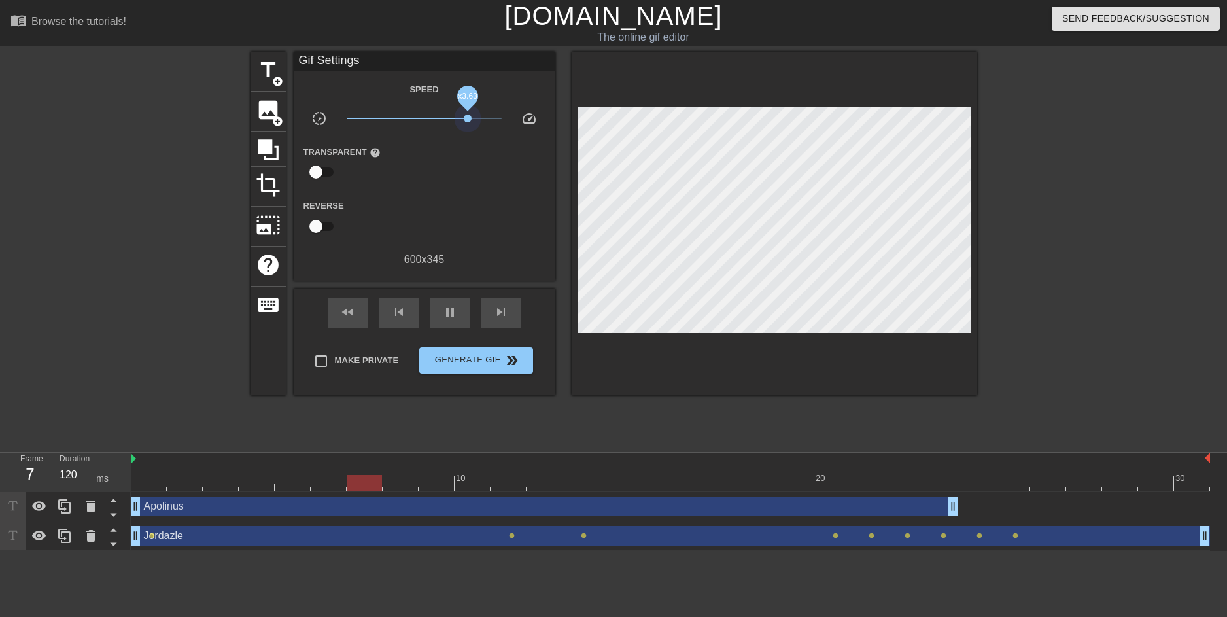
drag, startPoint x: 391, startPoint y: 118, endPoint x: 476, endPoint y: 113, distance: 85.8
click at [476, 113] on span "x3.63" at bounding box center [424, 119] width 155 height 16
drag, startPoint x: 468, startPoint y: 115, endPoint x: 423, endPoint y: 117, distance: 45.8
click at [423, 117] on span "x0.955" at bounding box center [424, 119] width 155 height 16
click at [184, 537] on div "Jordazle drag_handle drag_handle" at bounding box center [670, 536] width 1079 height 20
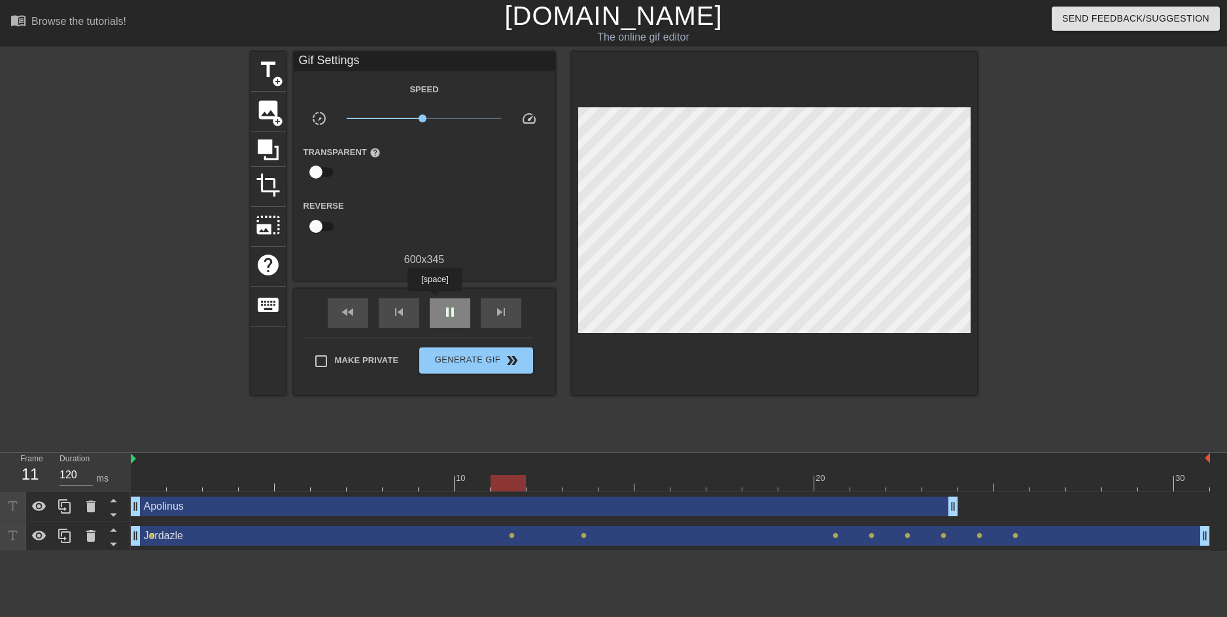
click at [435, 300] on div "pause" at bounding box center [450, 312] width 41 height 29
click at [150, 488] on div at bounding box center [670, 483] width 1079 height 16
click at [182, 488] on div at bounding box center [670, 483] width 1079 height 16
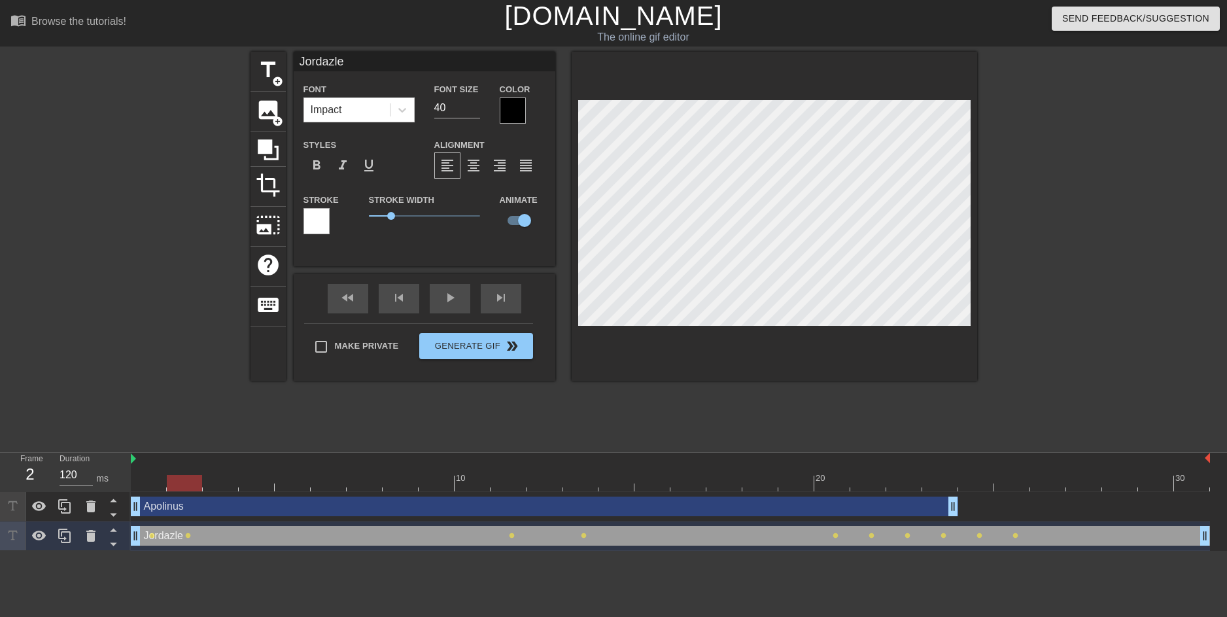
click at [219, 484] on div at bounding box center [670, 483] width 1079 height 16
click at [262, 480] on div at bounding box center [670, 483] width 1079 height 16
click at [292, 481] on div at bounding box center [670, 483] width 1079 height 16
click at [336, 480] on div at bounding box center [670, 483] width 1079 height 16
click at [368, 482] on div at bounding box center [670, 483] width 1079 height 16
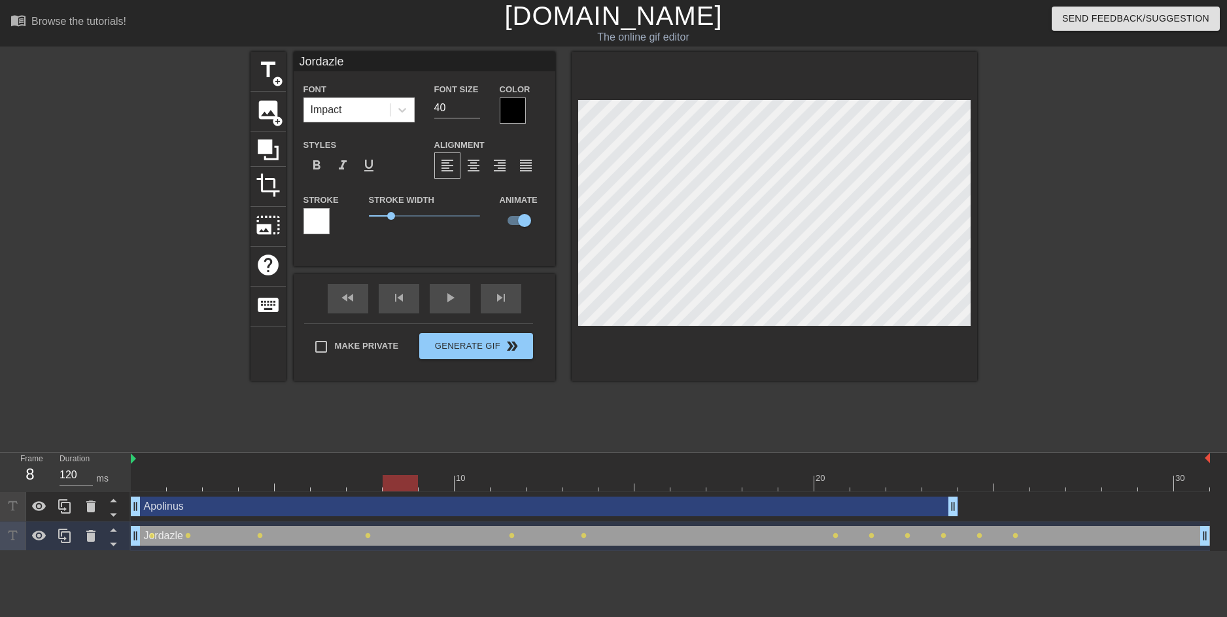
drag, startPoint x: 397, startPoint y: 481, endPoint x: 425, endPoint y: 479, distance: 28.2
click at [398, 481] on div at bounding box center [670, 483] width 1079 height 16
click at [435, 477] on div at bounding box center [670, 483] width 1079 height 16
click at [472, 477] on div at bounding box center [670, 483] width 1079 height 16
click at [510, 481] on div at bounding box center [670, 483] width 1079 height 16
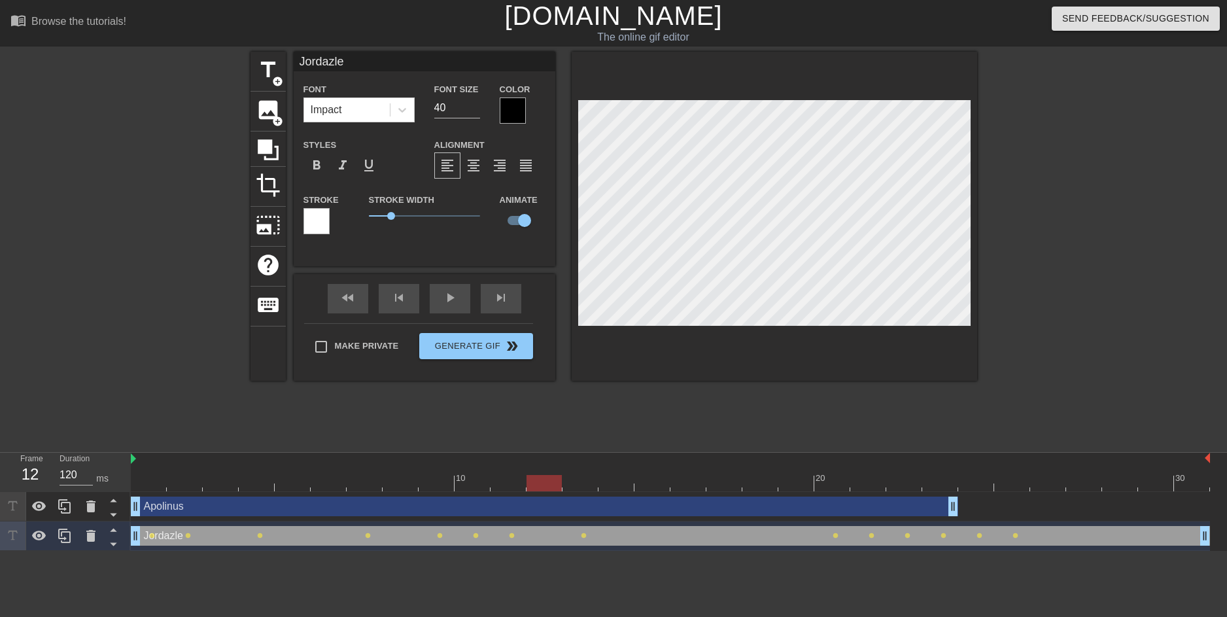
click at [549, 485] on div at bounding box center [670, 483] width 1079 height 16
drag, startPoint x: 580, startPoint y: 482, endPoint x: 586, endPoint y: 481, distance: 6.6
click at [581, 482] on div at bounding box center [670, 483] width 1079 height 16
click at [619, 482] on div at bounding box center [670, 483] width 1079 height 16
click at [661, 484] on div at bounding box center [670, 483] width 1079 height 16
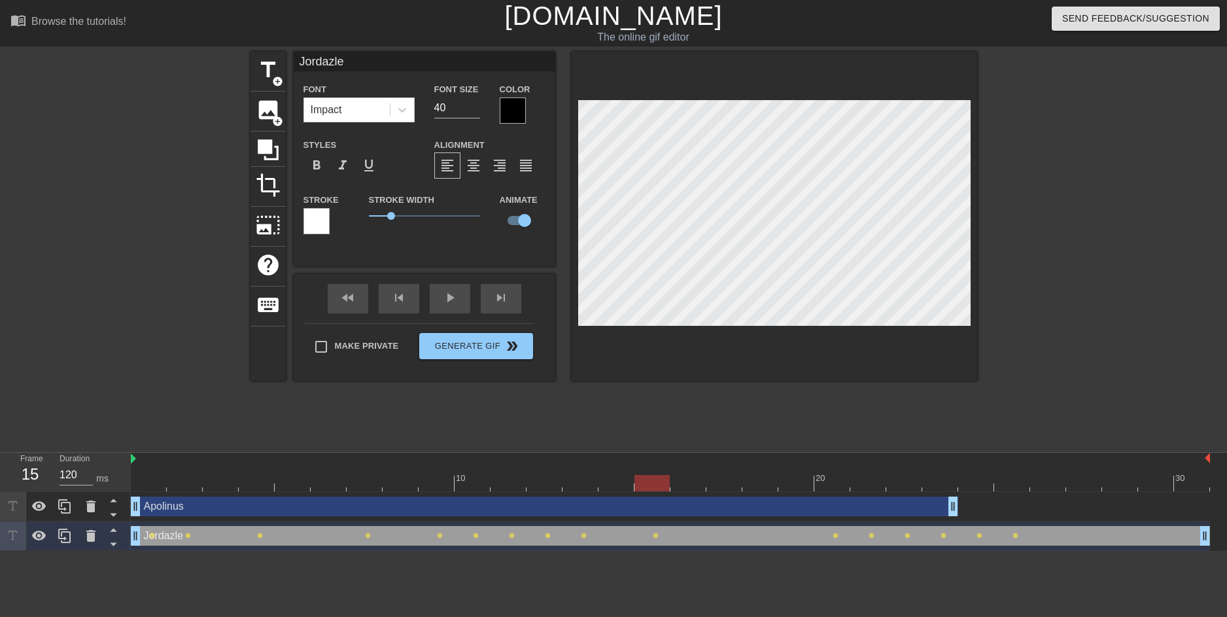
click at [691, 479] on div at bounding box center [670, 483] width 1079 height 16
click at [727, 483] on div at bounding box center [670, 483] width 1079 height 16
click at [750, 483] on div at bounding box center [670, 483] width 1079 height 16
click at [793, 487] on div at bounding box center [670, 483] width 1079 height 16
click at [834, 484] on div at bounding box center [670, 483] width 1079 height 16
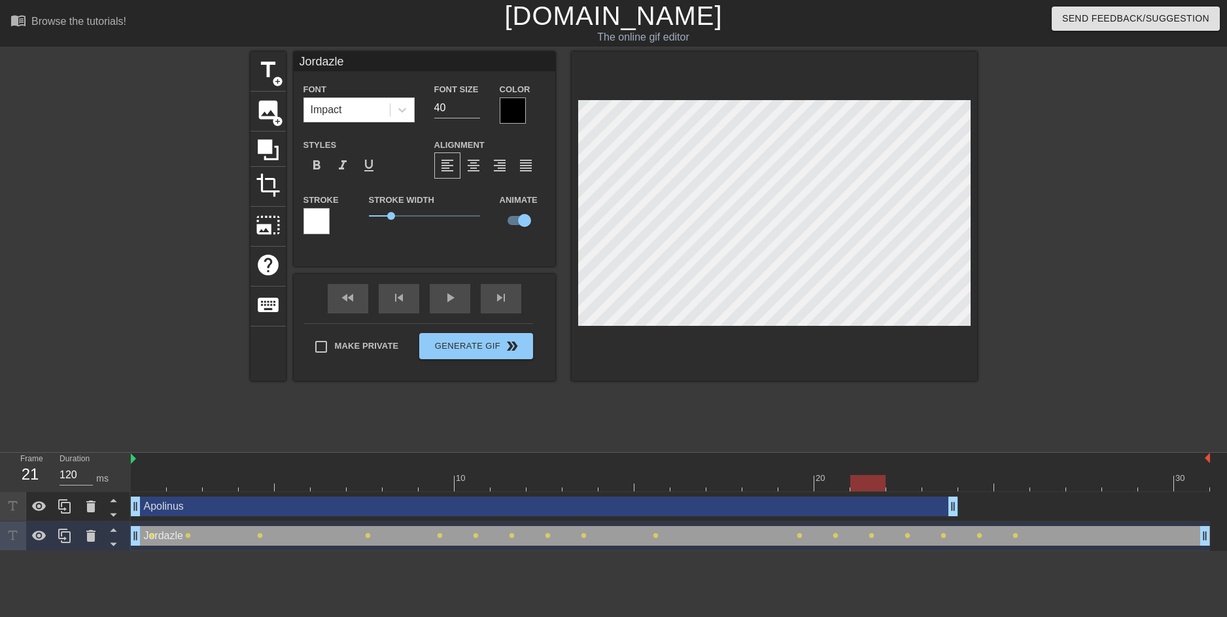
drag, startPoint x: 869, startPoint y: 484, endPoint x: 888, endPoint y: 481, distance: 18.5
click at [870, 484] on div at bounding box center [670, 483] width 1079 height 16
click at [901, 483] on div at bounding box center [670, 483] width 1079 height 16
click at [937, 483] on div at bounding box center [670, 483] width 1079 height 16
click at [974, 486] on div at bounding box center [670, 483] width 1079 height 16
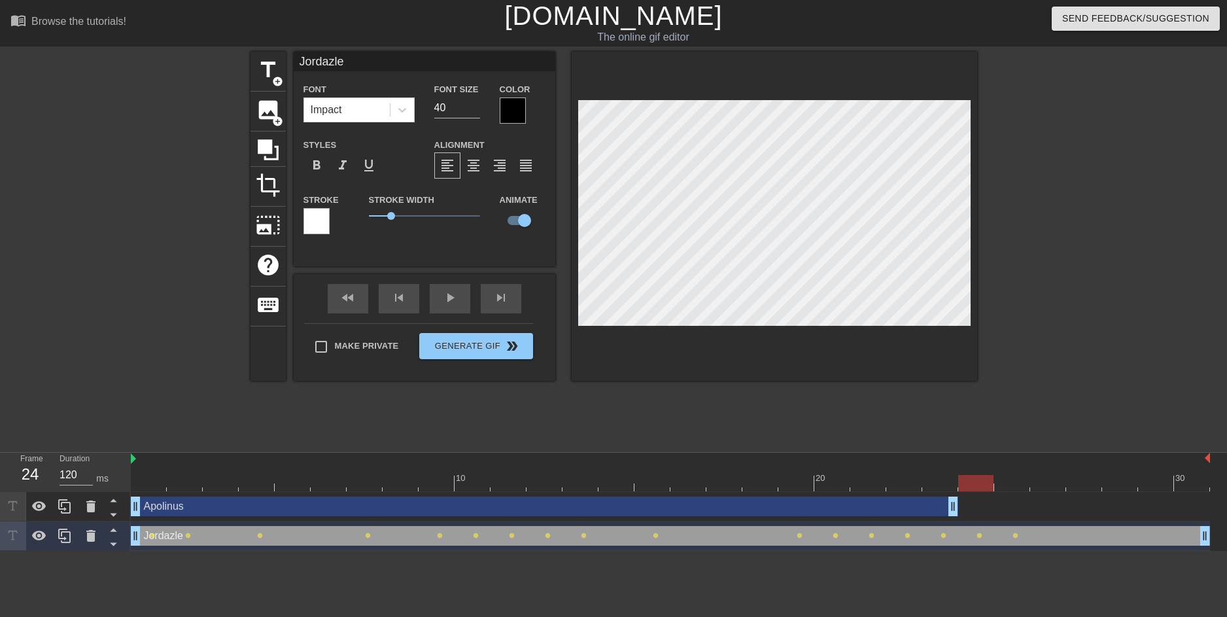
click at [1016, 484] on div at bounding box center [670, 483] width 1079 height 16
click at [1051, 481] on div at bounding box center [670, 483] width 1079 height 16
click at [1077, 481] on div at bounding box center [670, 483] width 1079 height 16
drag, startPoint x: 1110, startPoint y: 488, endPoint x: 1119, endPoint y: 489, distance: 8.5
click at [1111, 489] on div at bounding box center [670, 483] width 1079 height 16
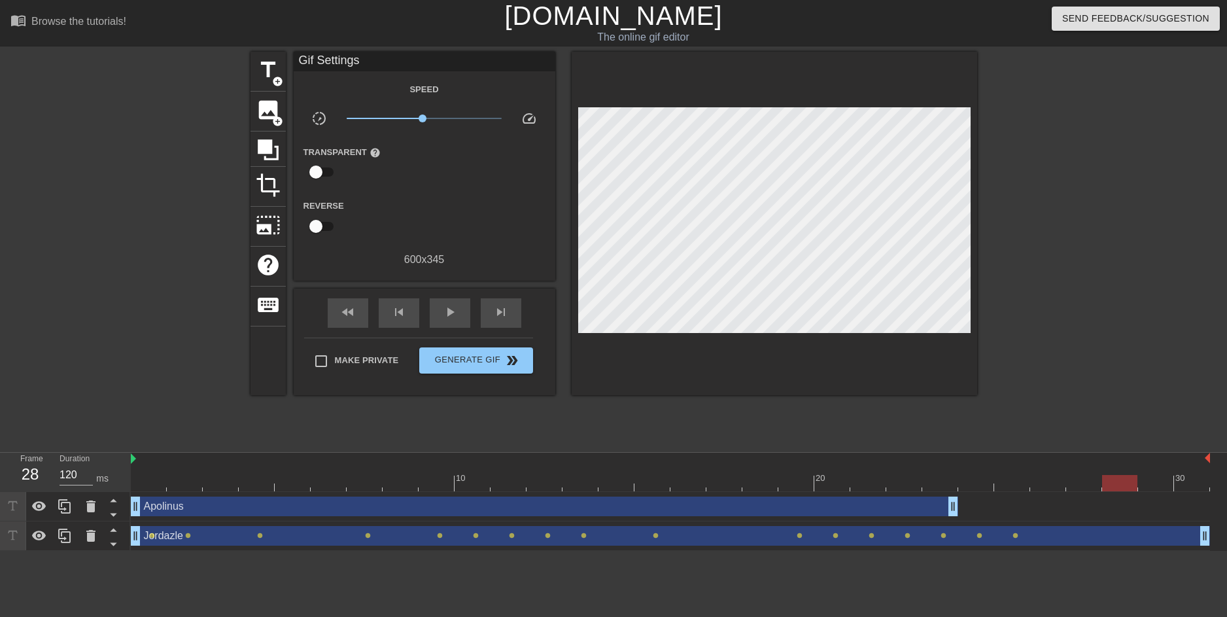
click at [1151, 493] on div "Apolinus drag_handle drag_handle" at bounding box center [670, 506] width 1079 height 29
click at [1197, 479] on div at bounding box center [670, 483] width 1079 height 16
click at [456, 320] on div "play_arrow" at bounding box center [450, 312] width 41 height 29
click at [166, 508] on div "Apolinus drag_handle drag_handle" at bounding box center [544, 506] width 827 height 20
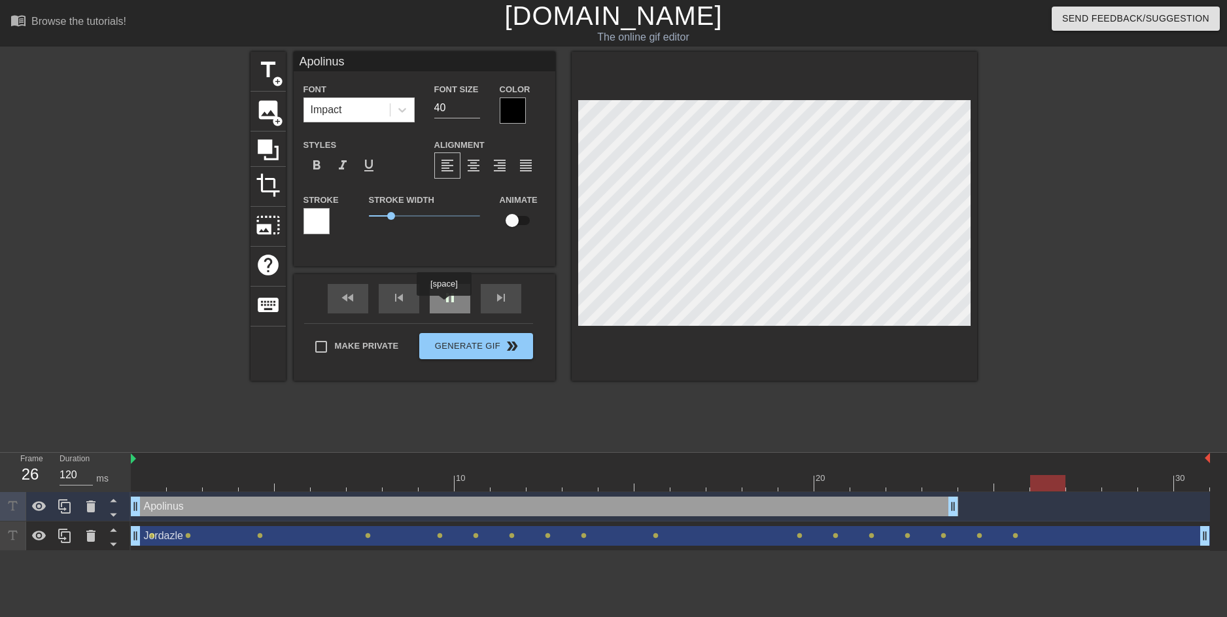
click at [443, 305] on span "pause" at bounding box center [450, 298] width 16 height 16
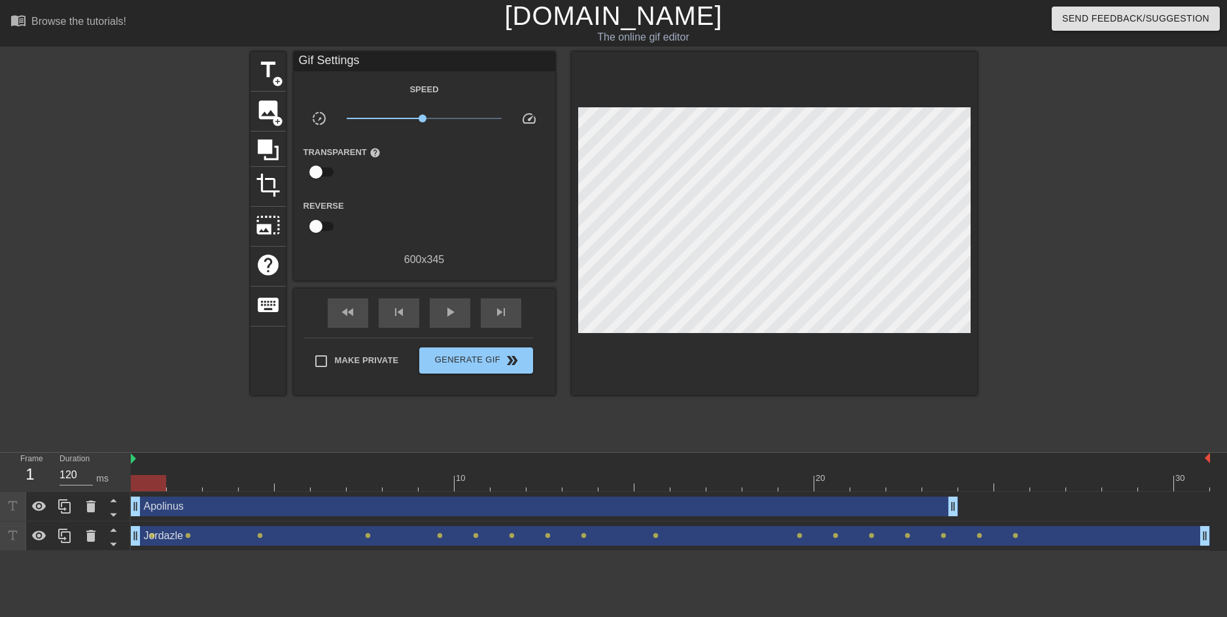
click at [150, 488] on div at bounding box center [670, 483] width 1079 height 16
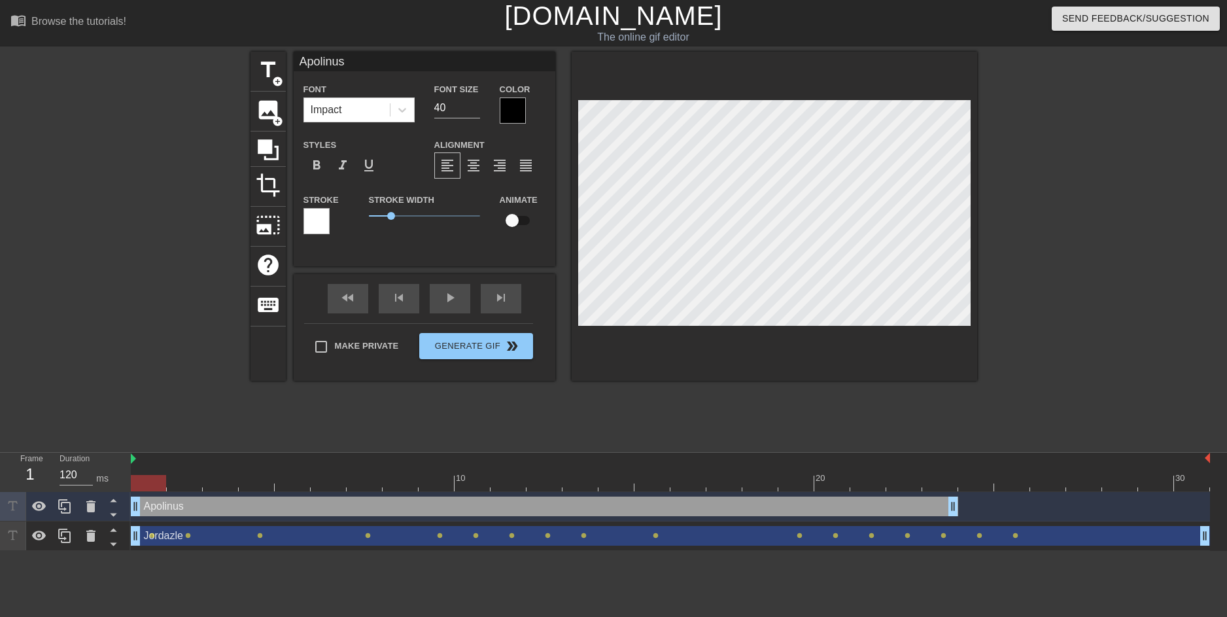
drag, startPoint x: 190, startPoint y: 487, endPoint x: 216, endPoint y: 485, distance: 25.6
click at [190, 487] on div at bounding box center [670, 483] width 1079 height 16
click at [217, 477] on div at bounding box center [670, 483] width 1079 height 16
click at [254, 482] on div at bounding box center [670, 483] width 1079 height 16
drag, startPoint x: 293, startPoint y: 476, endPoint x: 300, endPoint y: 478, distance: 6.8
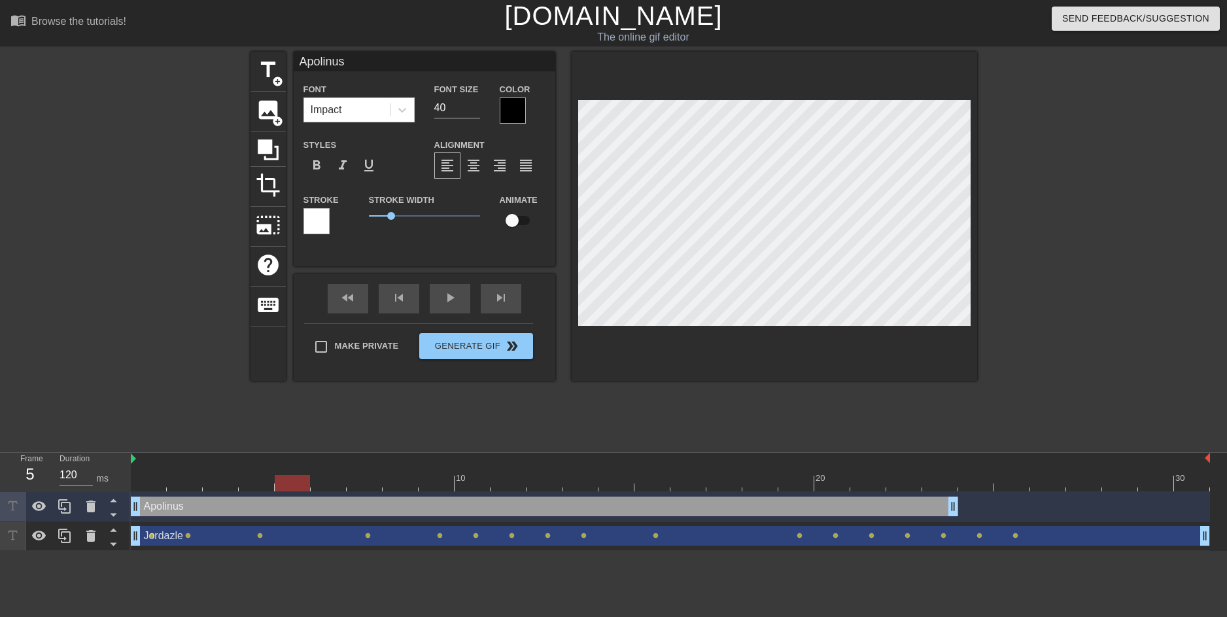
click at [296, 478] on div at bounding box center [670, 483] width 1079 height 16
click at [332, 481] on div at bounding box center [670, 483] width 1079 height 16
drag, startPoint x: 354, startPoint y: 478, endPoint x: 362, endPoint y: 479, distance: 8.5
click at [362, 479] on div at bounding box center [670, 483] width 1079 height 16
click at [401, 481] on div at bounding box center [670, 483] width 1079 height 16
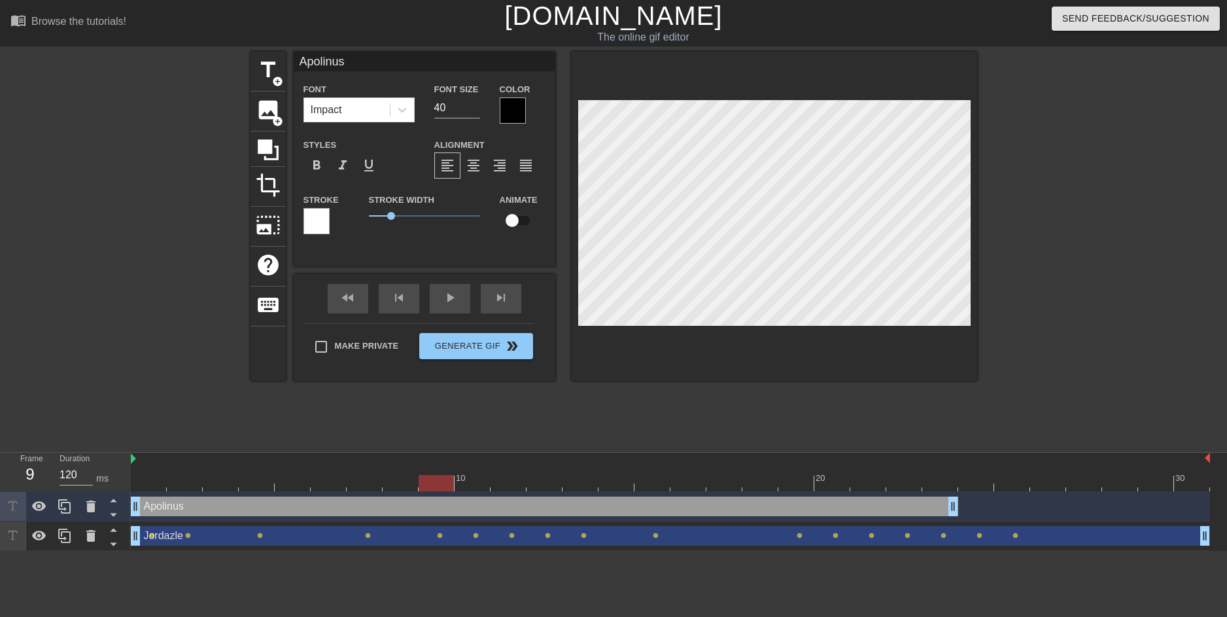
click at [423, 483] on div at bounding box center [670, 483] width 1079 height 16
click at [466, 485] on div at bounding box center [670, 483] width 1079 height 16
click at [514, 485] on div at bounding box center [670, 483] width 1079 height 16
click at [558, 484] on div at bounding box center [670, 483] width 1079 height 16
click at [589, 488] on div at bounding box center [670, 483] width 1079 height 16
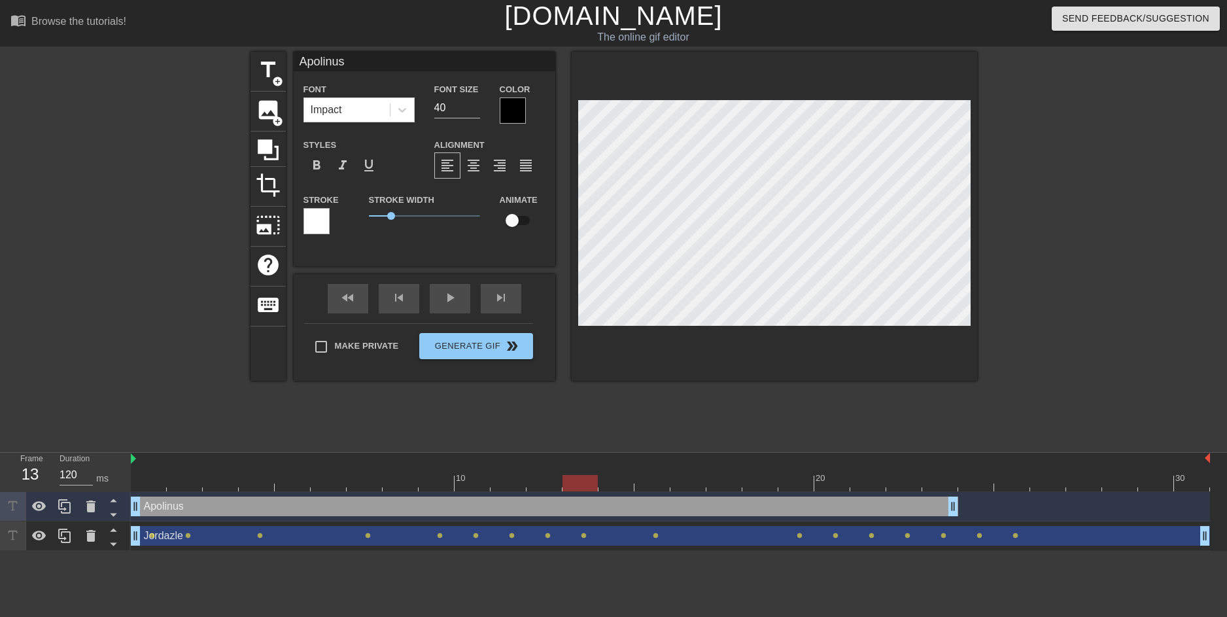
drag, startPoint x: 615, startPoint y: 479, endPoint x: 636, endPoint y: 479, distance: 20.9
click at [617, 479] on div at bounding box center [670, 483] width 1079 height 16
click at [654, 485] on div at bounding box center [670, 483] width 1079 height 16
click at [689, 484] on div at bounding box center [670, 483] width 1079 height 16
click at [723, 481] on div at bounding box center [670, 483] width 1079 height 16
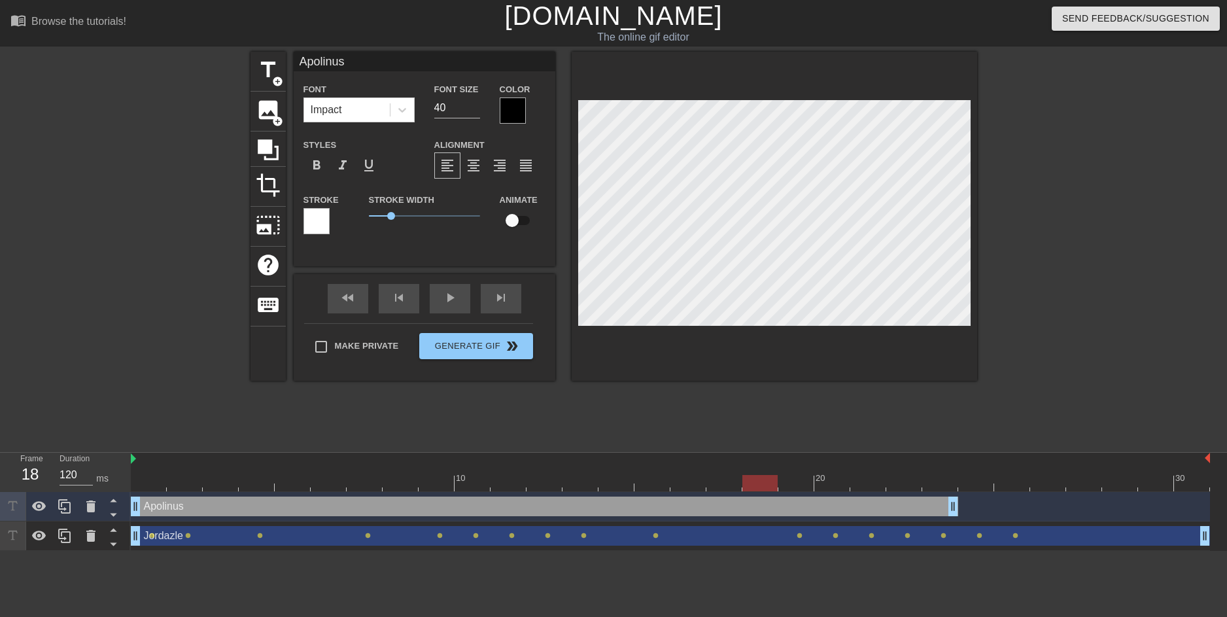
click at [768, 479] on div at bounding box center [670, 483] width 1079 height 16
click at [802, 486] on div at bounding box center [670, 483] width 1079 height 16
click at [845, 482] on div at bounding box center [670, 483] width 1079 height 16
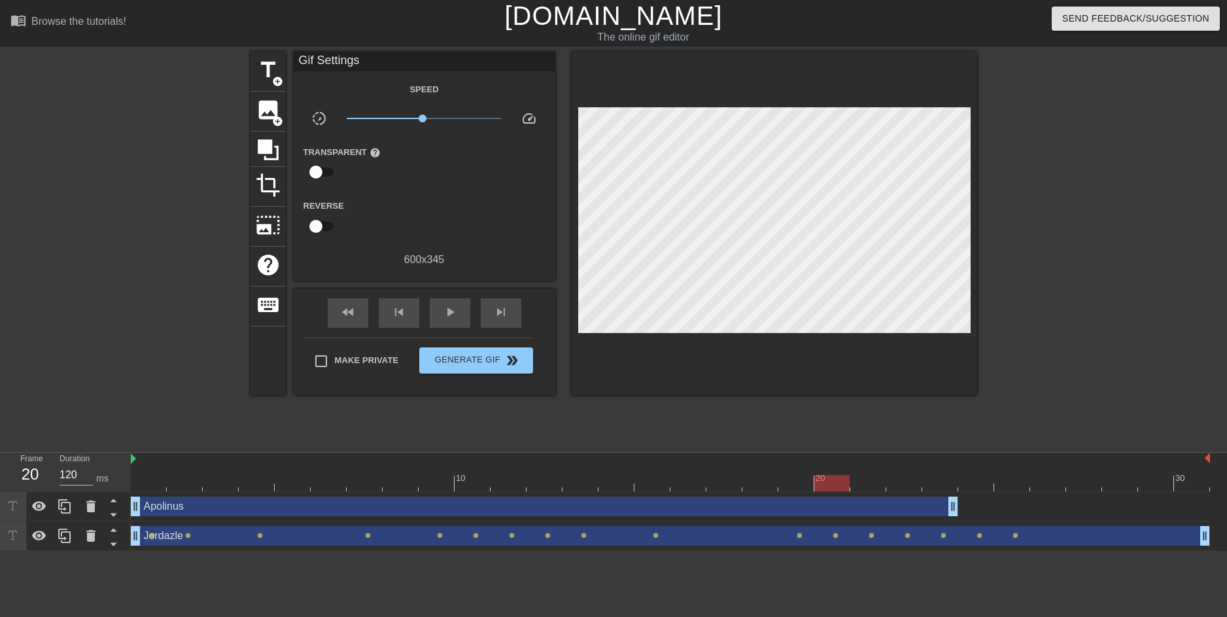
click at [863, 493] on div "Apolinus drag_handle drag_handle" at bounding box center [670, 506] width 1079 height 29
click at [877, 484] on div at bounding box center [670, 483] width 1079 height 16
click at [909, 481] on div at bounding box center [670, 483] width 1079 height 16
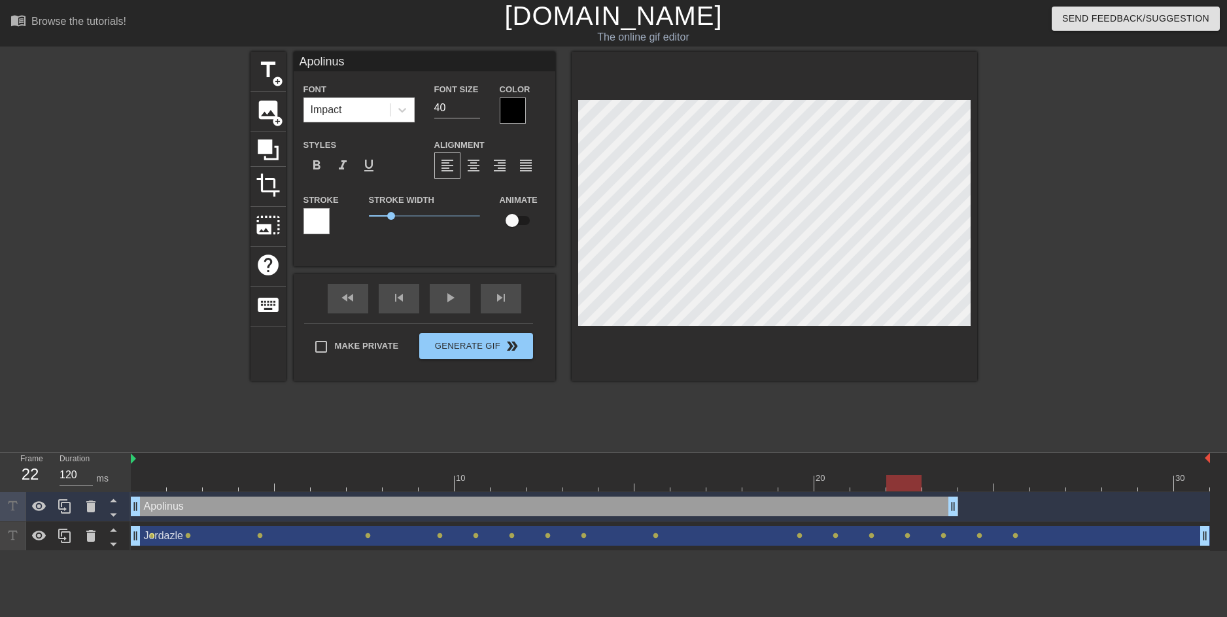
click at [864, 483] on div at bounding box center [670, 483] width 1079 height 16
click at [911, 481] on div at bounding box center [670, 483] width 1079 height 16
click at [939, 483] on div at bounding box center [670, 483] width 1079 height 16
click at [969, 484] on div at bounding box center [670, 483] width 1079 height 16
click at [151, 487] on div at bounding box center [670, 483] width 1079 height 16
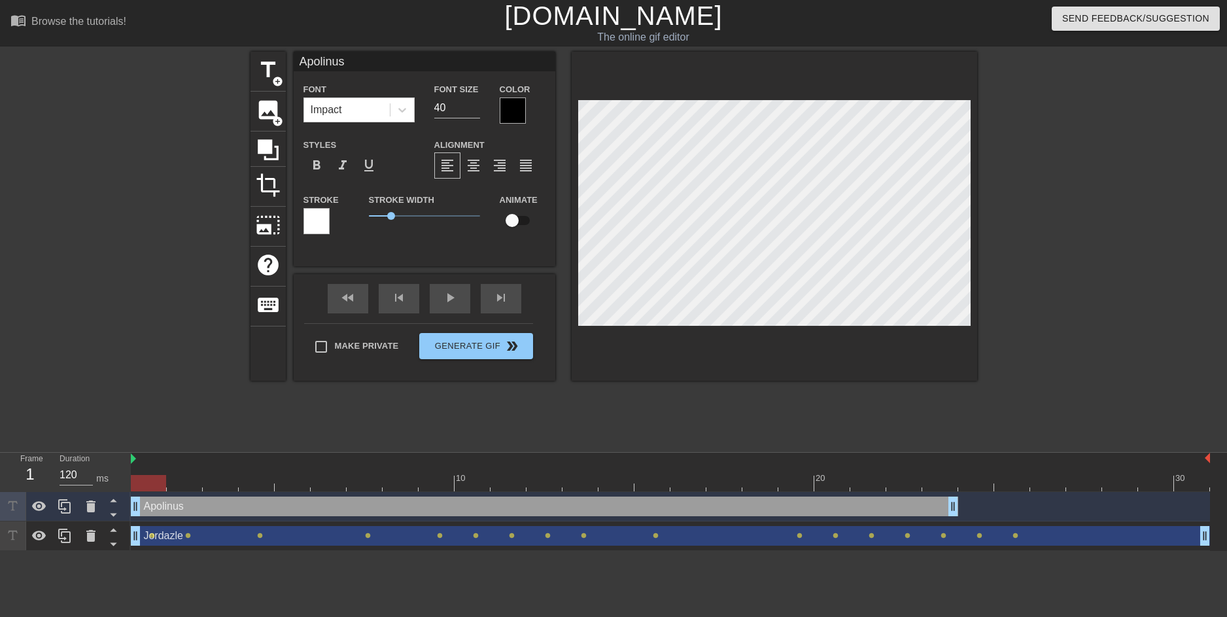
click at [150, 510] on div "Apolinus drag_handle drag_handle" at bounding box center [544, 506] width 827 height 20
click at [209, 507] on div "Apolinus drag_handle drag_handle" at bounding box center [544, 506] width 827 height 20
click at [293, 551] on html "menu_book Browse the tutorials! [DOMAIN_NAME] The online gif editor Send Feedba…" at bounding box center [613, 275] width 1227 height 551
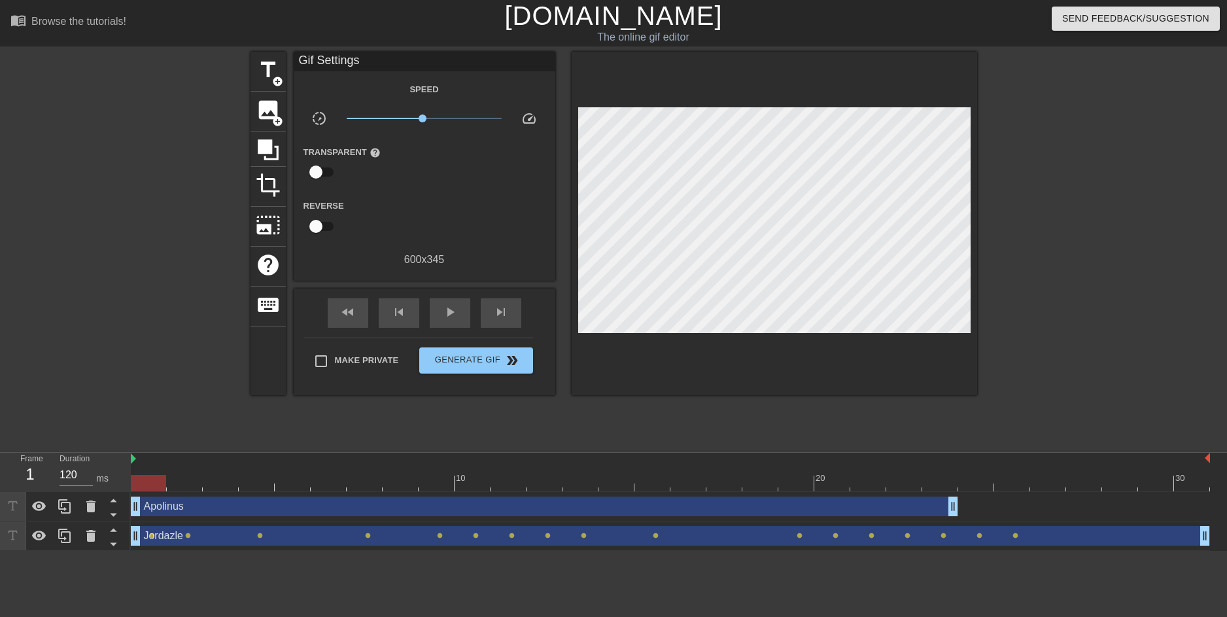
click at [203, 506] on div "Apolinus drag_handle drag_handle" at bounding box center [544, 506] width 827 height 20
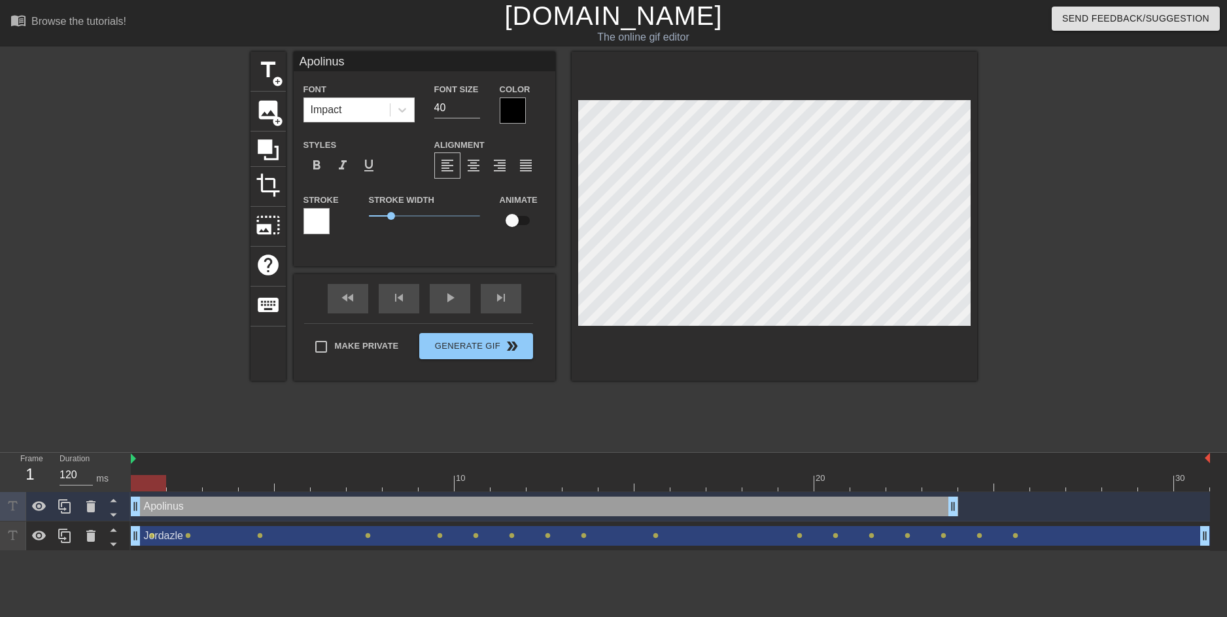
click at [148, 486] on div at bounding box center [148, 483] width 35 height 16
click at [150, 485] on div at bounding box center [148, 483] width 35 height 16
click at [178, 484] on div at bounding box center [670, 483] width 1079 height 16
click at [160, 504] on div "Apolinus drag_handle drag_handle" at bounding box center [544, 506] width 827 height 20
click at [515, 220] on input "checkbox" at bounding box center [512, 220] width 75 height 25
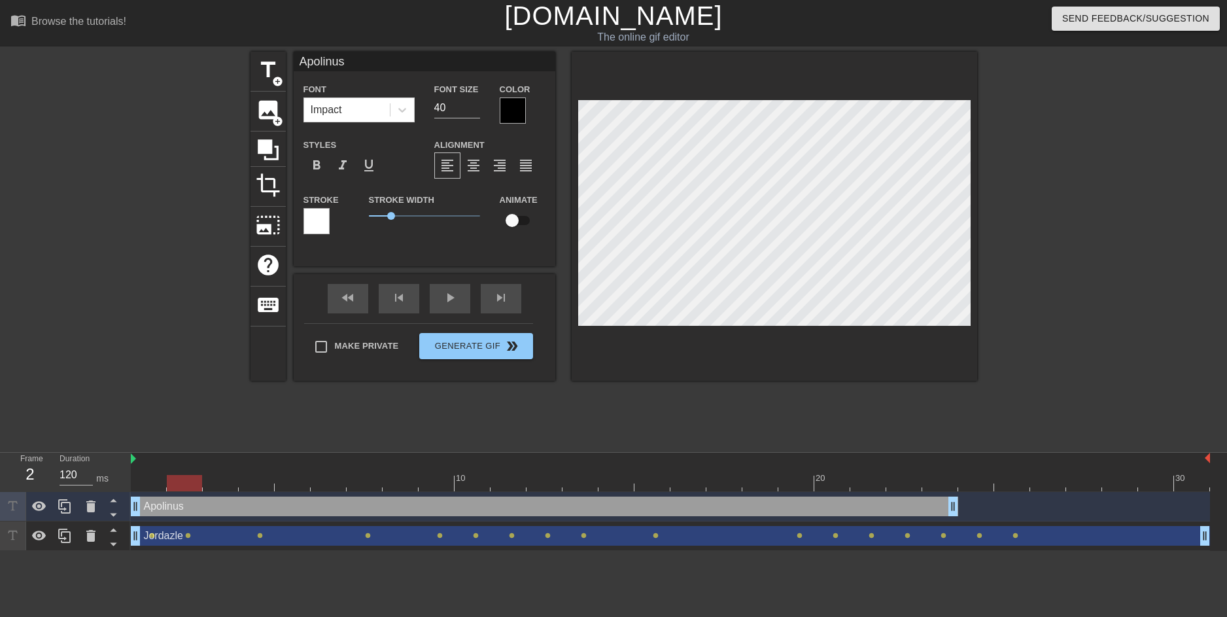
checkbox input "true"
click at [157, 484] on div at bounding box center [670, 483] width 1079 height 16
click at [182, 483] on div at bounding box center [670, 483] width 1079 height 16
click at [215, 482] on div at bounding box center [670, 483] width 1079 height 16
click at [253, 484] on div at bounding box center [670, 483] width 1079 height 16
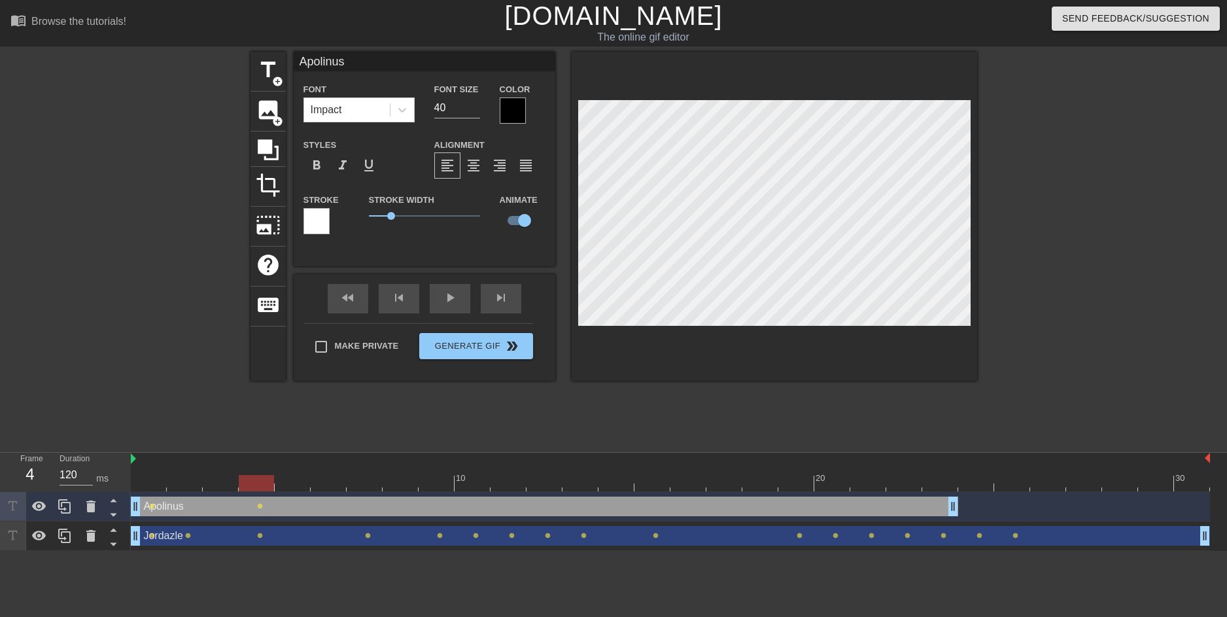
click at [294, 482] on div at bounding box center [670, 483] width 1079 height 16
click at [331, 478] on div at bounding box center [670, 483] width 1079 height 16
click at [361, 481] on div at bounding box center [670, 483] width 1079 height 16
click at [402, 481] on div at bounding box center [670, 483] width 1079 height 16
click at [425, 483] on div at bounding box center [670, 483] width 1079 height 16
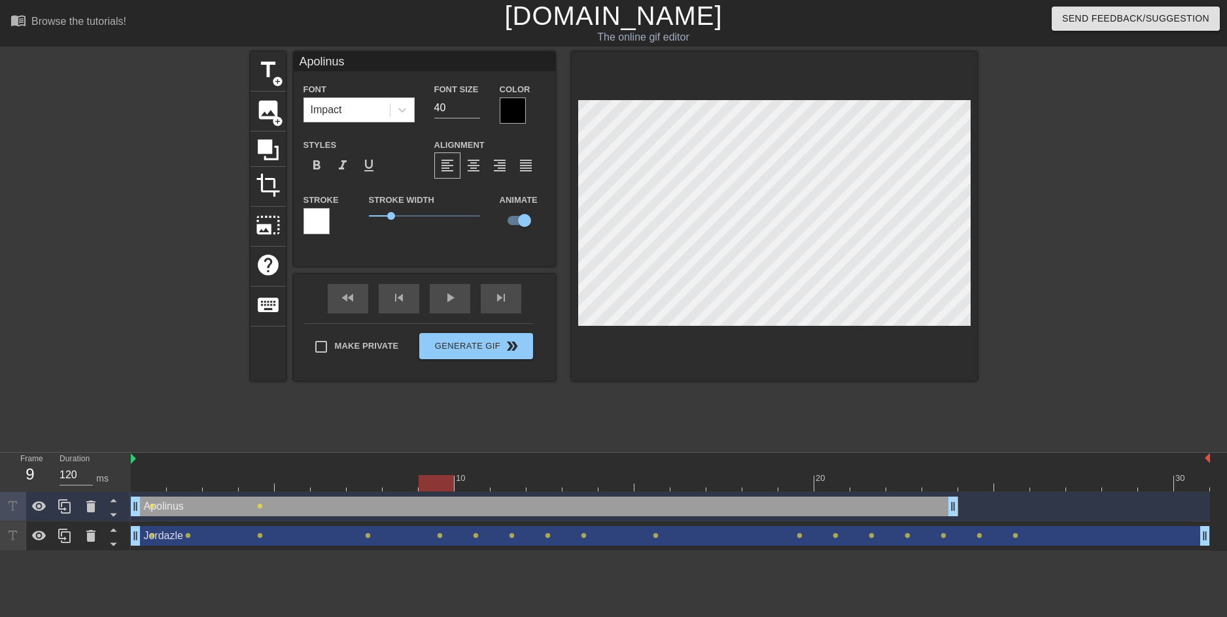
click at [440, 483] on div at bounding box center [436, 483] width 35 height 16
click at [469, 487] on div at bounding box center [670, 483] width 1079 height 16
click at [506, 483] on div at bounding box center [670, 483] width 1079 height 16
click at [549, 490] on div at bounding box center [670, 483] width 1079 height 16
click at [578, 485] on div at bounding box center [670, 483] width 1079 height 16
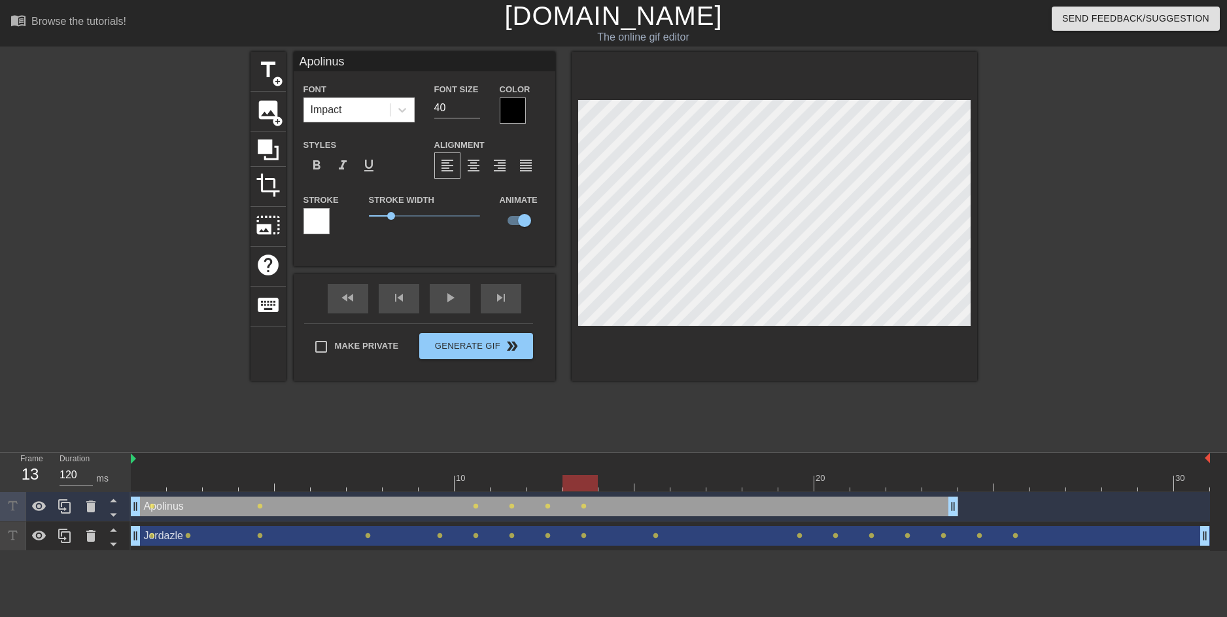
click at [618, 487] on div at bounding box center [670, 483] width 1079 height 16
click at [644, 487] on div at bounding box center [670, 483] width 1079 height 16
click at [683, 484] on div at bounding box center [670, 483] width 1079 height 16
click at [718, 485] on div at bounding box center [670, 483] width 1079 height 16
click at [754, 488] on div at bounding box center [670, 483] width 1079 height 16
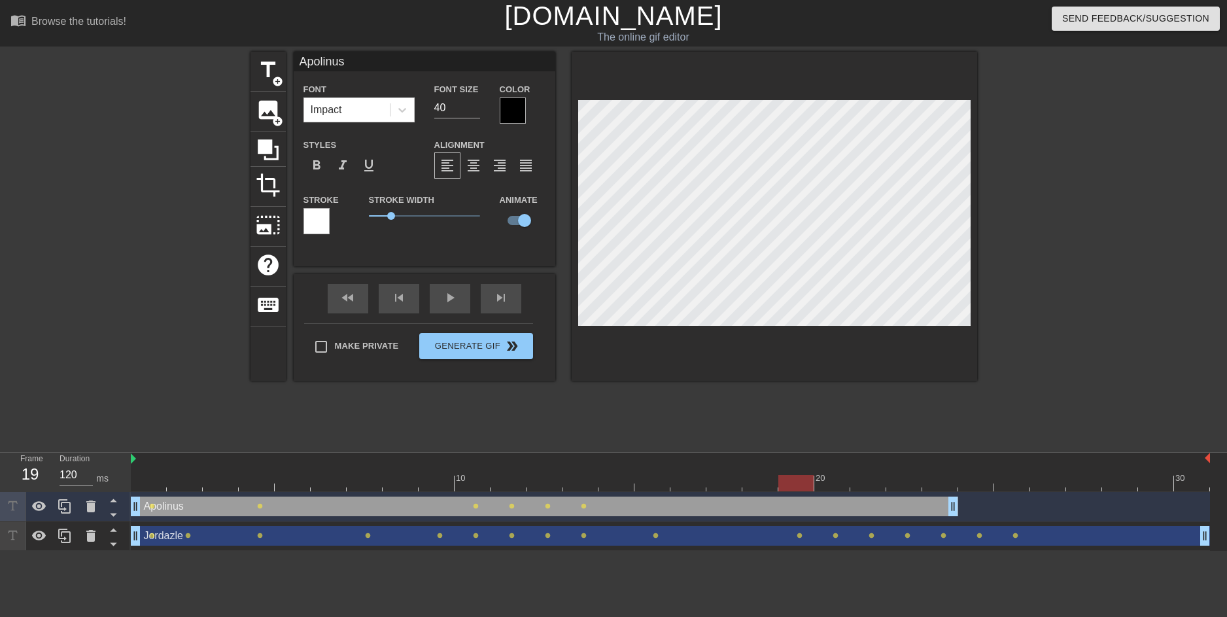
click at [787, 489] on div at bounding box center [670, 483] width 1079 height 16
click at [827, 484] on div at bounding box center [670, 483] width 1079 height 16
click at [858, 483] on div at bounding box center [670, 483] width 1079 height 16
click at [895, 483] on div at bounding box center [670, 483] width 1079 height 16
click at [935, 484] on div at bounding box center [670, 483] width 1079 height 16
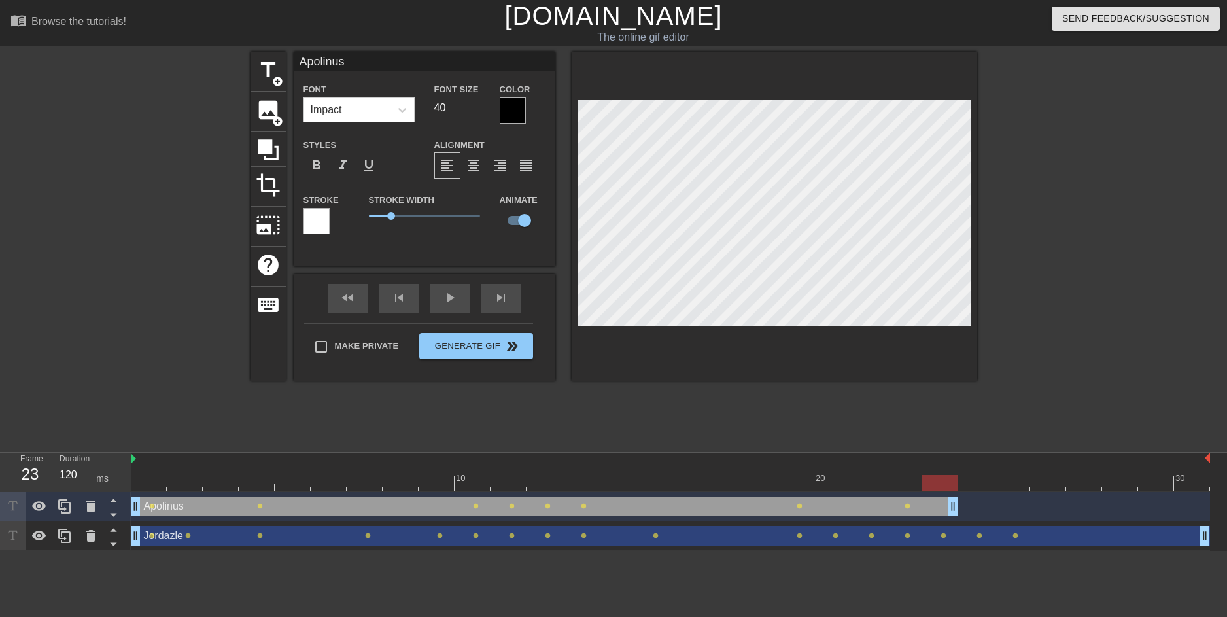
drag, startPoint x: 955, startPoint y: 511, endPoint x: 935, endPoint y: 508, distance: 19.8
click at [935, 508] on div "Apolinus drag_handle drag_handle lens lens lens lens lens lens lens lens" at bounding box center [670, 506] width 1079 height 20
click at [447, 300] on div "play_arrow" at bounding box center [450, 298] width 41 height 29
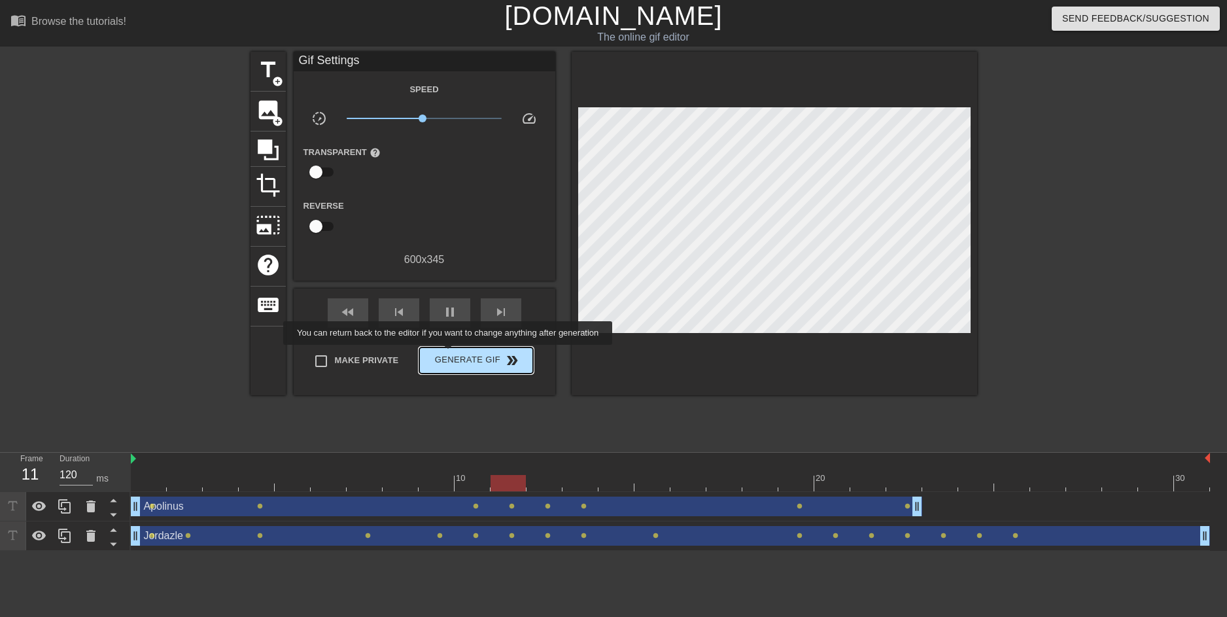
click at [449, 354] on span "Generate Gif double_arrow" at bounding box center [476, 361] width 103 height 16
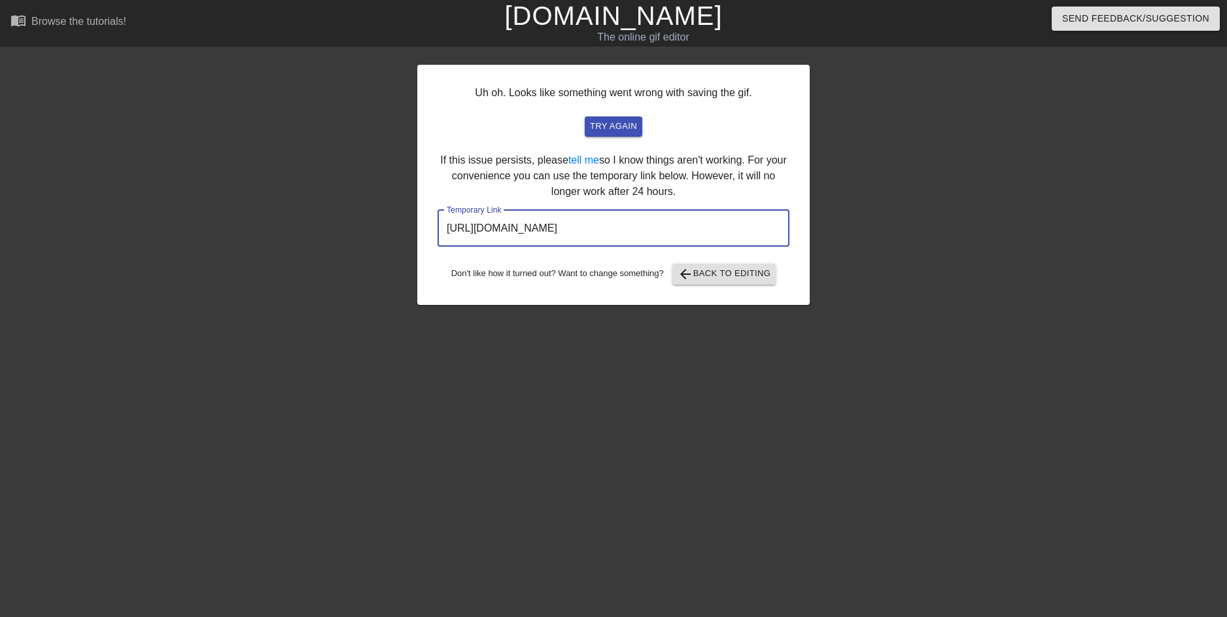
drag, startPoint x: 720, startPoint y: 231, endPoint x: 392, endPoint y: 234, distance: 327.1
click at [392, 234] on div "Uh oh. Looks like something went wrong with saving the gif. try again If this i…" at bounding box center [613, 248] width 1227 height 392
click at [623, 125] on span "try again" at bounding box center [613, 126] width 47 height 15
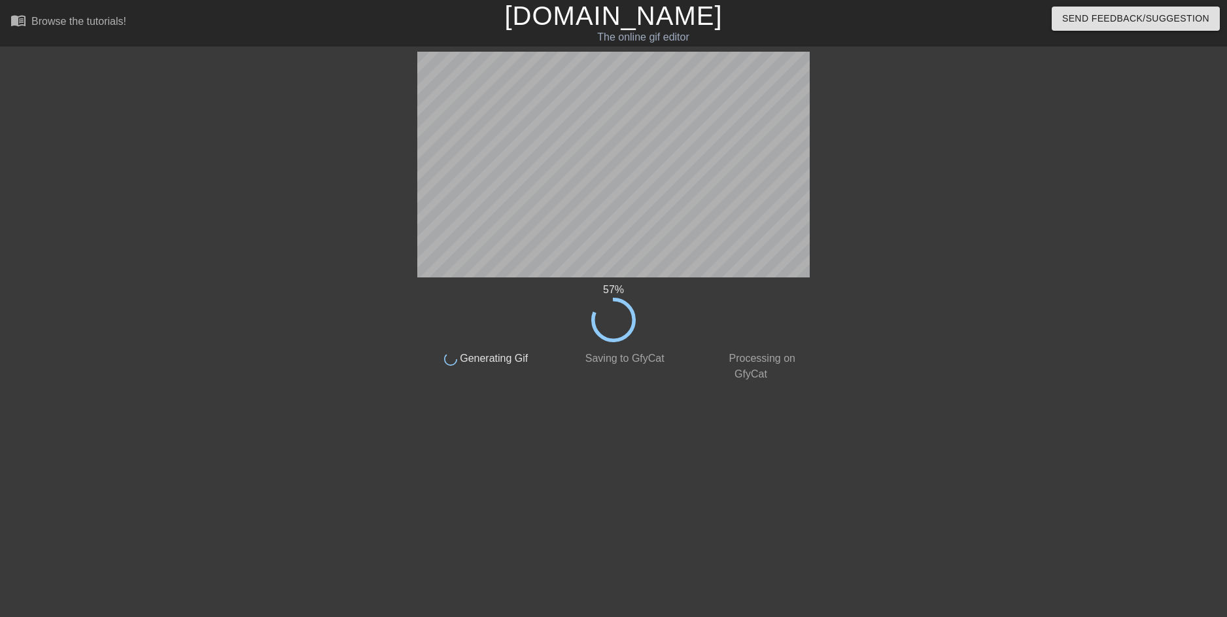
click at [1026, 258] on div "57 % done Generating Gif done Saving to GfyCat done Processing on GfyCat title …" at bounding box center [613, 248] width 1227 height 392
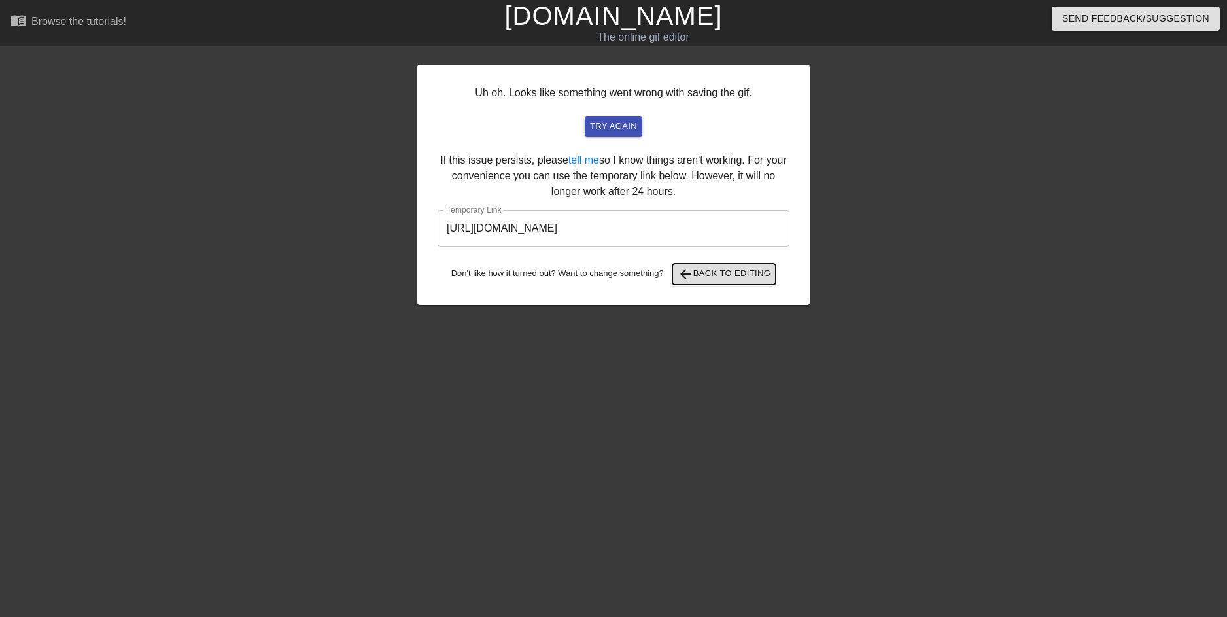
click at [720, 275] on span "arrow_back Back to Editing" at bounding box center [725, 274] width 94 height 16
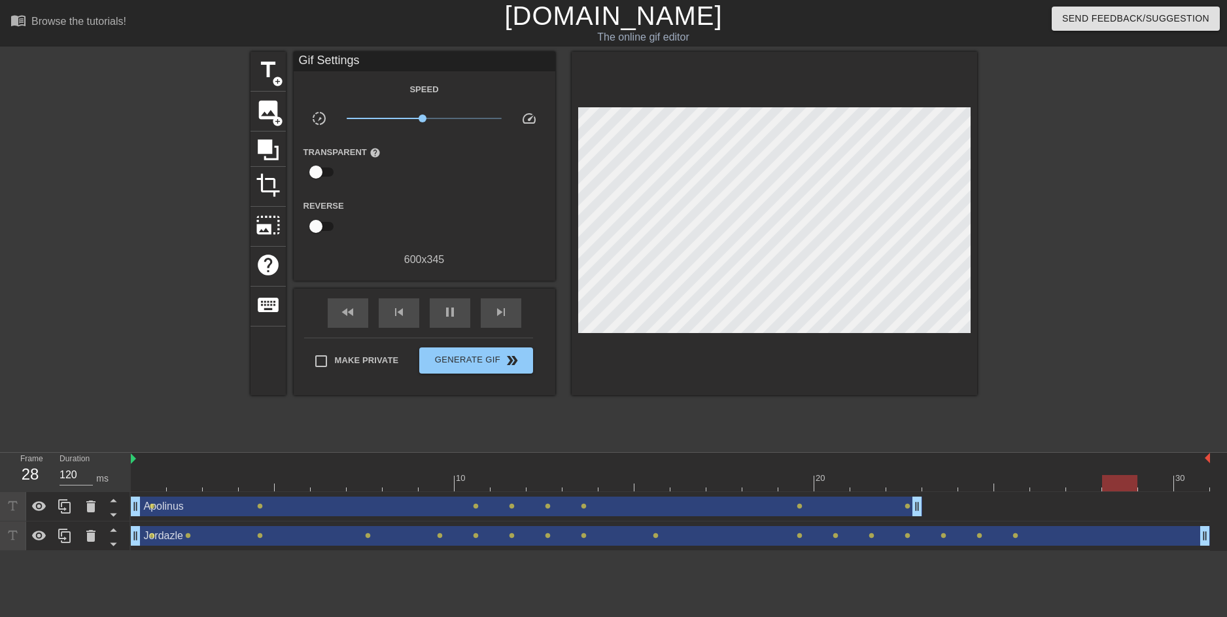
click at [168, 508] on div "Apolinus drag_handle drag_handle" at bounding box center [526, 506] width 791 height 20
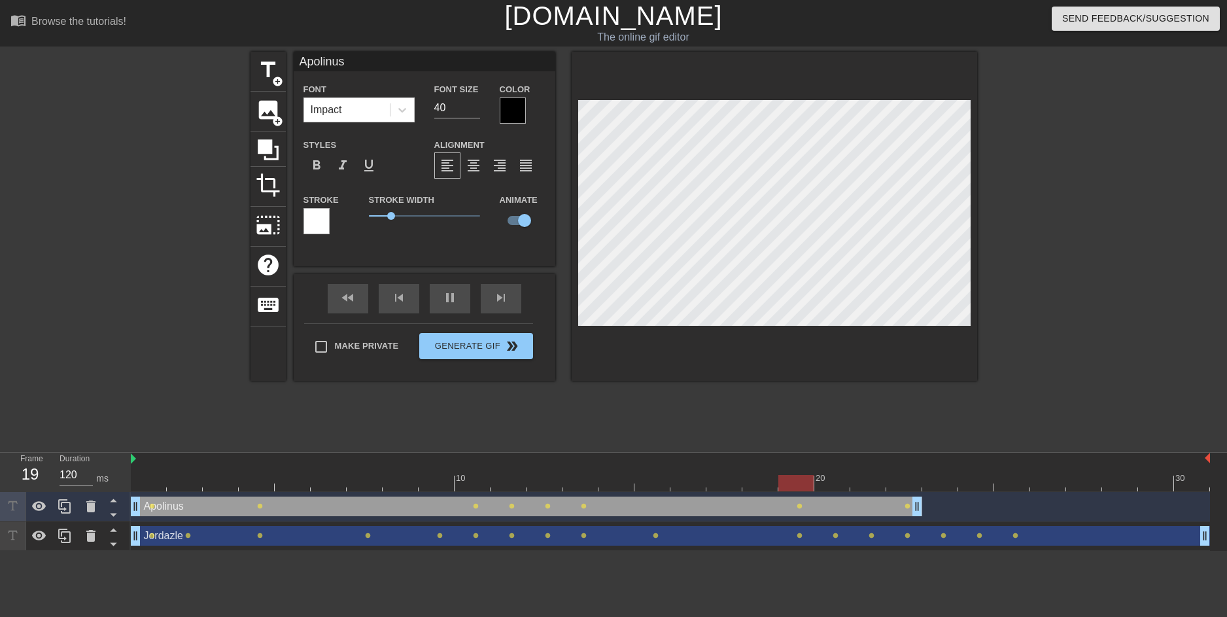
drag, startPoint x: 353, startPoint y: 64, endPoint x: 249, endPoint y: 69, distance: 104.1
click at [249, 69] on div "title add_circle image add_circle crop photo_size_select_large help keyboard Ap…" at bounding box center [613, 248] width 1227 height 392
paste input "goblinMode"
type input "goblinMode"
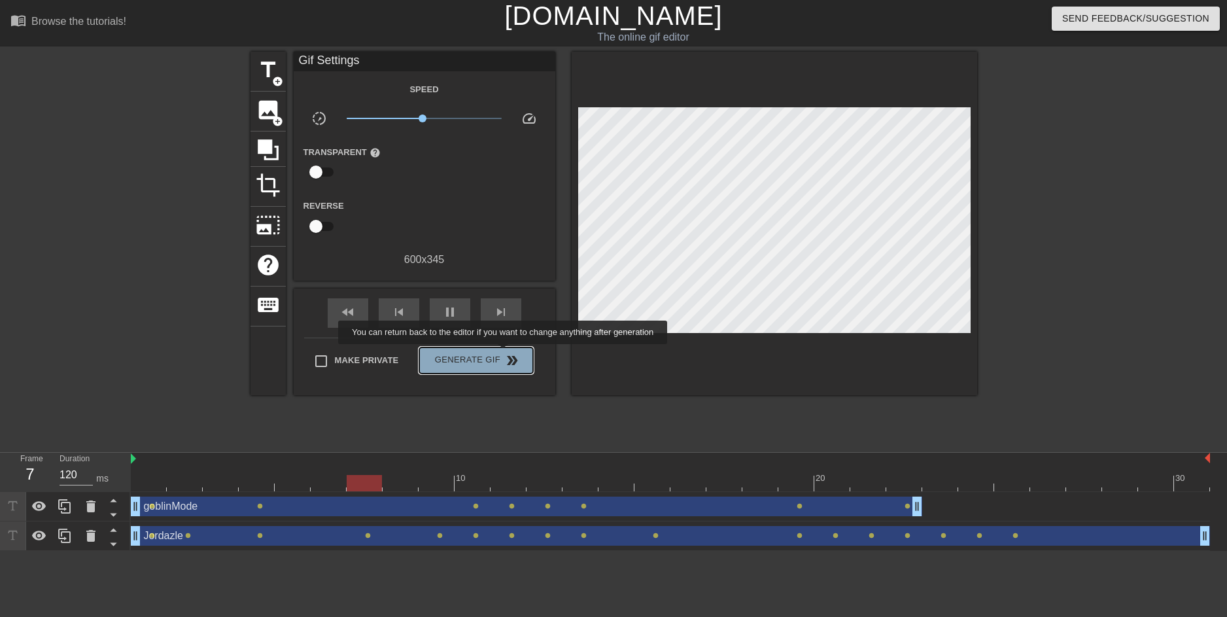
click at [504, 353] on button "Generate Gif double_arrow" at bounding box center [475, 360] width 113 height 26
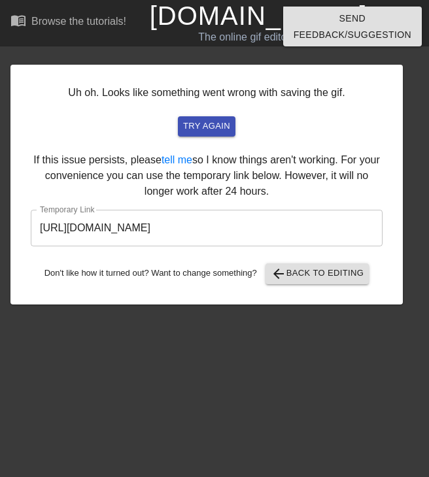
click at [336, 230] on input "[URL][DOMAIN_NAME]" at bounding box center [207, 228] width 352 height 37
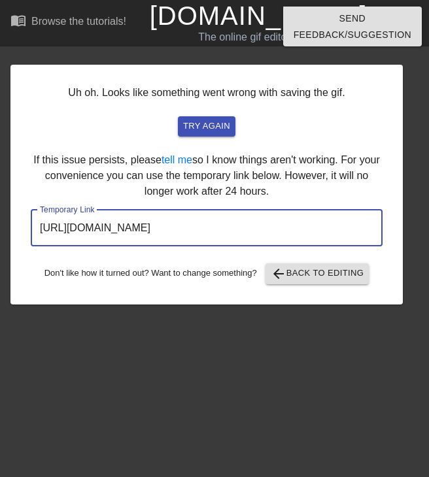
drag, startPoint x: 335, startPoint y: 230, endPoint x: -2, endPoint y: 227, distance: 336.9
click at [0, 227] on html "menu_book Browse the tutorials! [DOMAIN_NAME] The online gif editor Send Feedba…" at bounding box center [214, 155] width 429 height 311
